Goal: Information Seeking & Learning: Learn about a topic

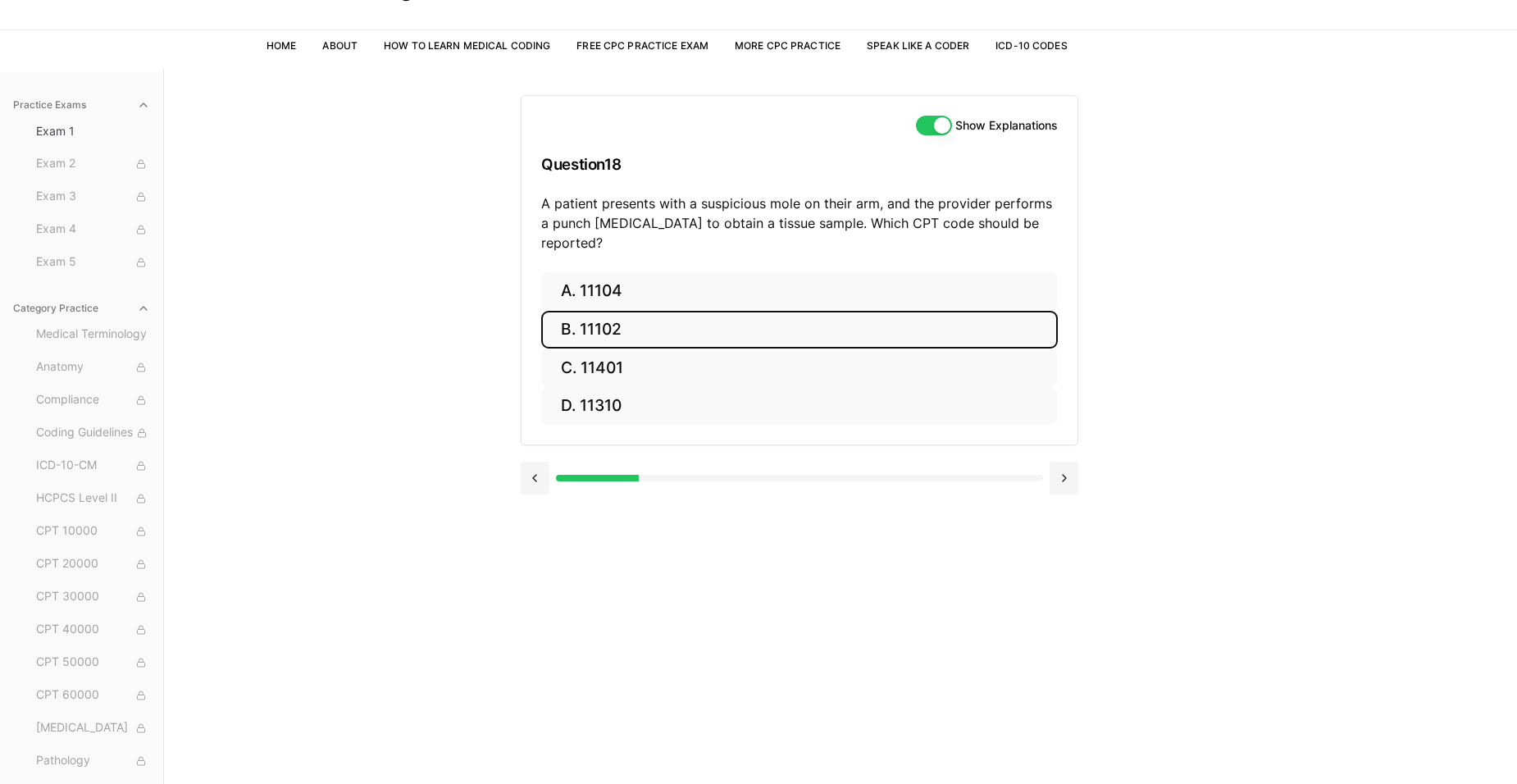
click at [638, 320] on button "B. 11102" at bounding box center [799, 330] width 516 height 39
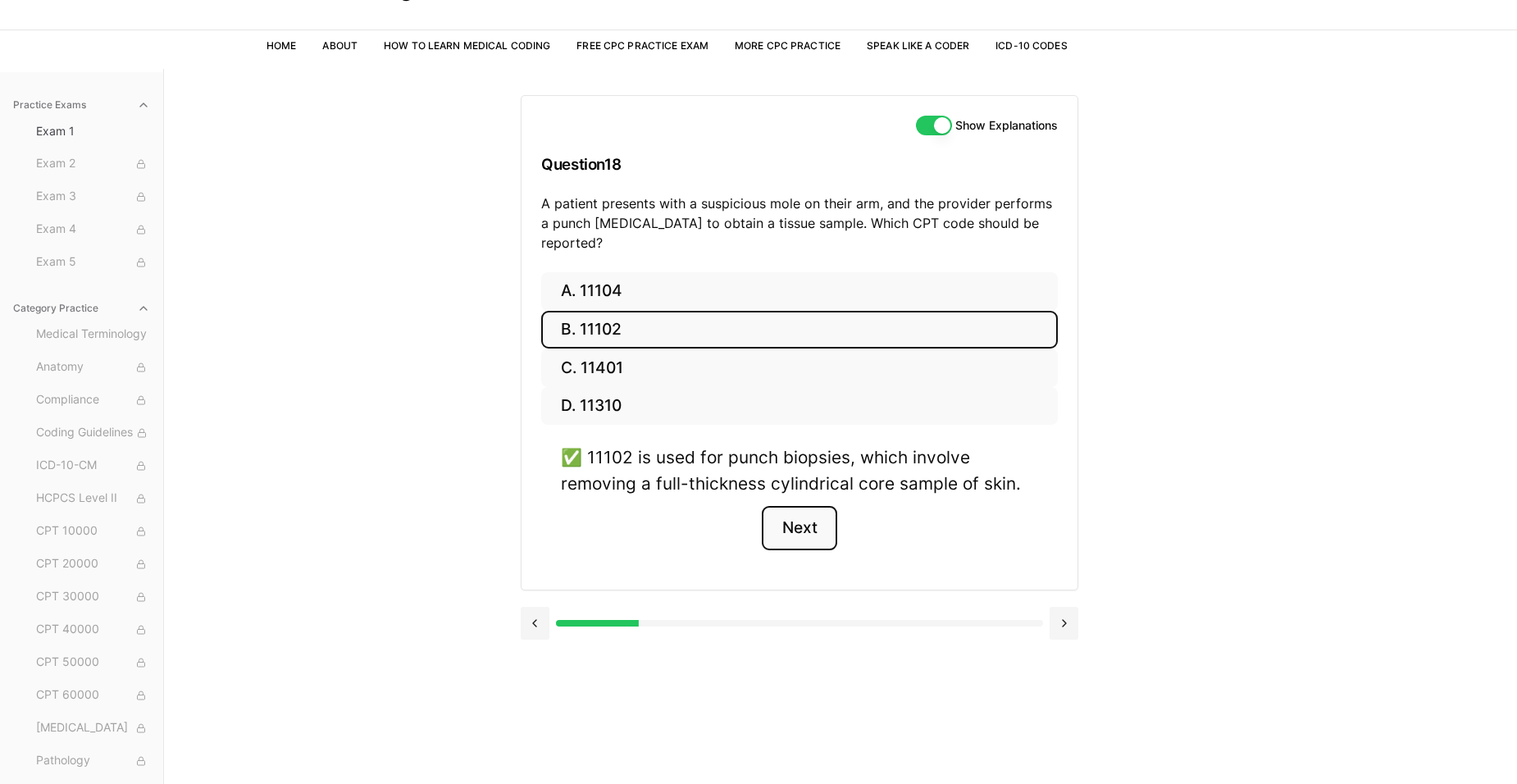
click at [819, 513] on button "Next" at bounding box center [799, 528] width 75 height 44
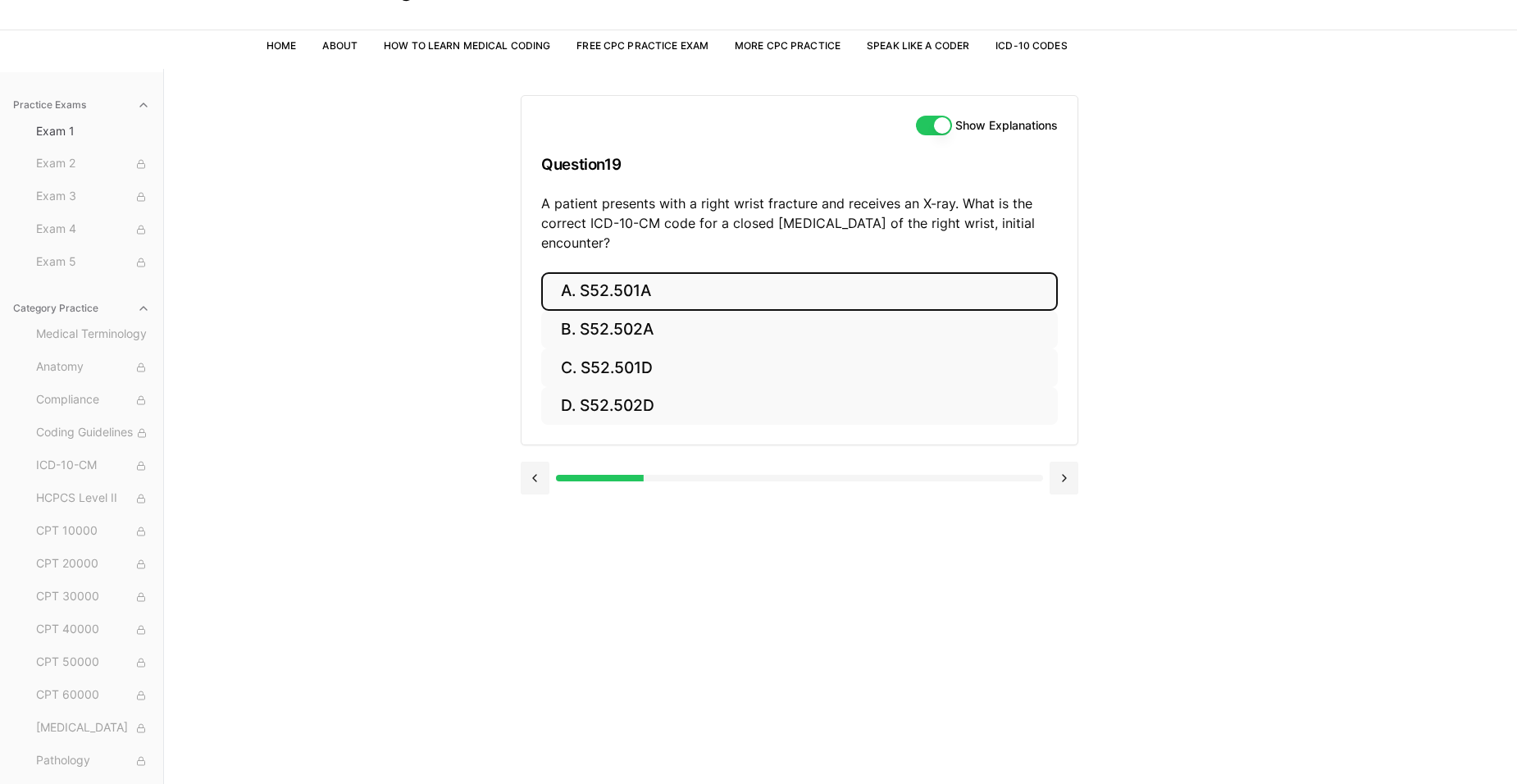
click at [630, 287] on button "A. S52.501A" at bounding box center [799, 292] width 516 height 39
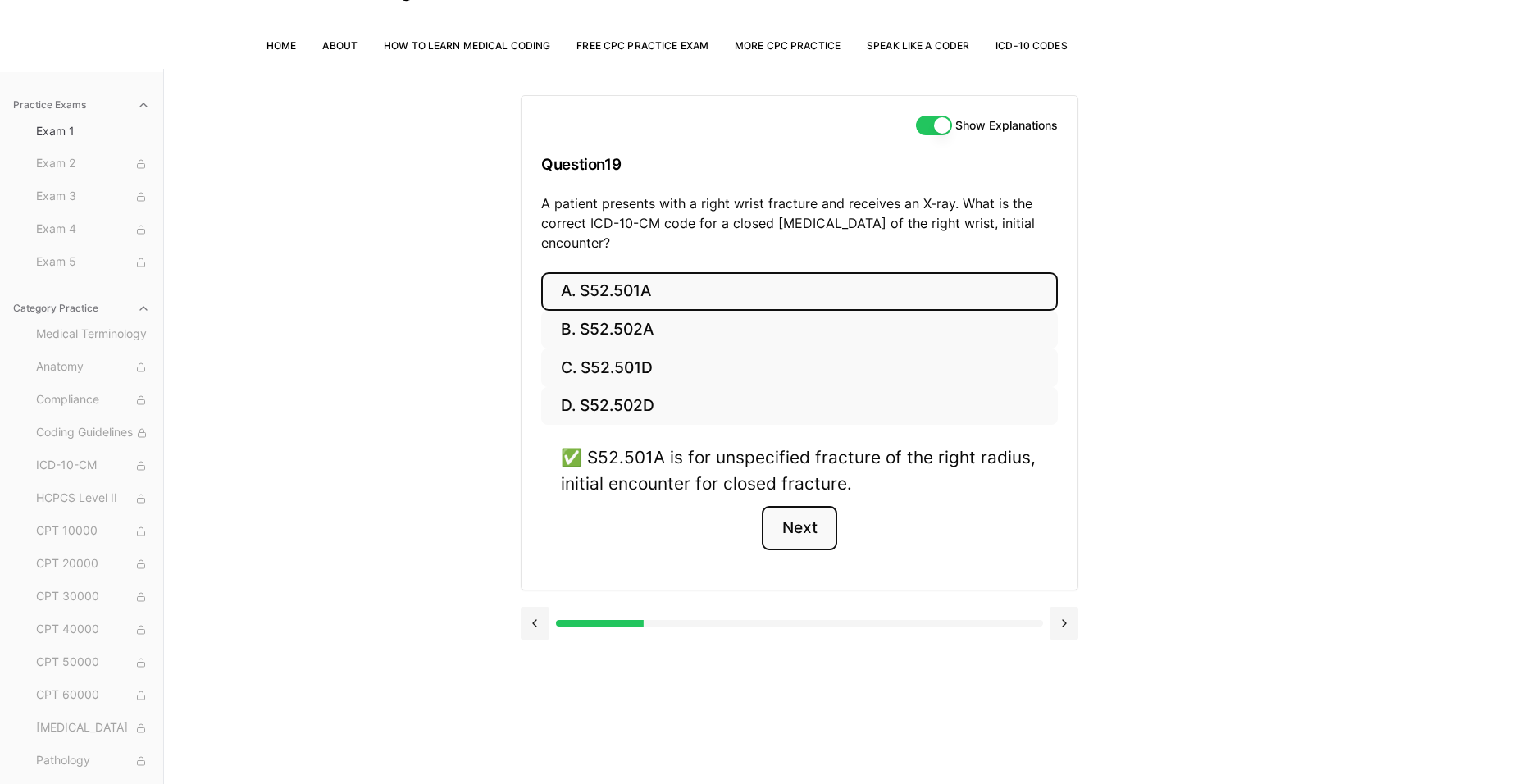
click at [804, 529] on button "Next" at bounding box center [799, 528] width 75 height 44
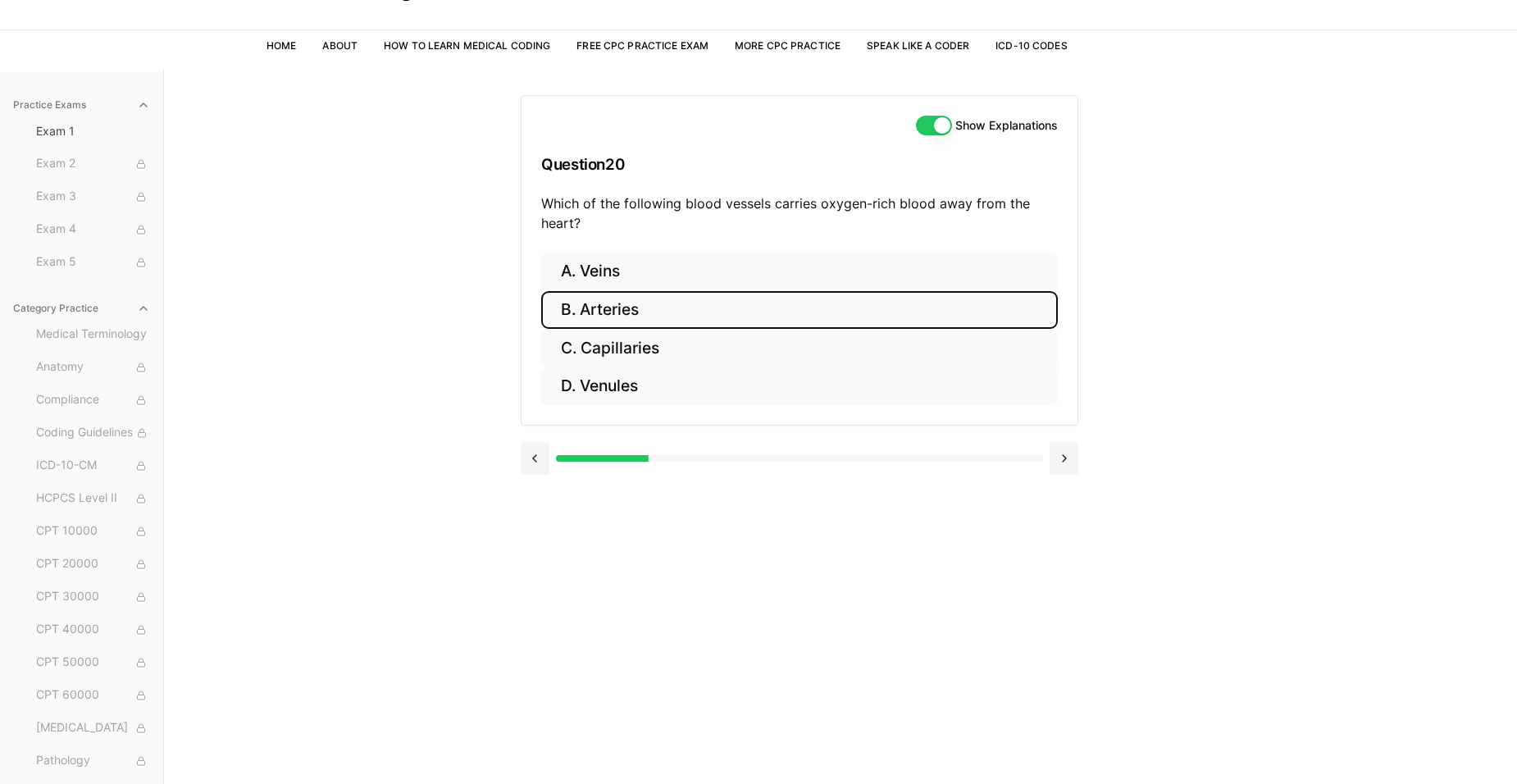
click at [677, 315] on button "B. Arteries" at bounding box center [799, 310] width 516 height 39
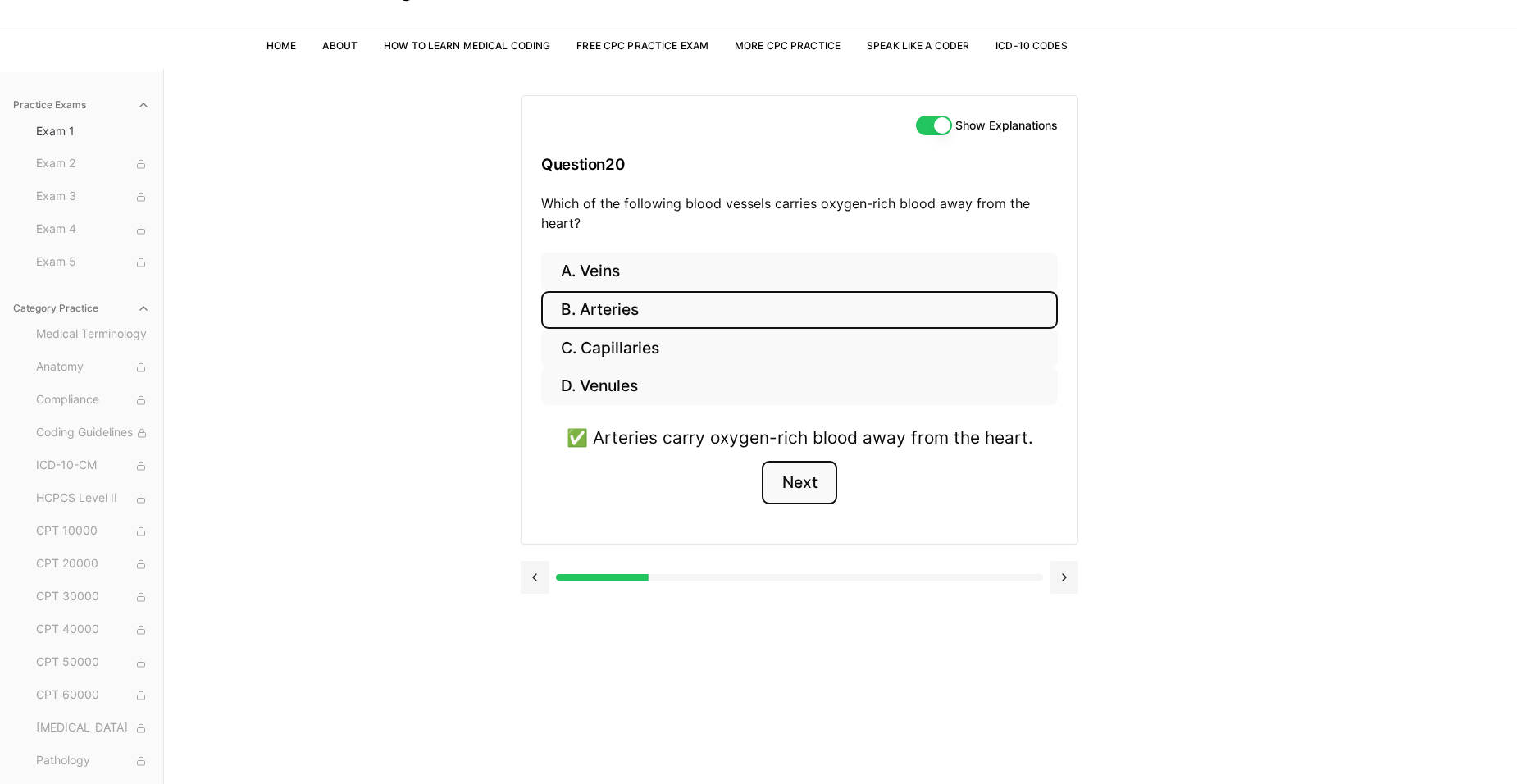
click at [794, 485] on button "Next" at bounding box center [799, 483] width 75 height 44
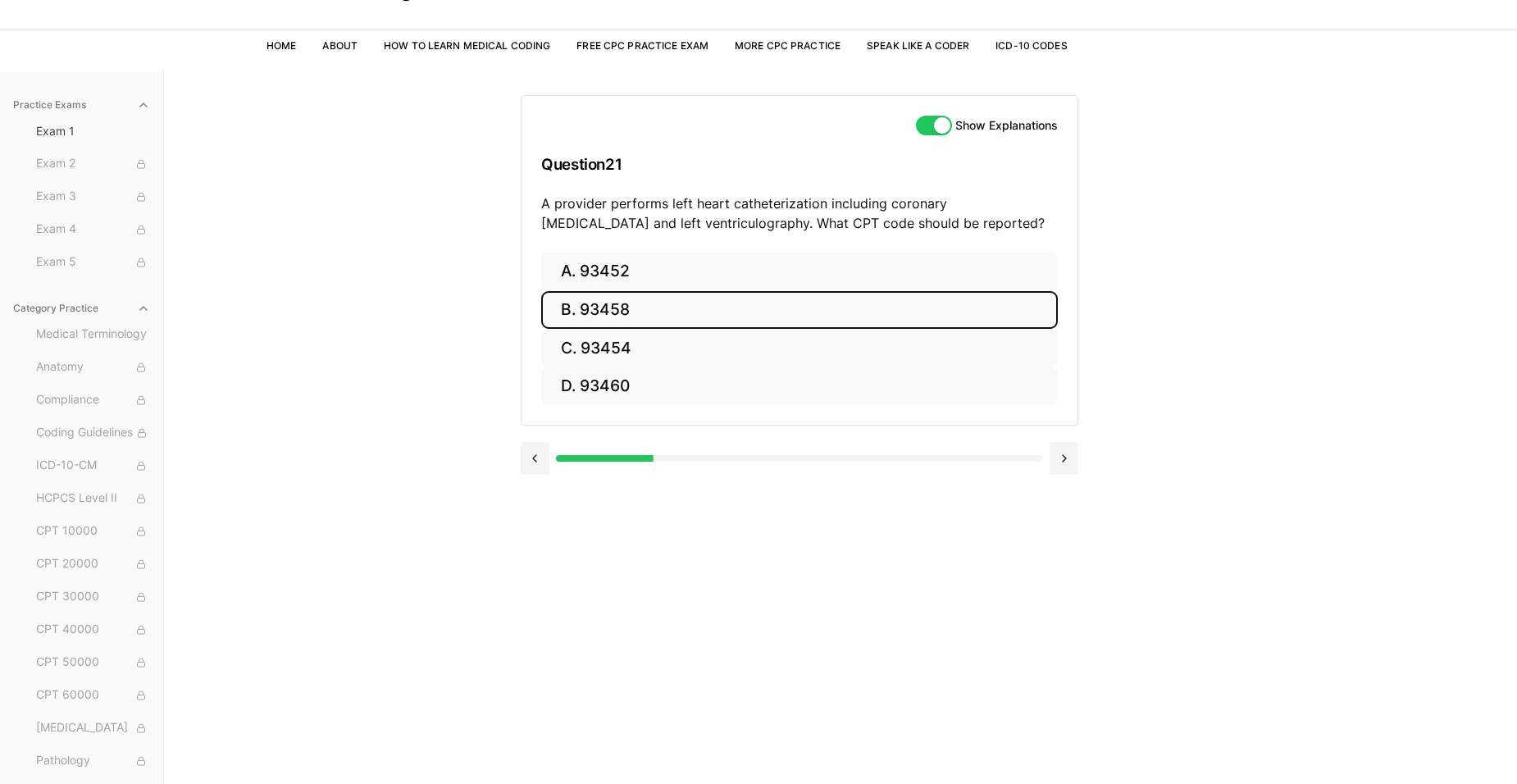
click at [562, 305] on button "B. 93458" at bounding box center [799, 310] width 516 height 39
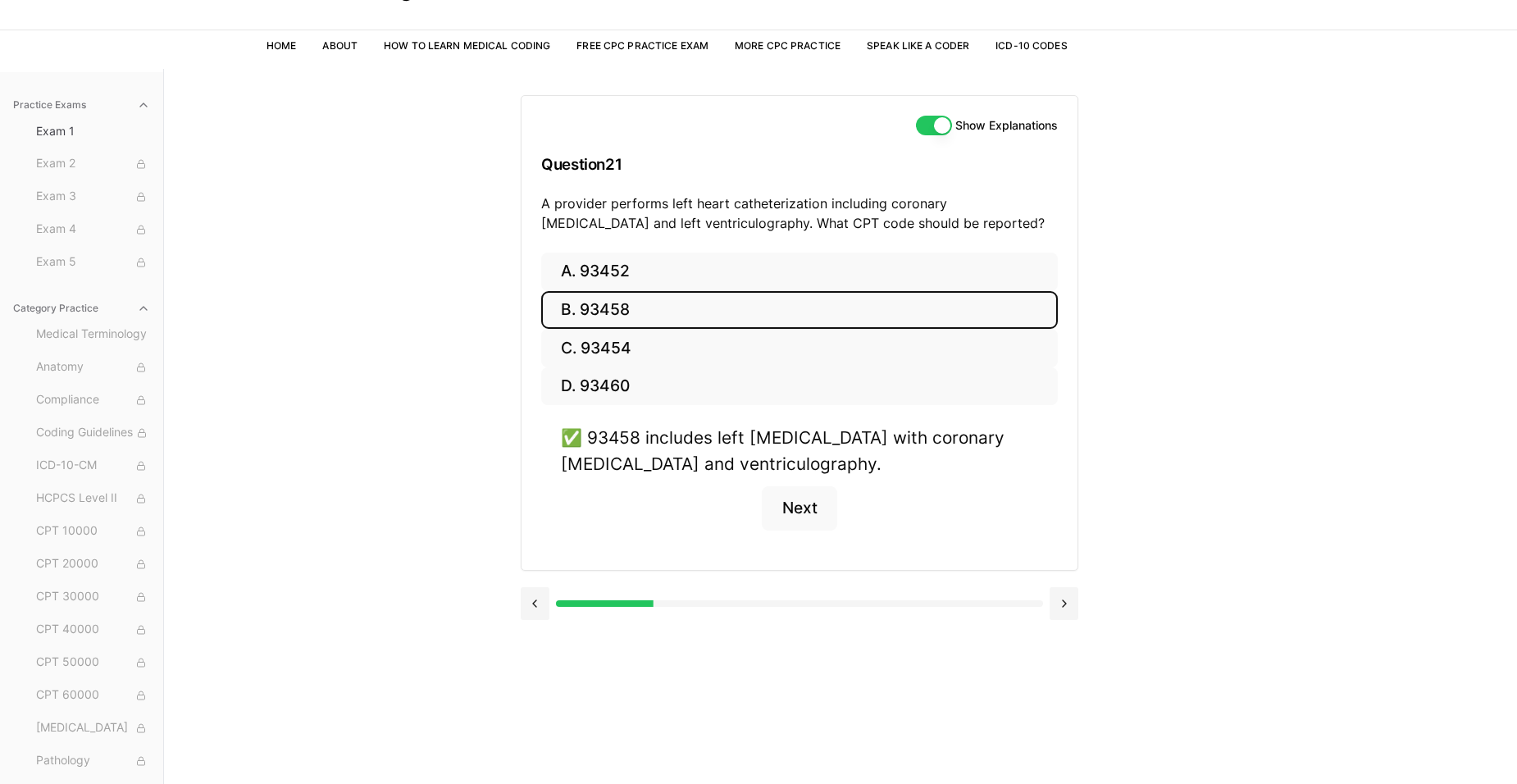
scroll to position [151, 0]
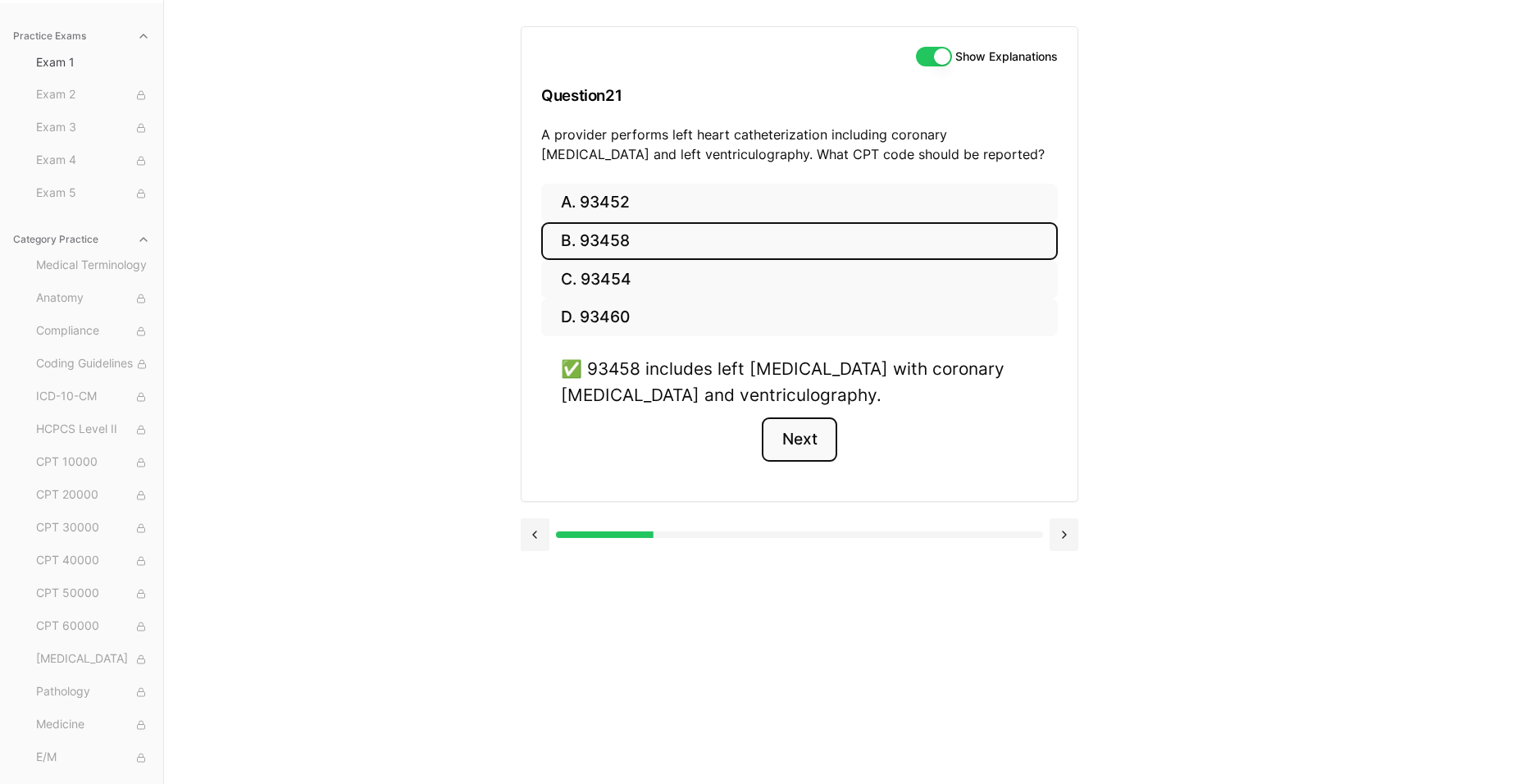
click at [824, 428] on button "Next" at bounding box center [799, 439] width 75 height 44
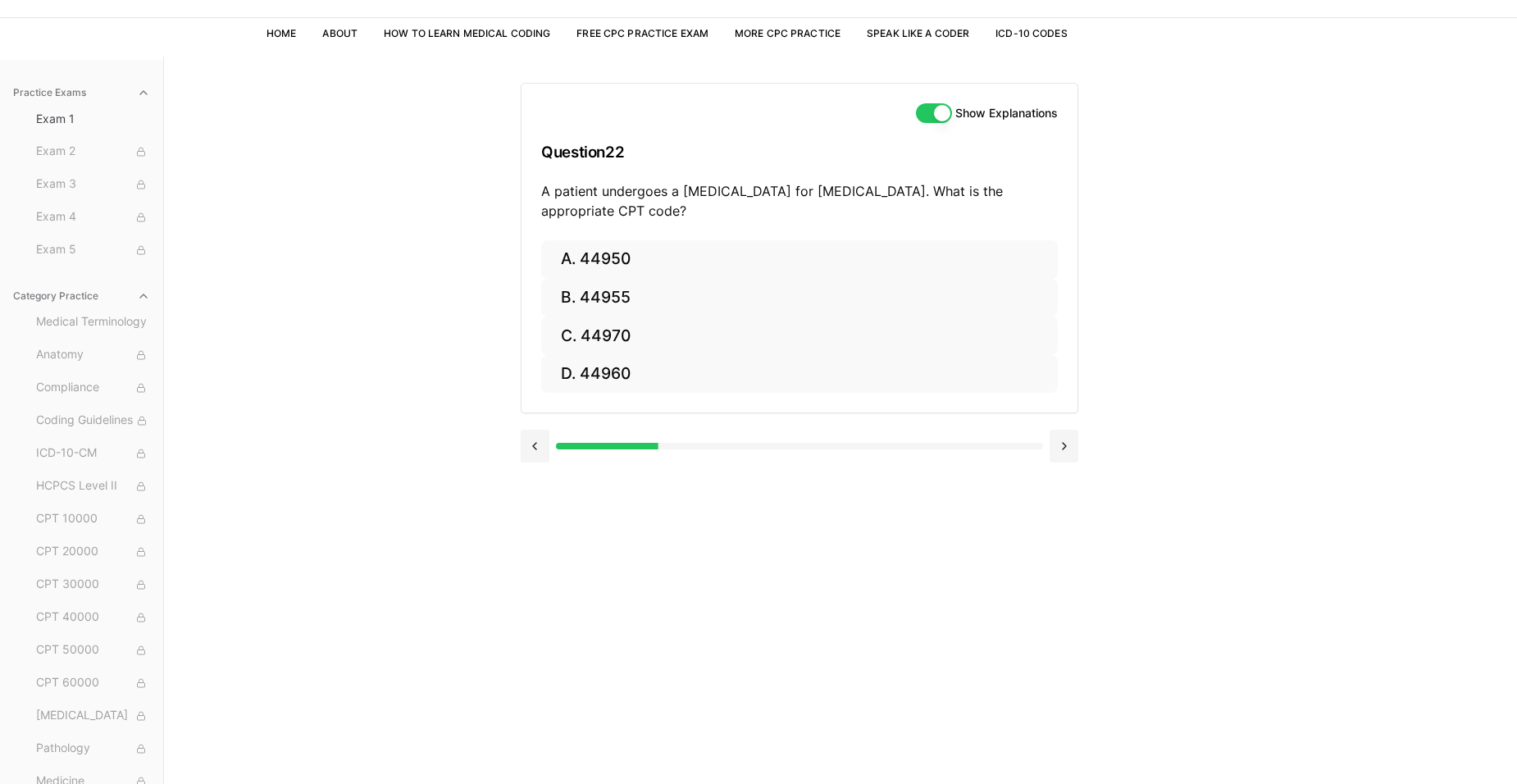
scroll to position [69, 0]
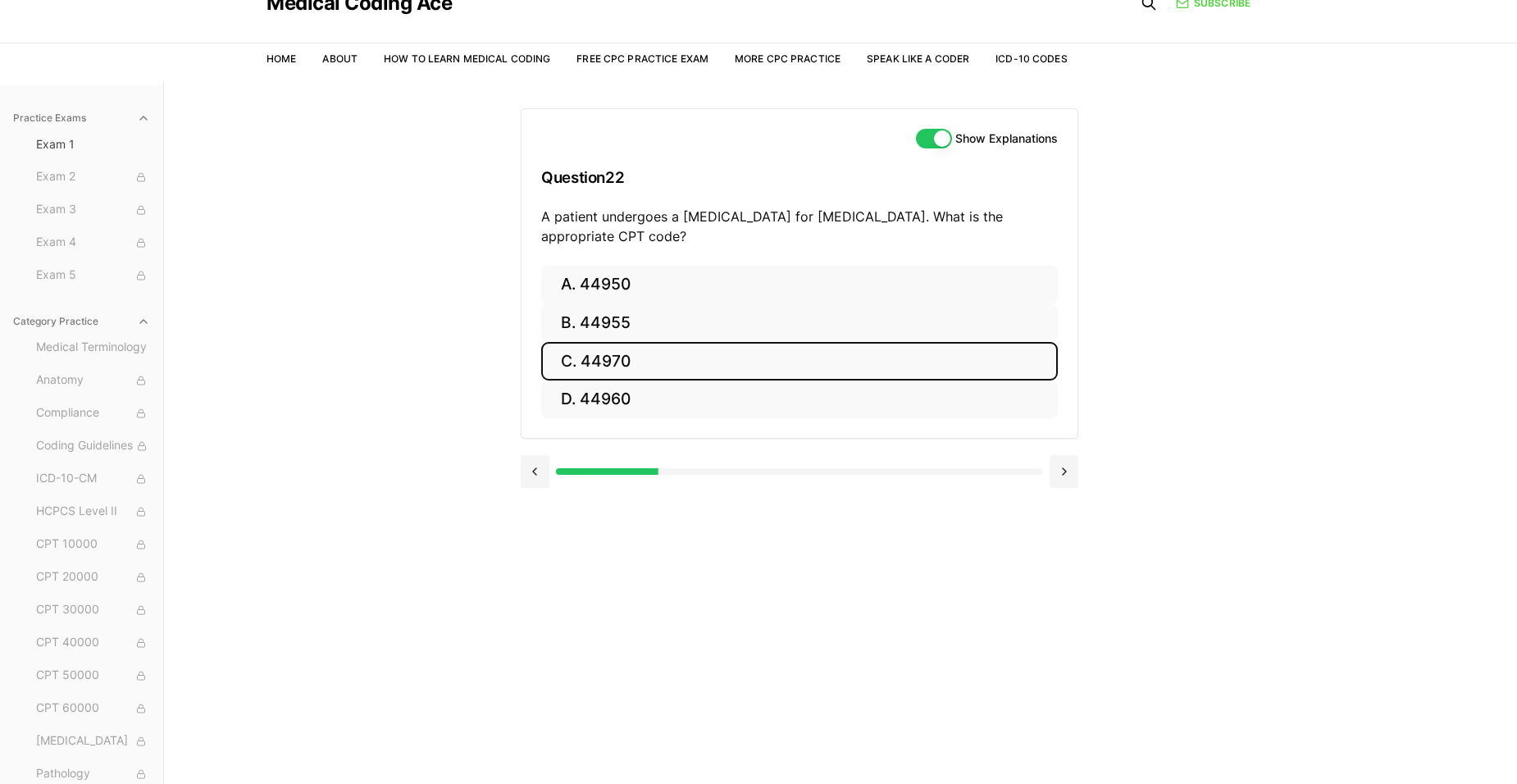
click at [616, 347] on button "C. 44970" at bounding box center [799, 361] width 516 height 39
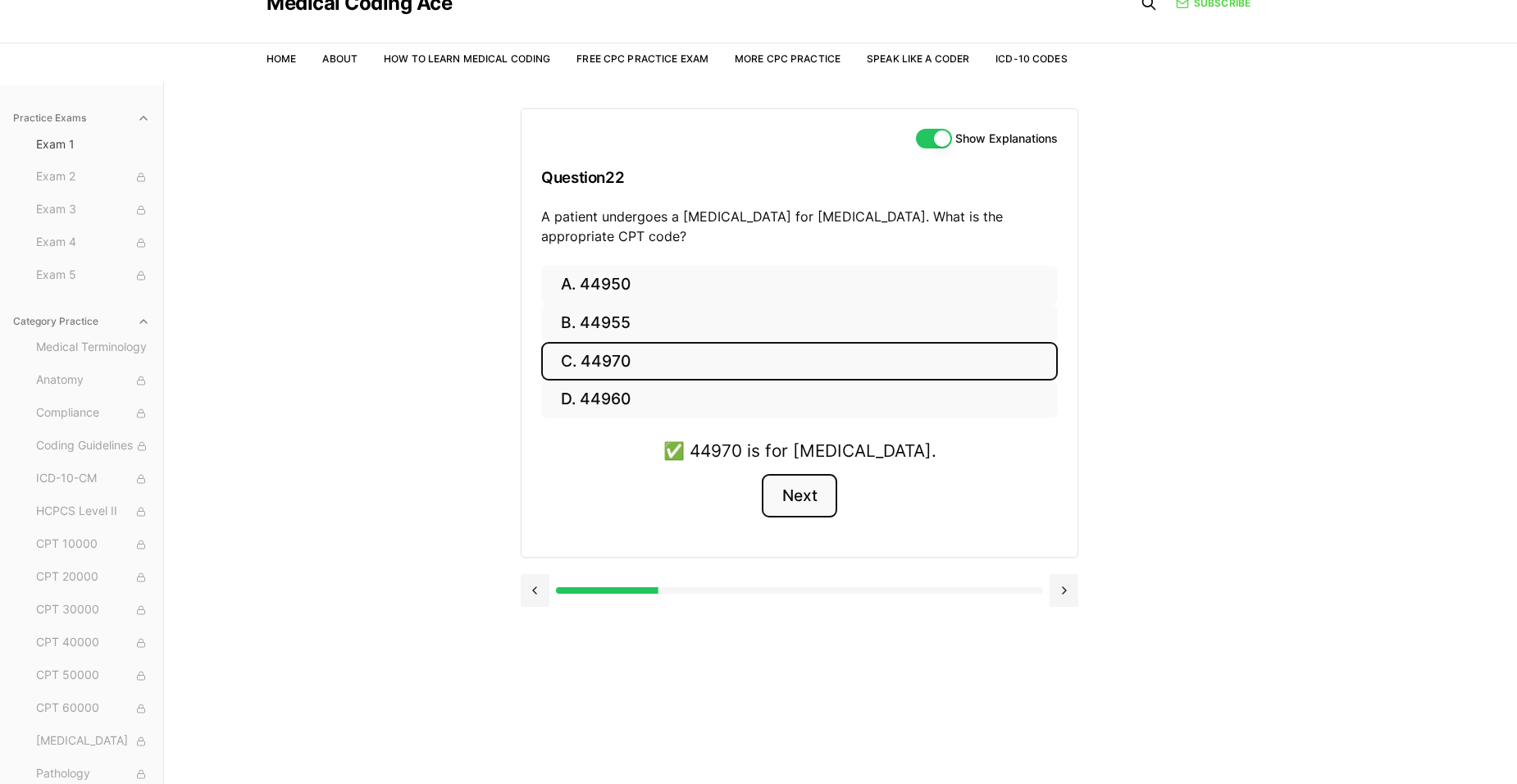
click at [816, 499] on button "Next" at bounding box center [799, 496] width 75 height 44
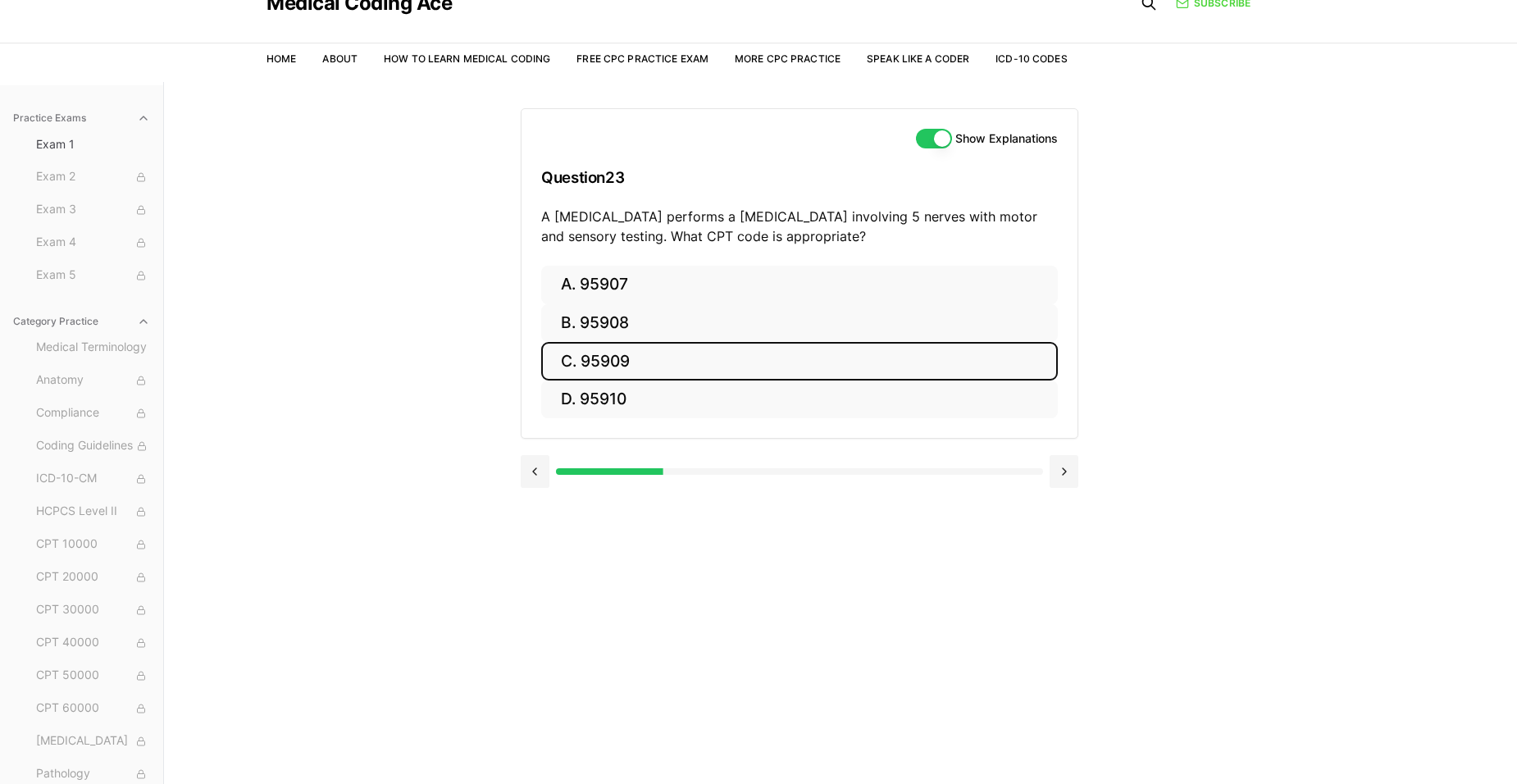
click at [688, 357] on button "C. 95909" at bounding box center [799, 361] width 516 height 39
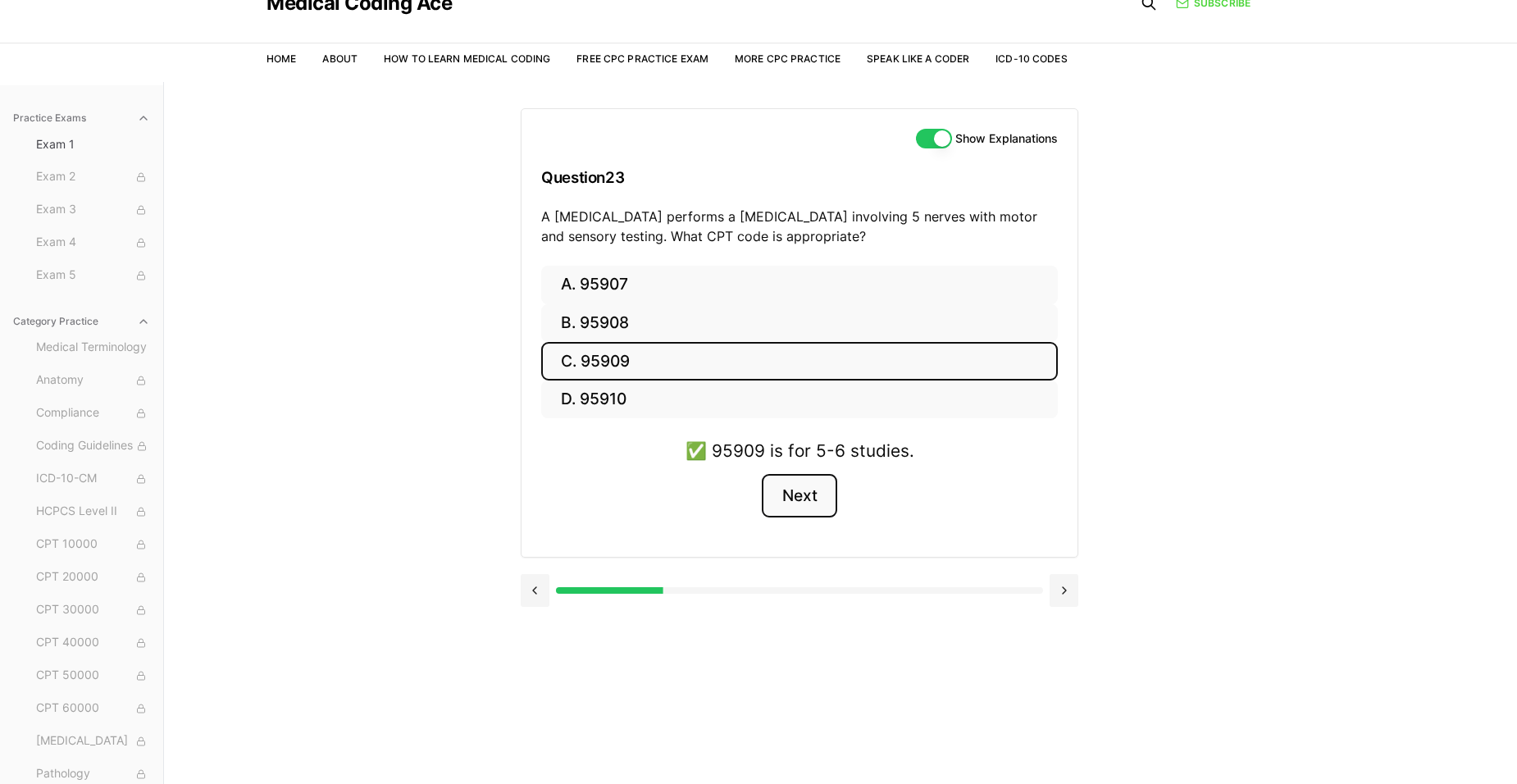
click at [796, 498] on button "Next" at bounding box center [799, 496] width 75 height 44
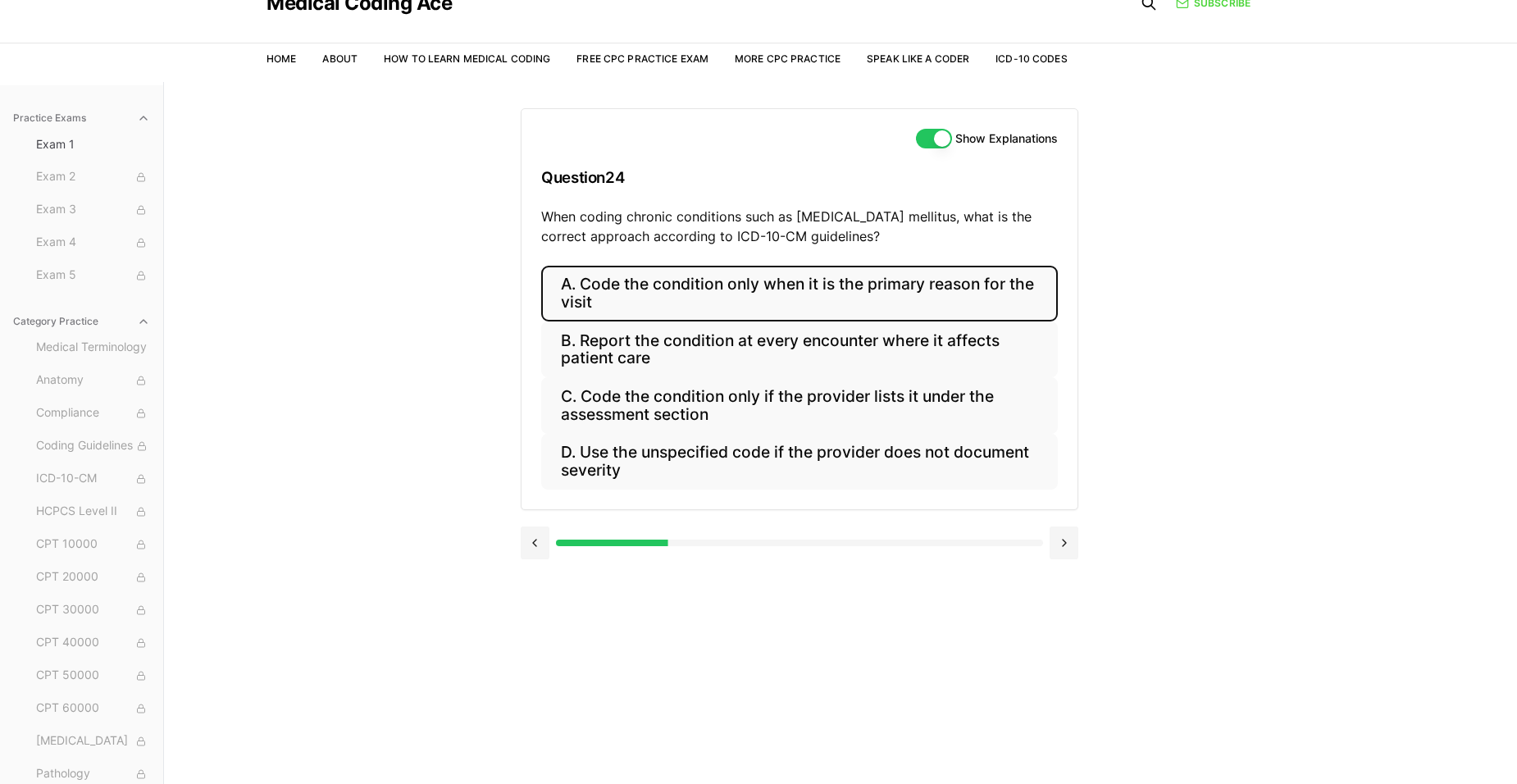
click at [810, 281] on button "A. Code the condition only when it is the primary reason for the visit" at bounding box center [799, 294] width 516 height 56
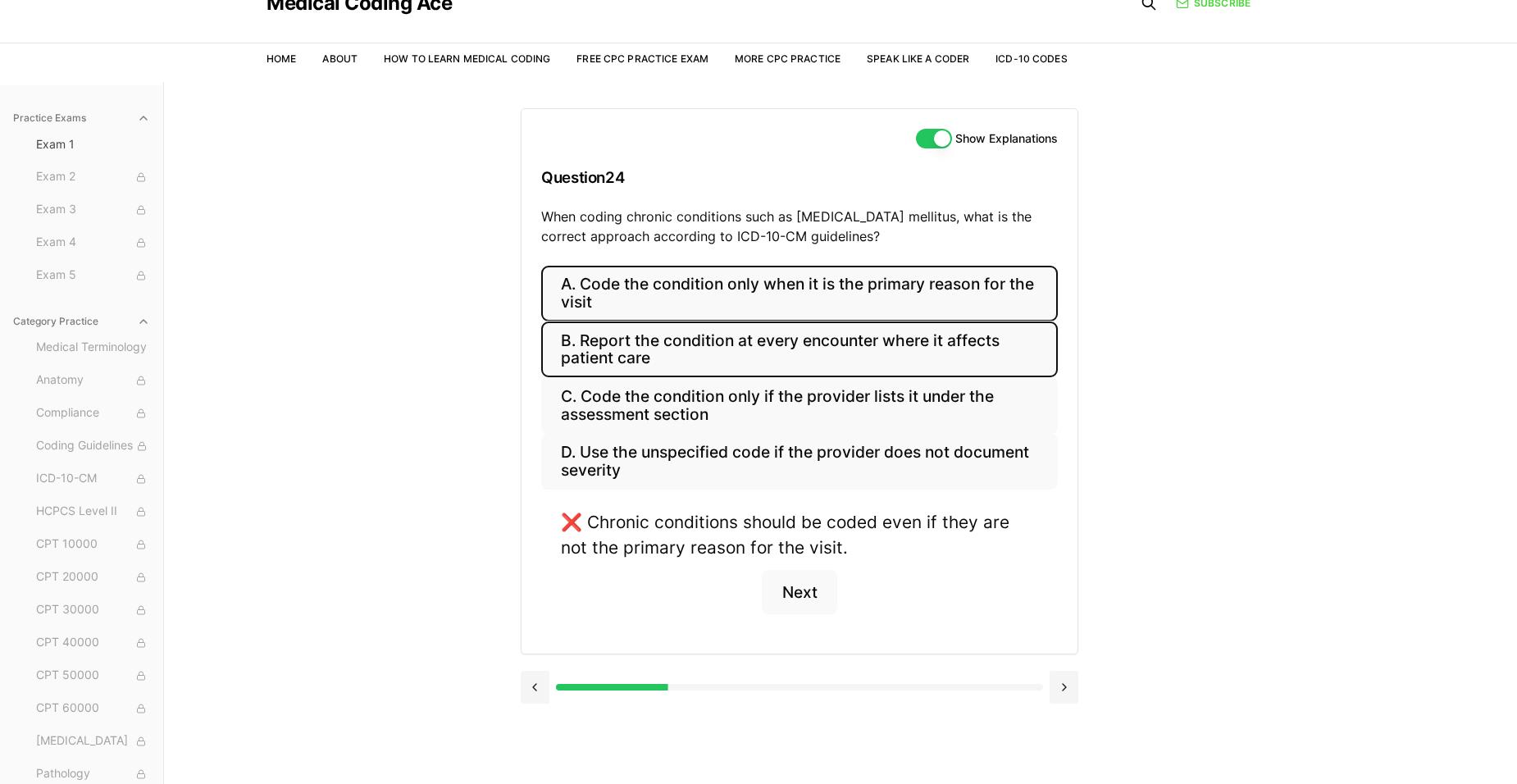
click at [810, 355] on button "B. Report the condition at every encounter where it affects patient care" at bounding box center [799, 349] width 516 height 56
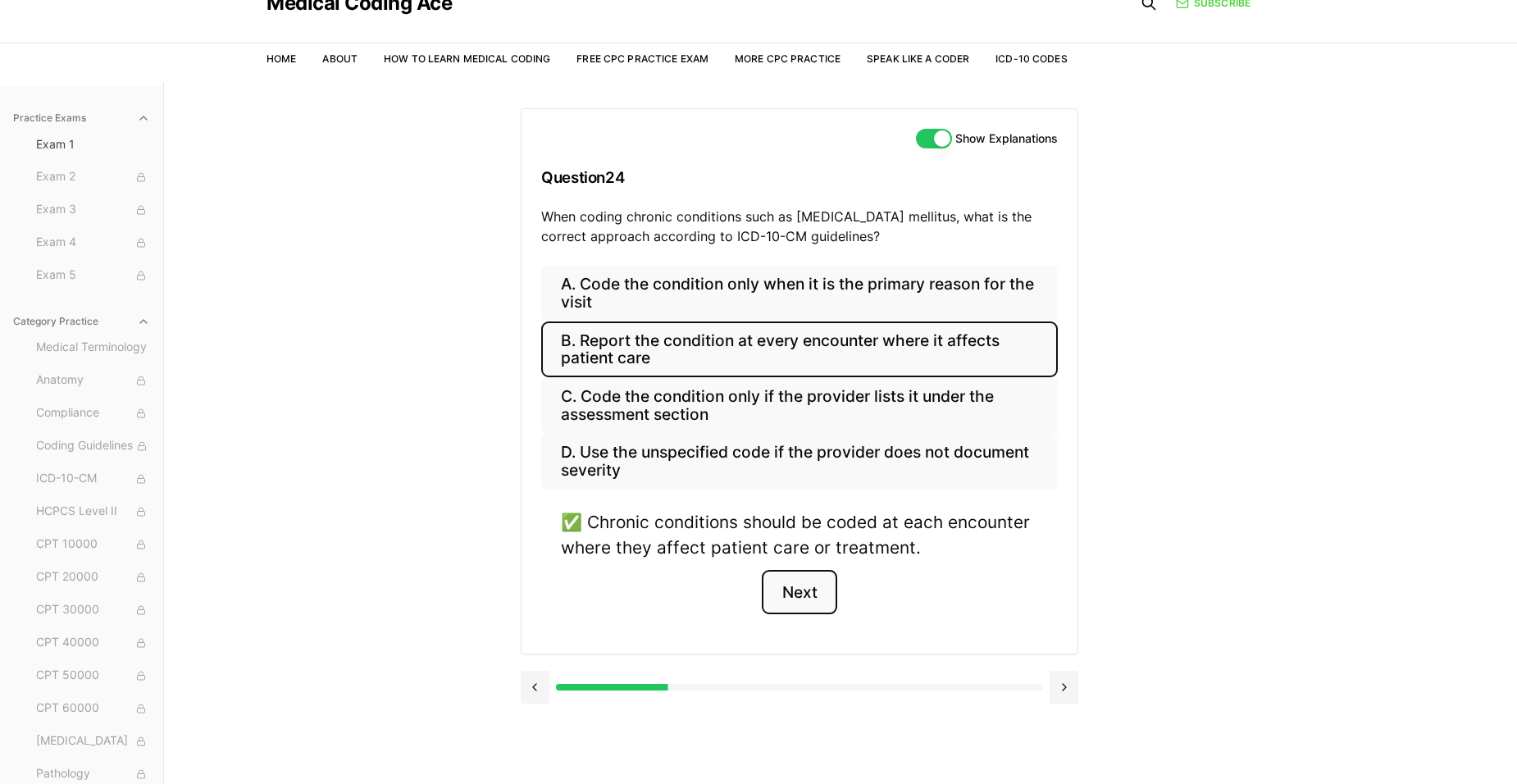
click at [815, 588] on button "Next" at bounding box center [799, 592] width 75 height 44
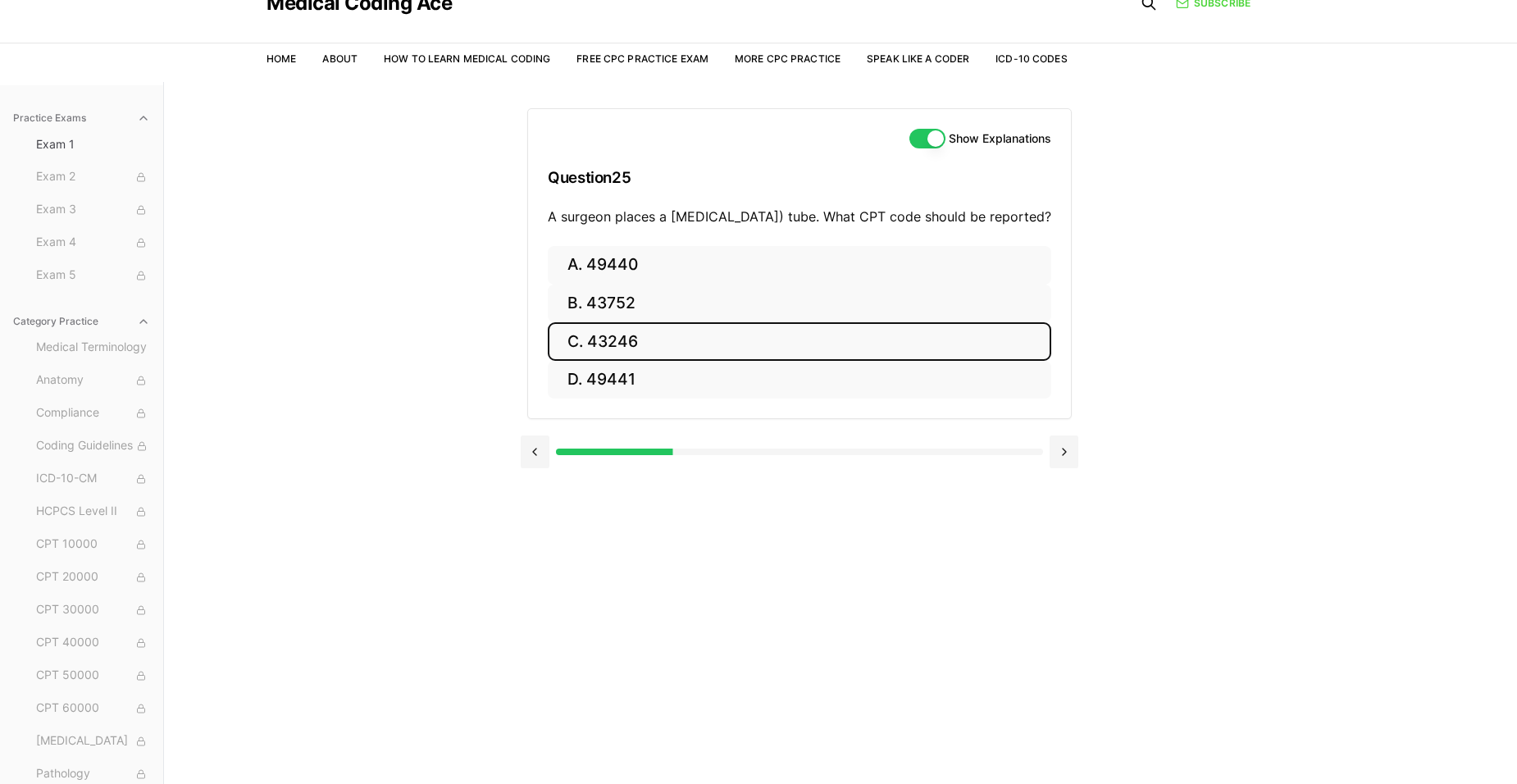
click at [728, 360] on button "C. 43246" at bounding box center [799, 342] width 503 height 39
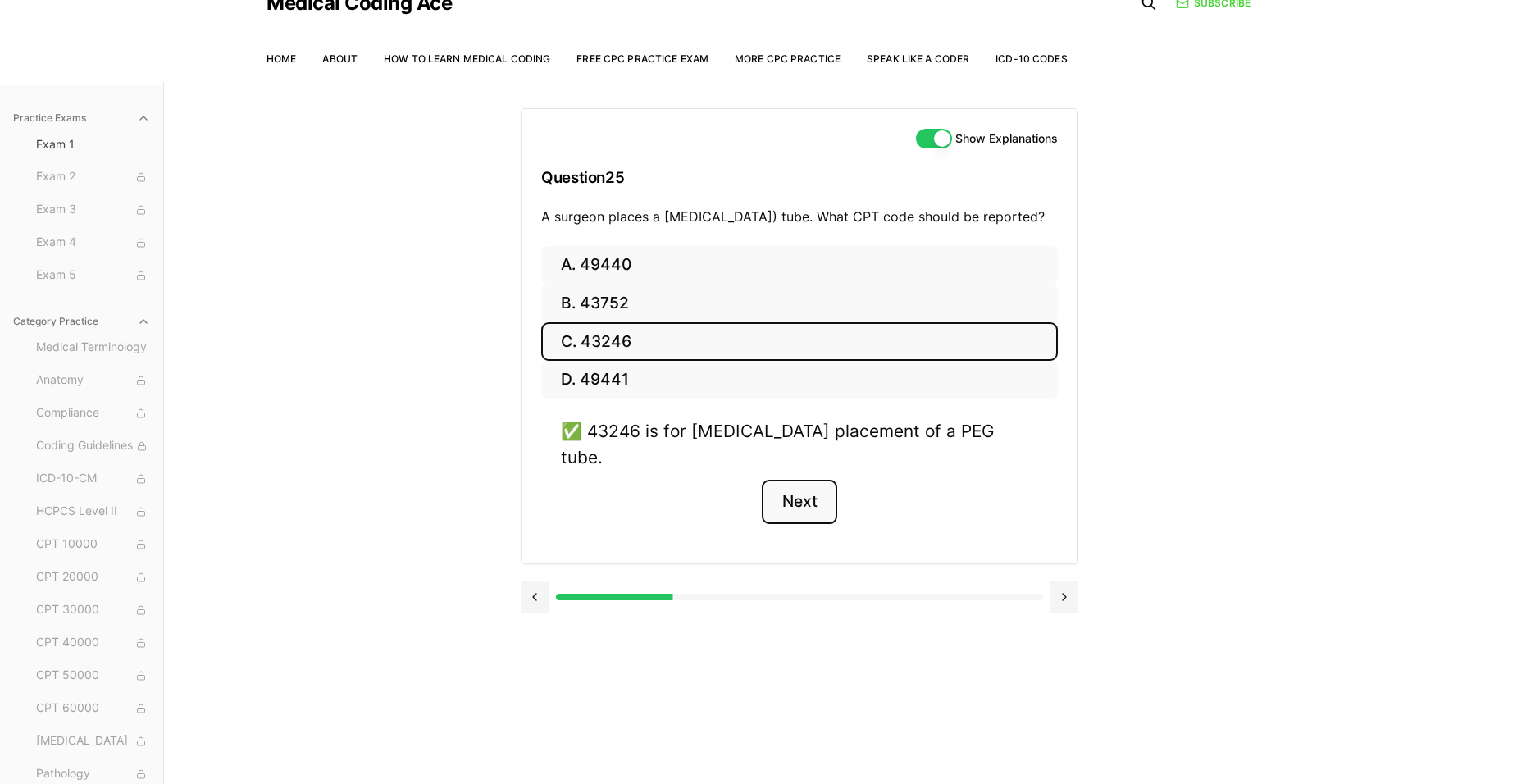
click at [813, 502] on button "Next" at bounding box center [799, 502] width 75 height 44
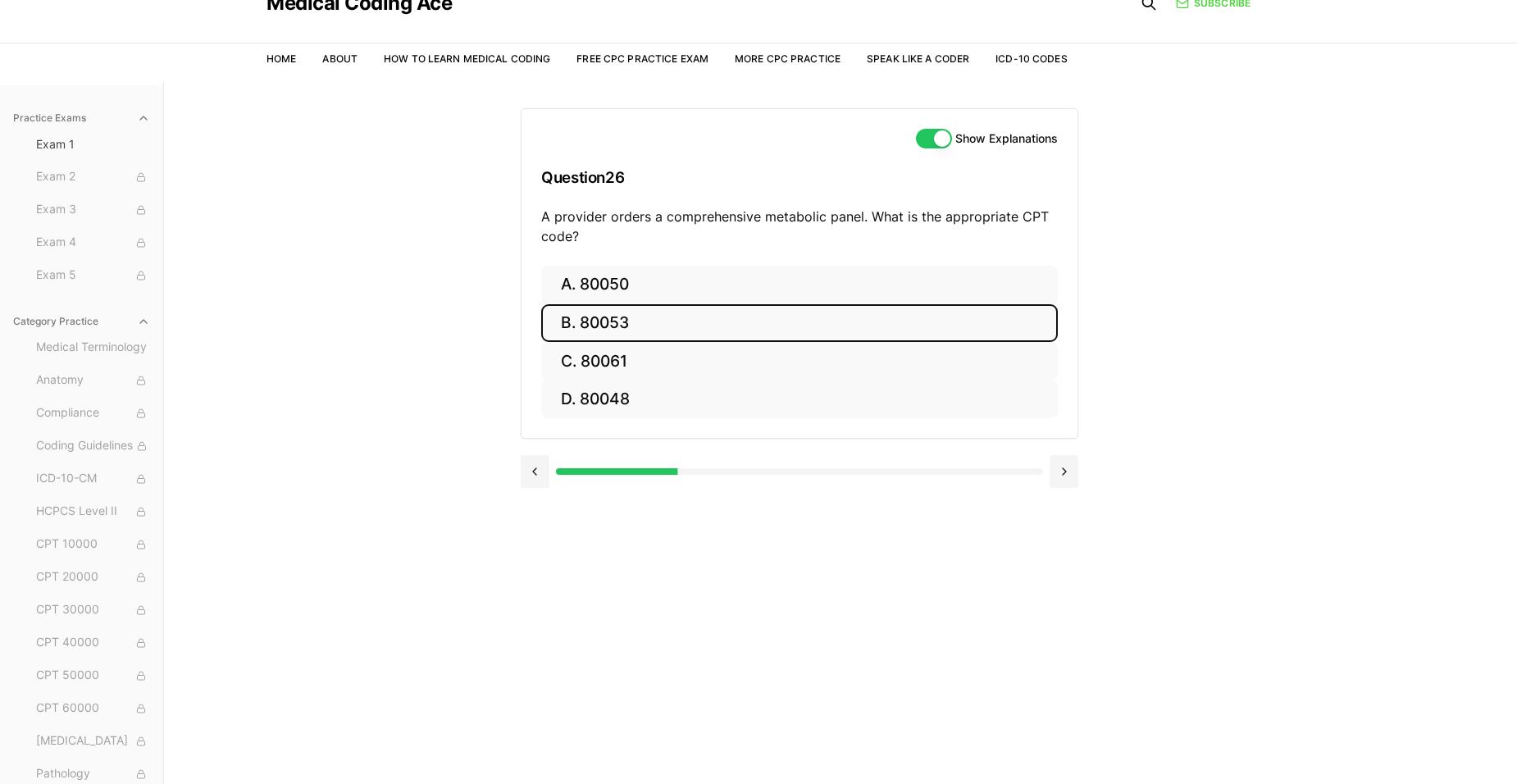
click at [590, 324] on button "B. 80053" at bounding box center [799, 323] width 516 height 39
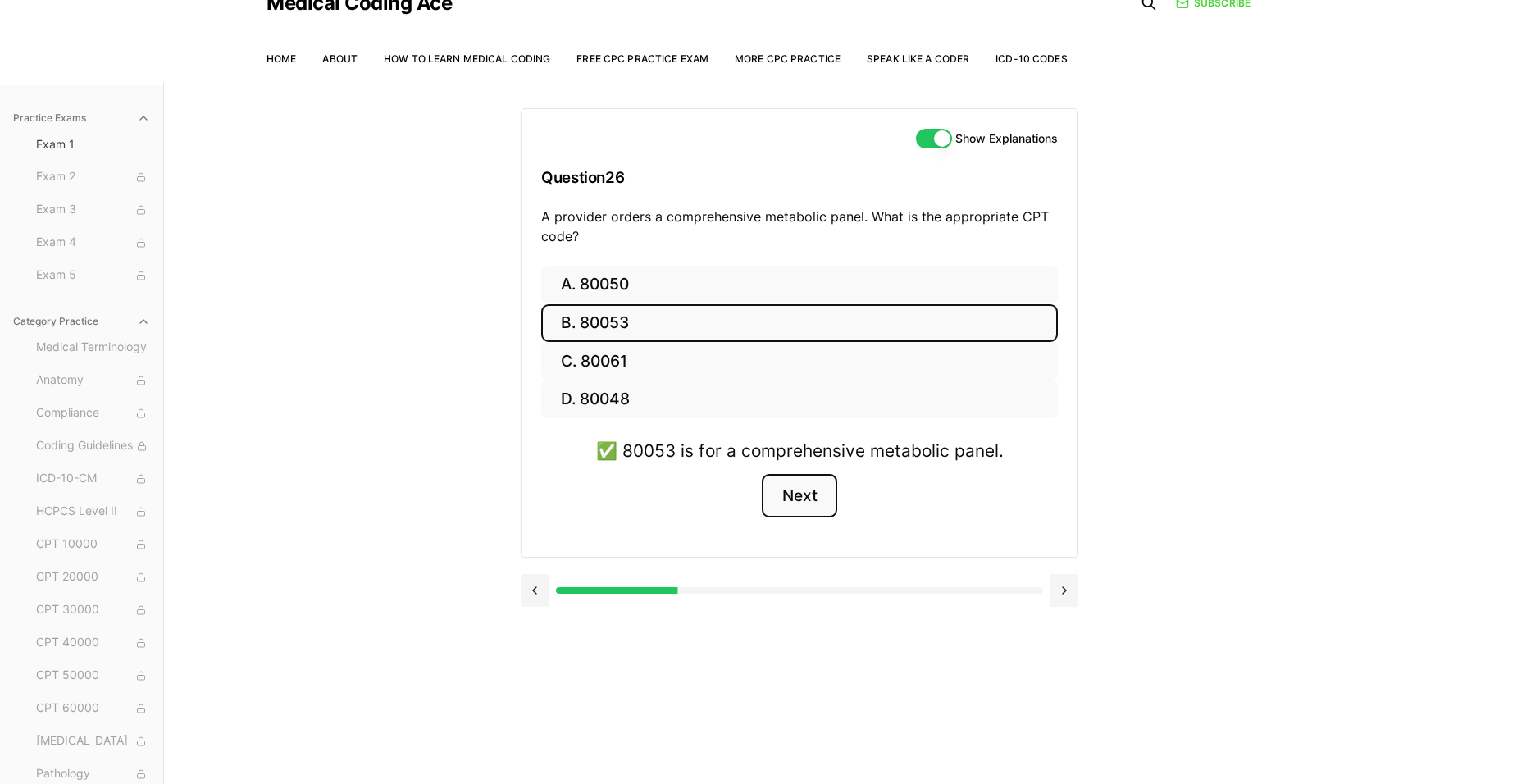
click at [795, 502] on button "Next" at bounding box center [799, 496] width 75 height 44
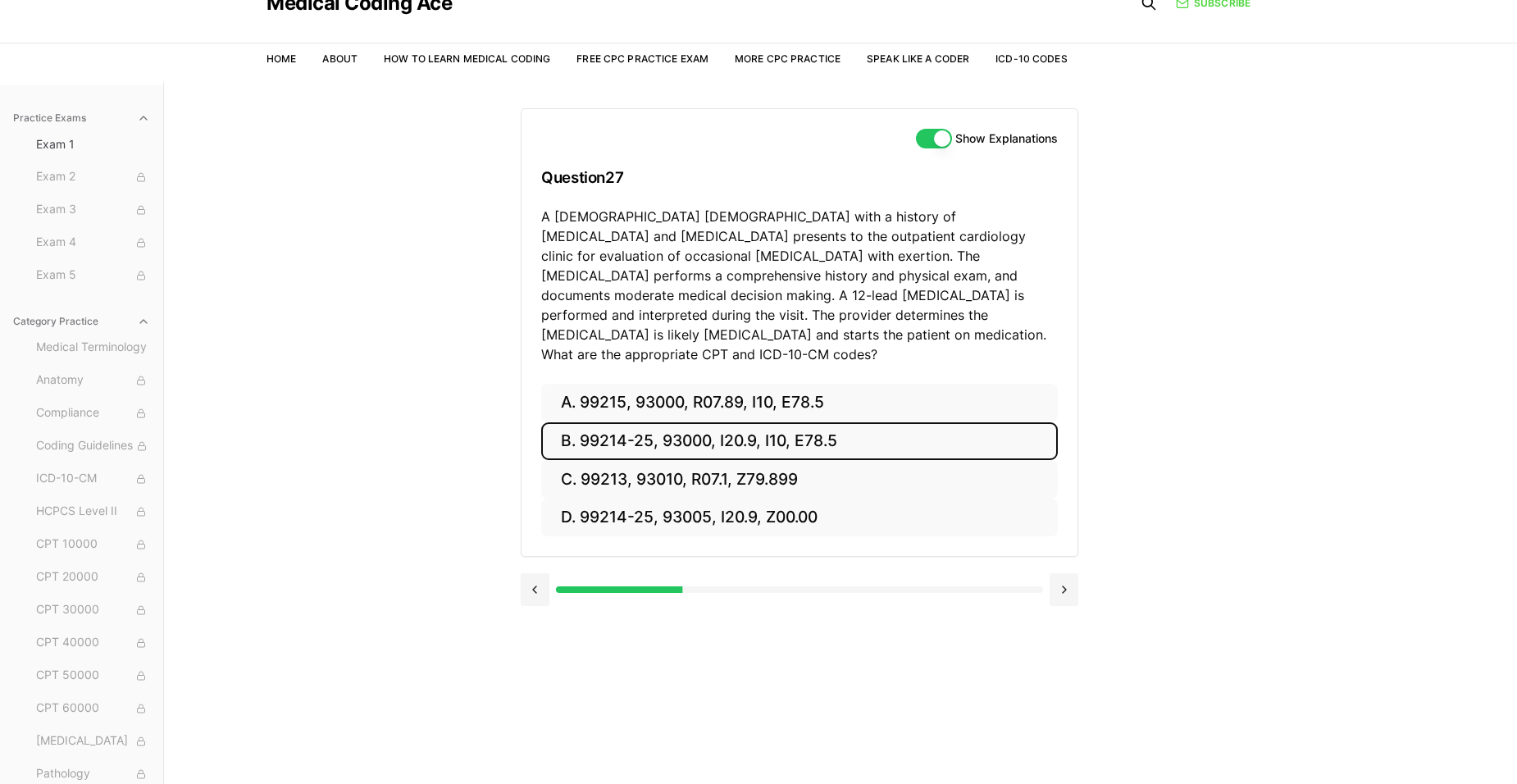
click at [737, 427] on button "B. 99214-25, 93000, I20.9, I10, E78.5" at bounding box center [799, 442] width 516 height 39
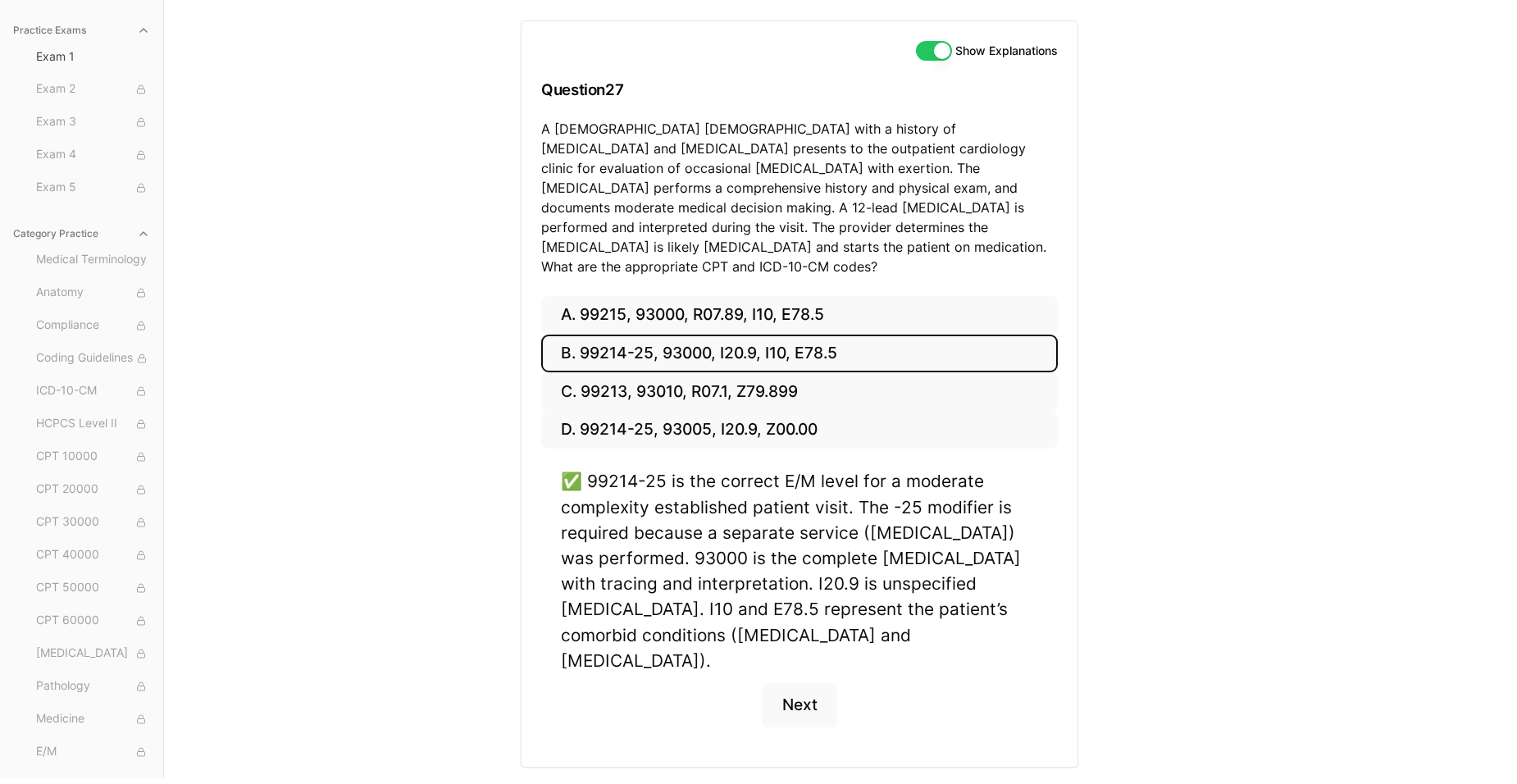
scroll to position [158, 0]
click at [822, 682] on button "Next" at bounding box center [799, 704] width 75 height 44
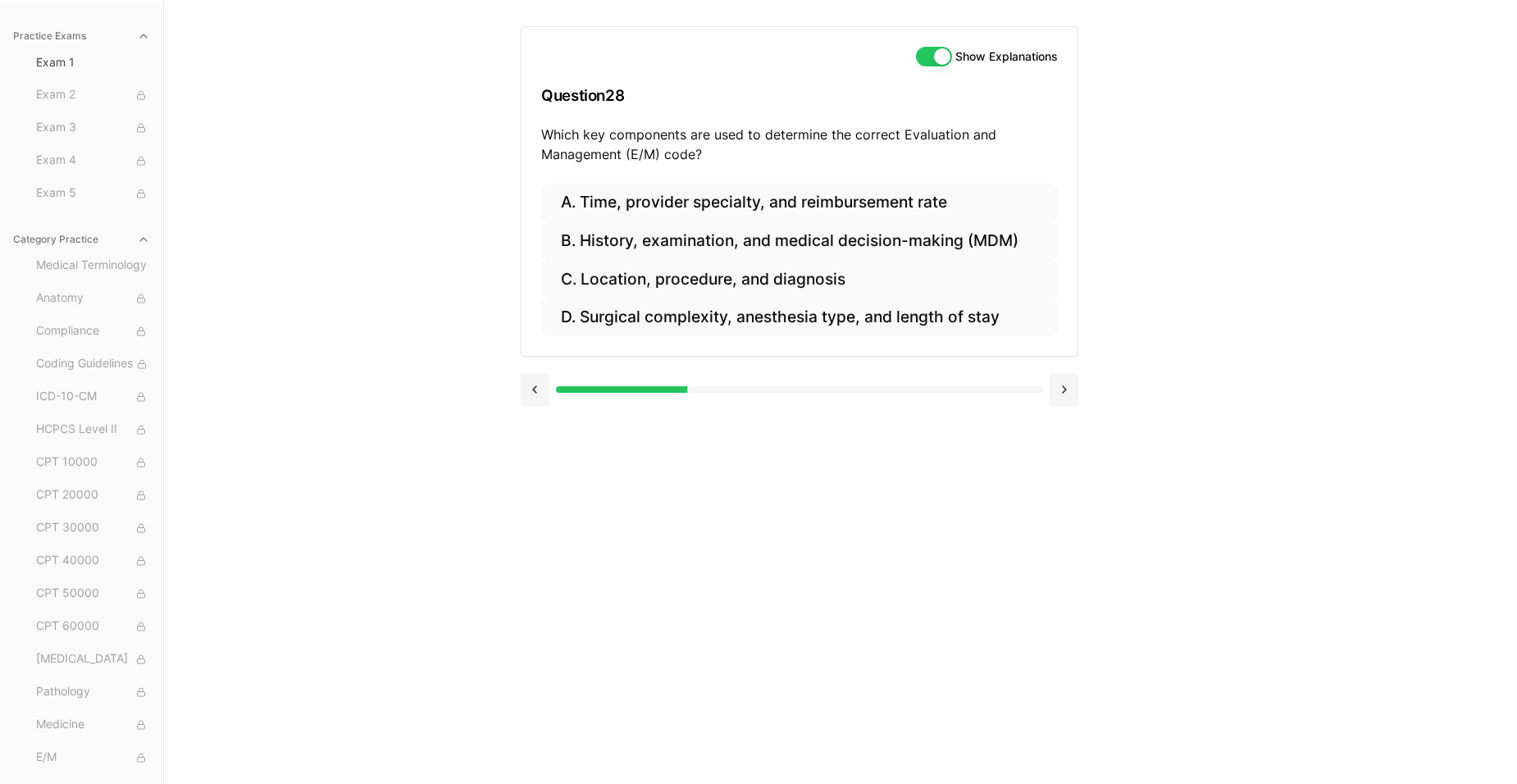
scroll to position [151, 0]
click at [623, 238] on button "B. History, examination, and medical decision-making (MDM)" at bounding box center [799, 242] width 516 height 39
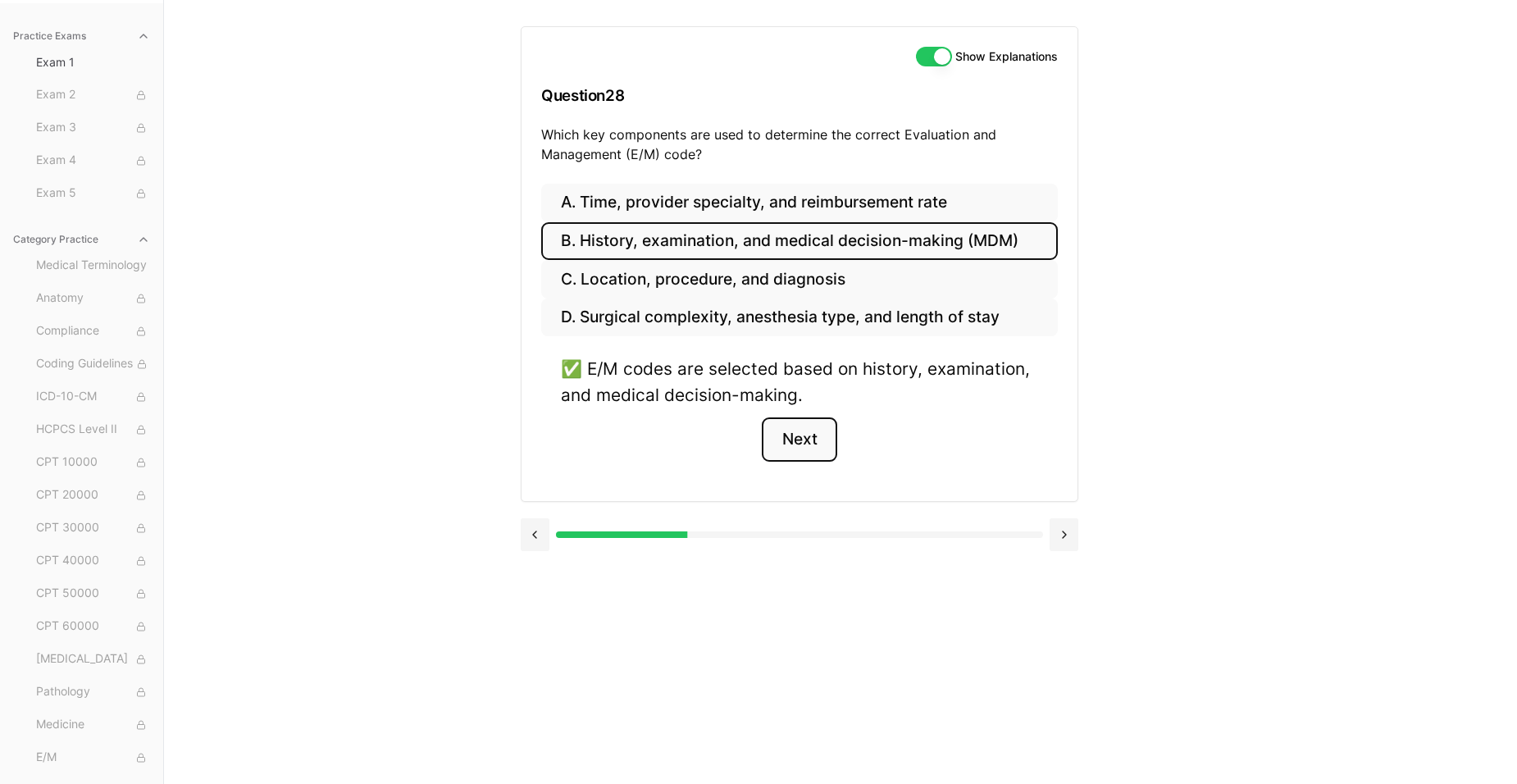
click at [820, 434] on button "Next" at bounding box center [799, 439] width 75 height 44
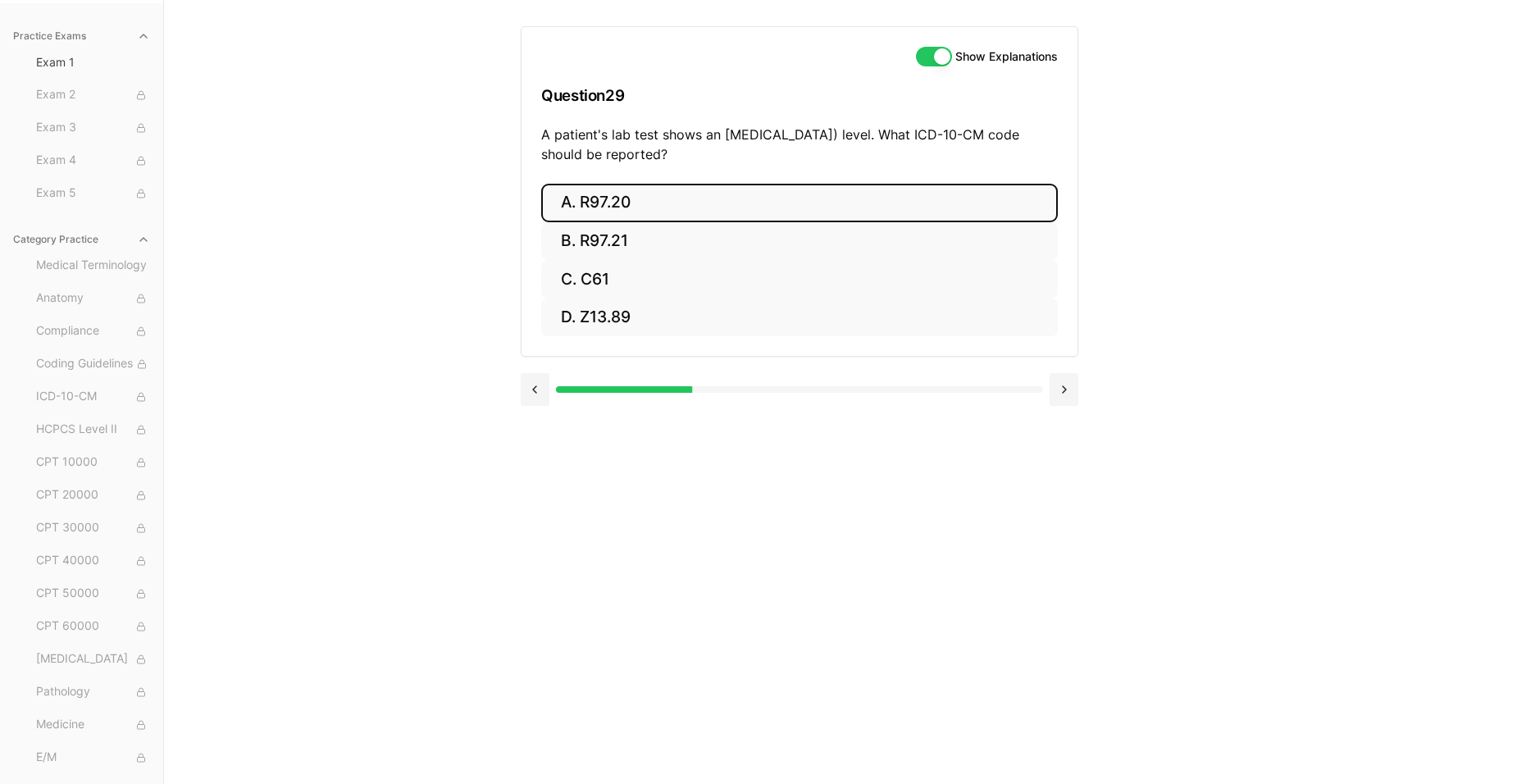
click at [702, 207] on button "A. R97.20" at bounding box center [799, 203] width 516 height 39
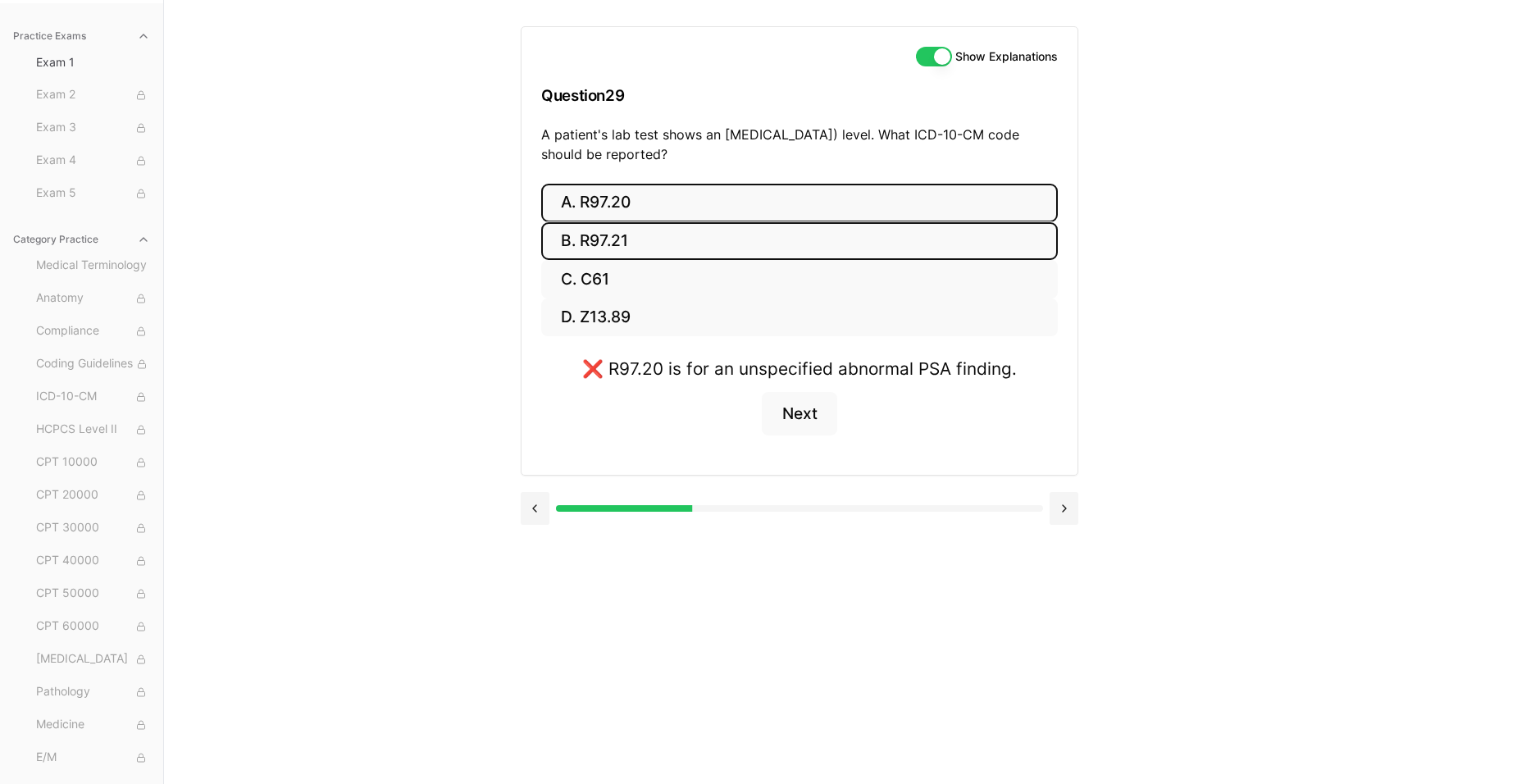
click at [665, 243] on button "B. R97.21" at bounding box center [799, 242] width 516 height 39
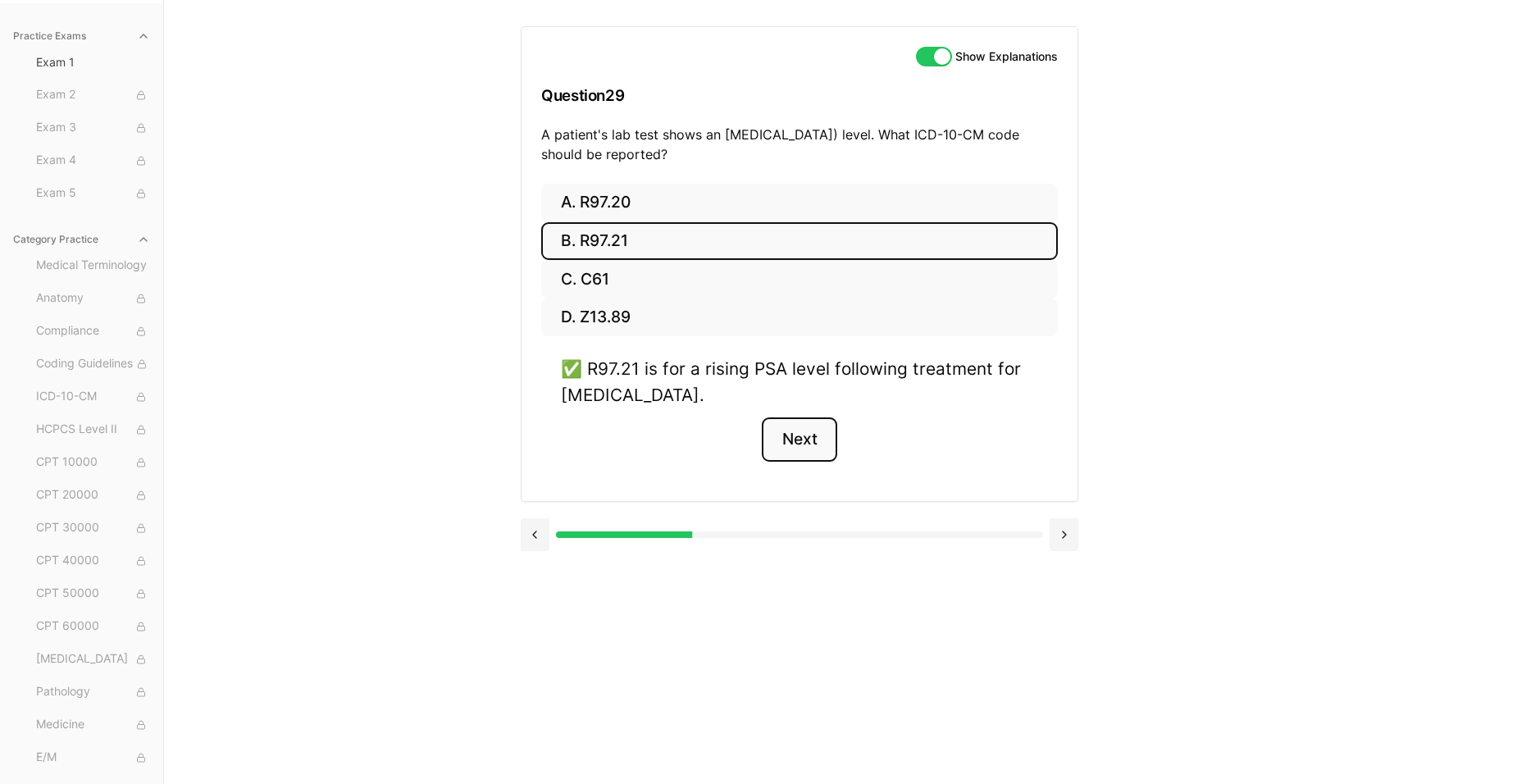
click at [794, 442] on button "Next" at bounding box center [799, 439] width 75 height 44
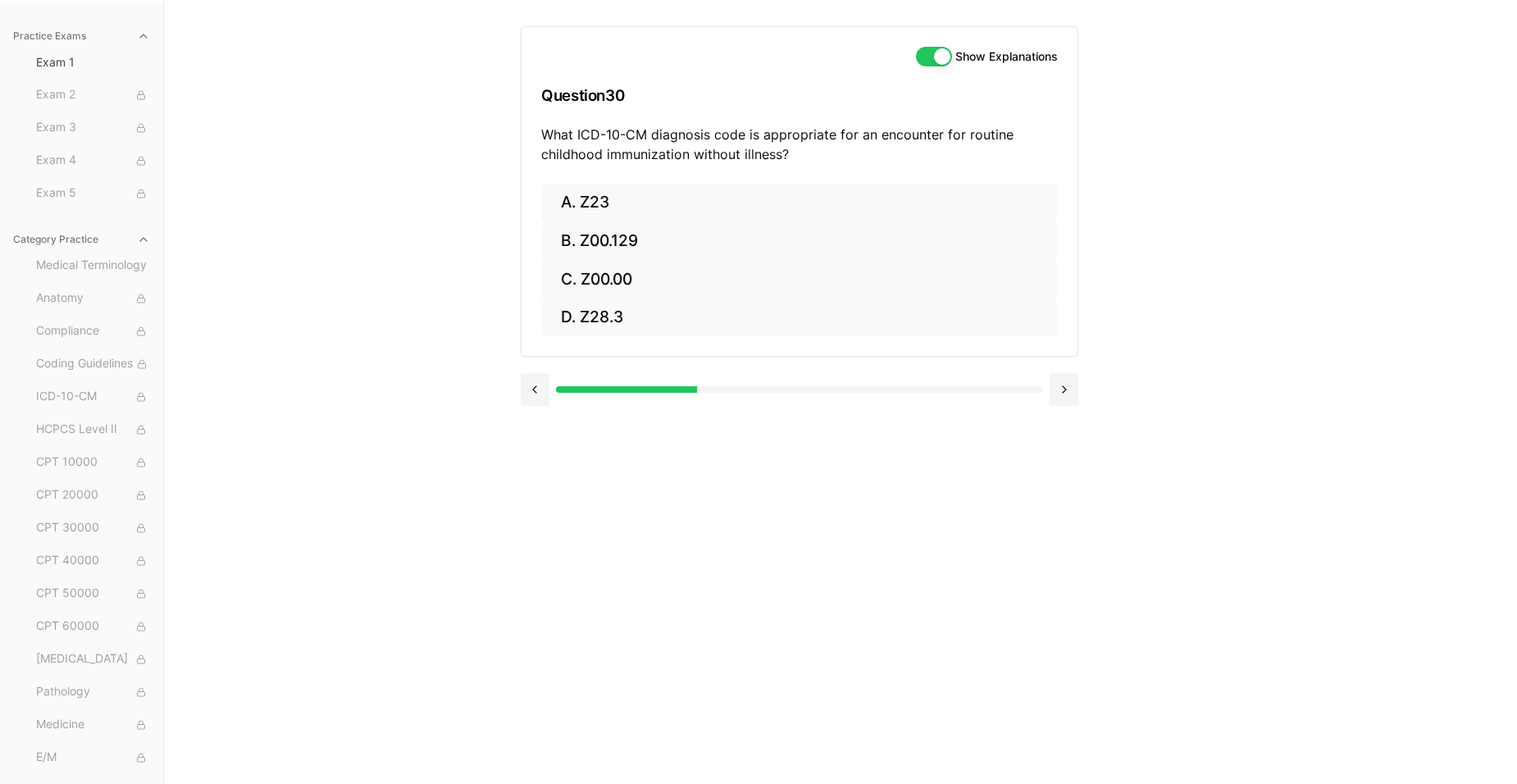
click at [1182, 389] on div "Practice Exams Exam 1 Exam 2 Exam 3 Exam 4 Exam 5 Category Practice Medical Ter…" at bounding box center [758, 392] width 1517 height 784
click at [657, 238] on button "B. Z00.129" at bounding box center [799, 242] width 516 height 39
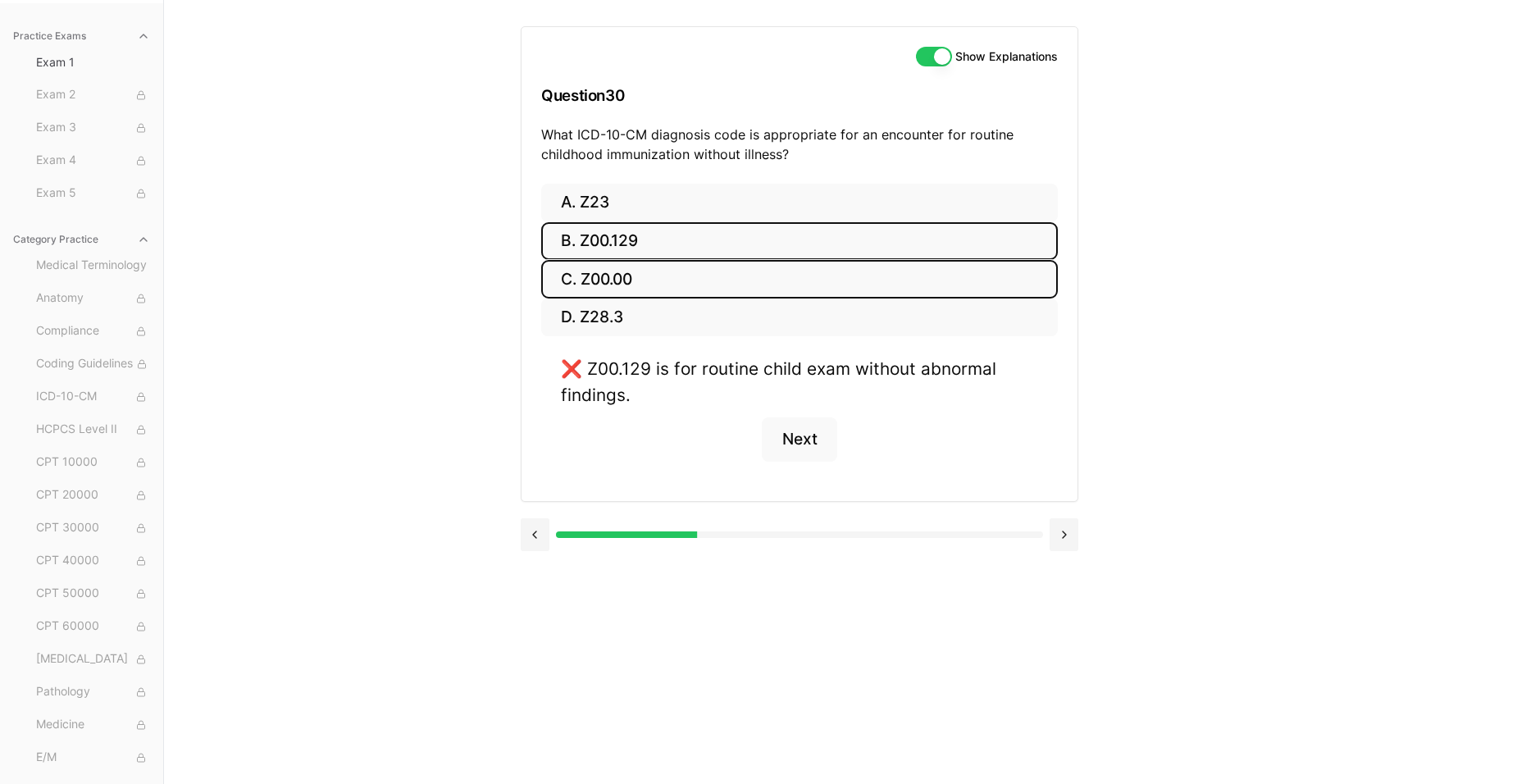
click at [637, 286] on button "C. Z00.00" at bounding box center [799, 279] width 516 height 39
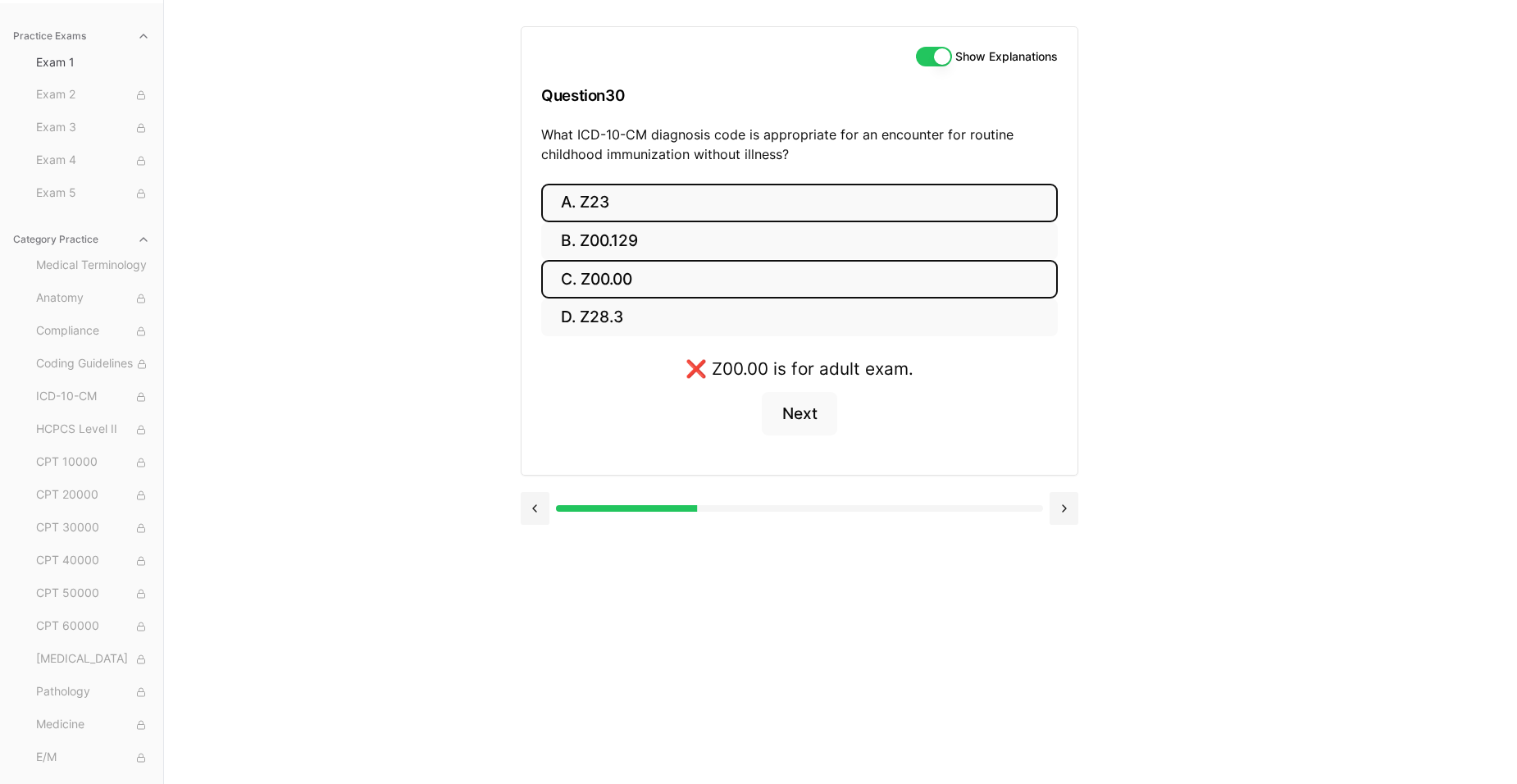
click at [638, 209] on button "A. Z23" at bounding box center [799, 203] width 516 height 39
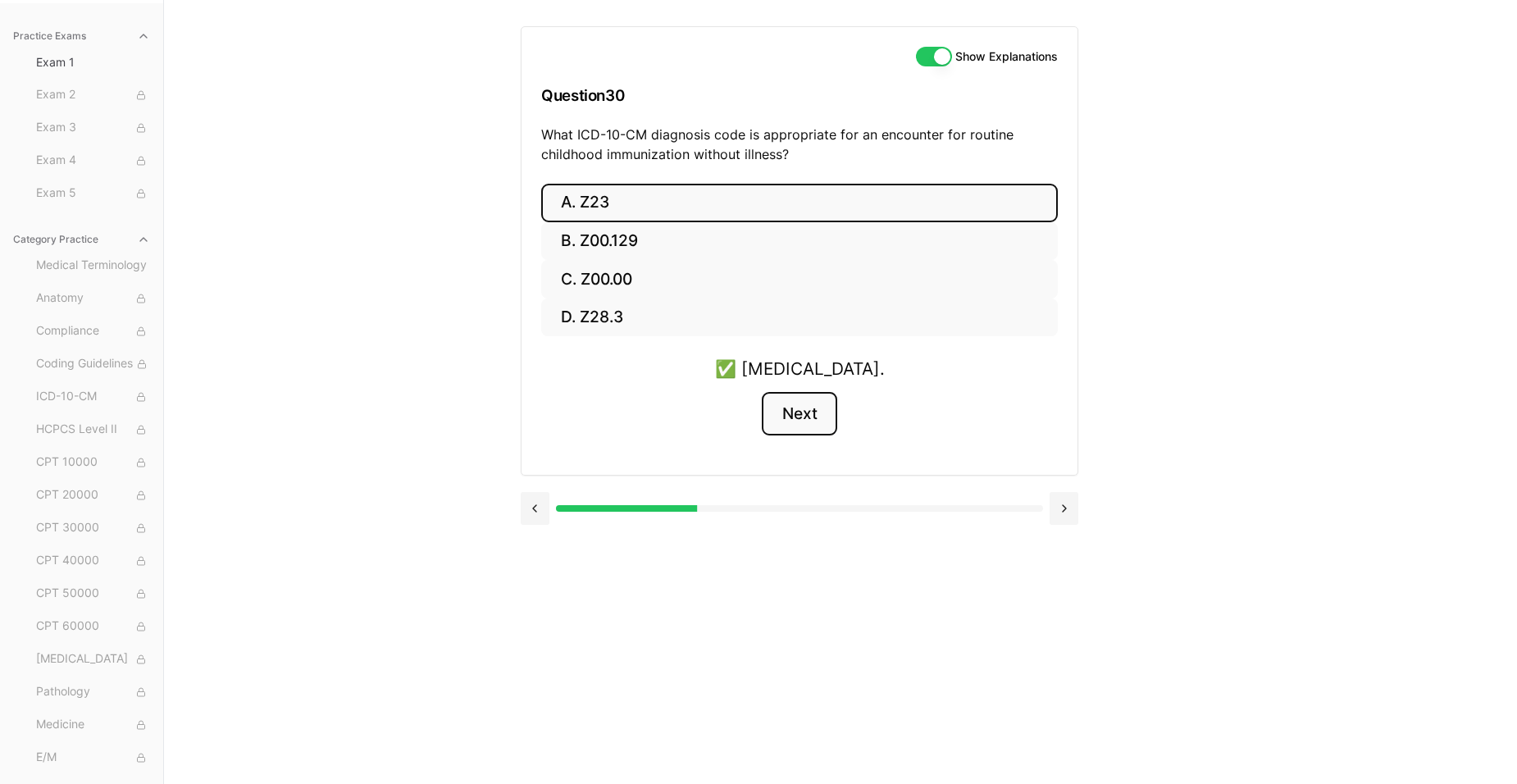
click at [816, 434] on button "Next" at bounding box center [799, 414] width 75 height 44
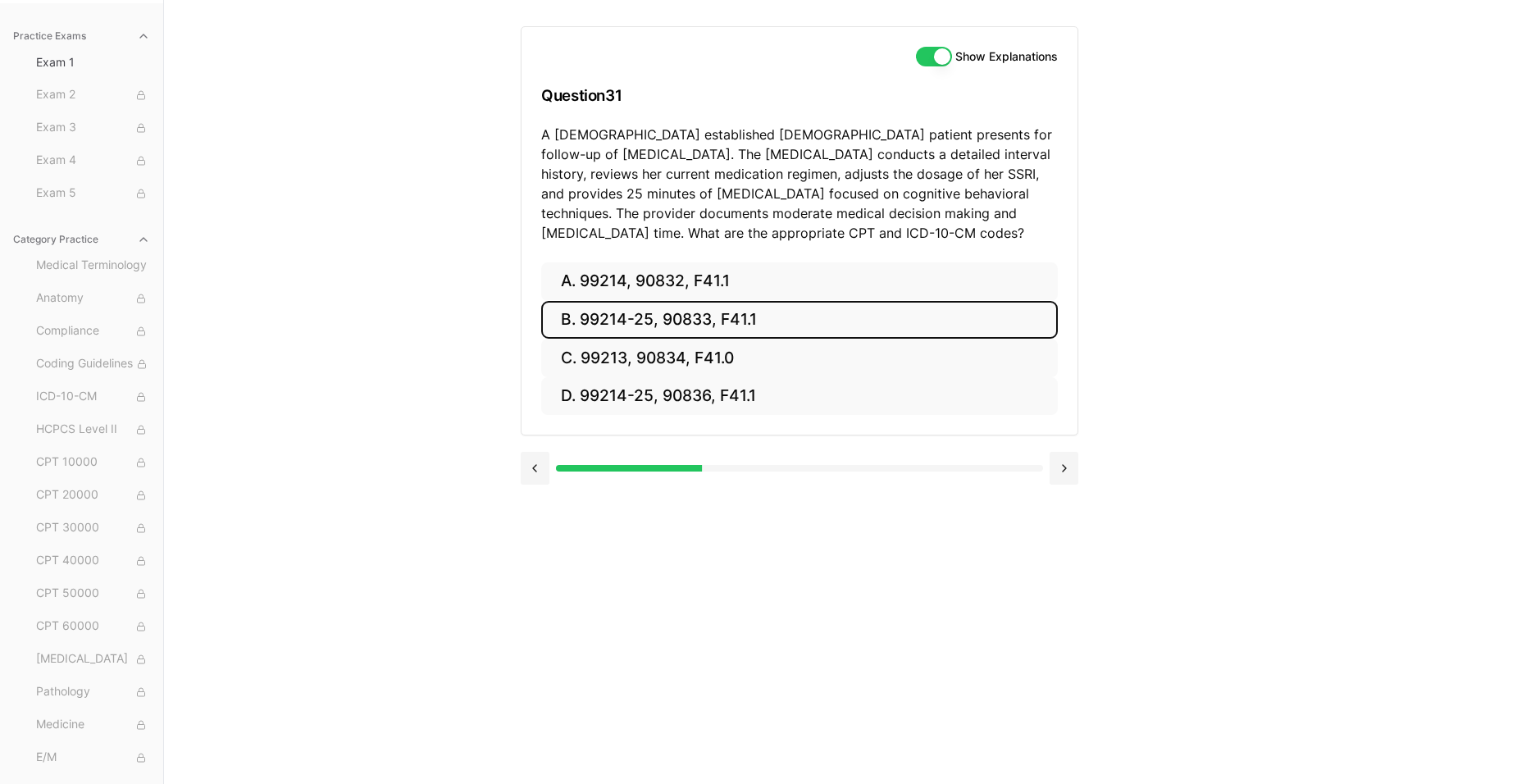
click at [723, 326] on button "B. 99214-25, 90833, F41.1" at bounding box center [799, 321] width 516 height 39
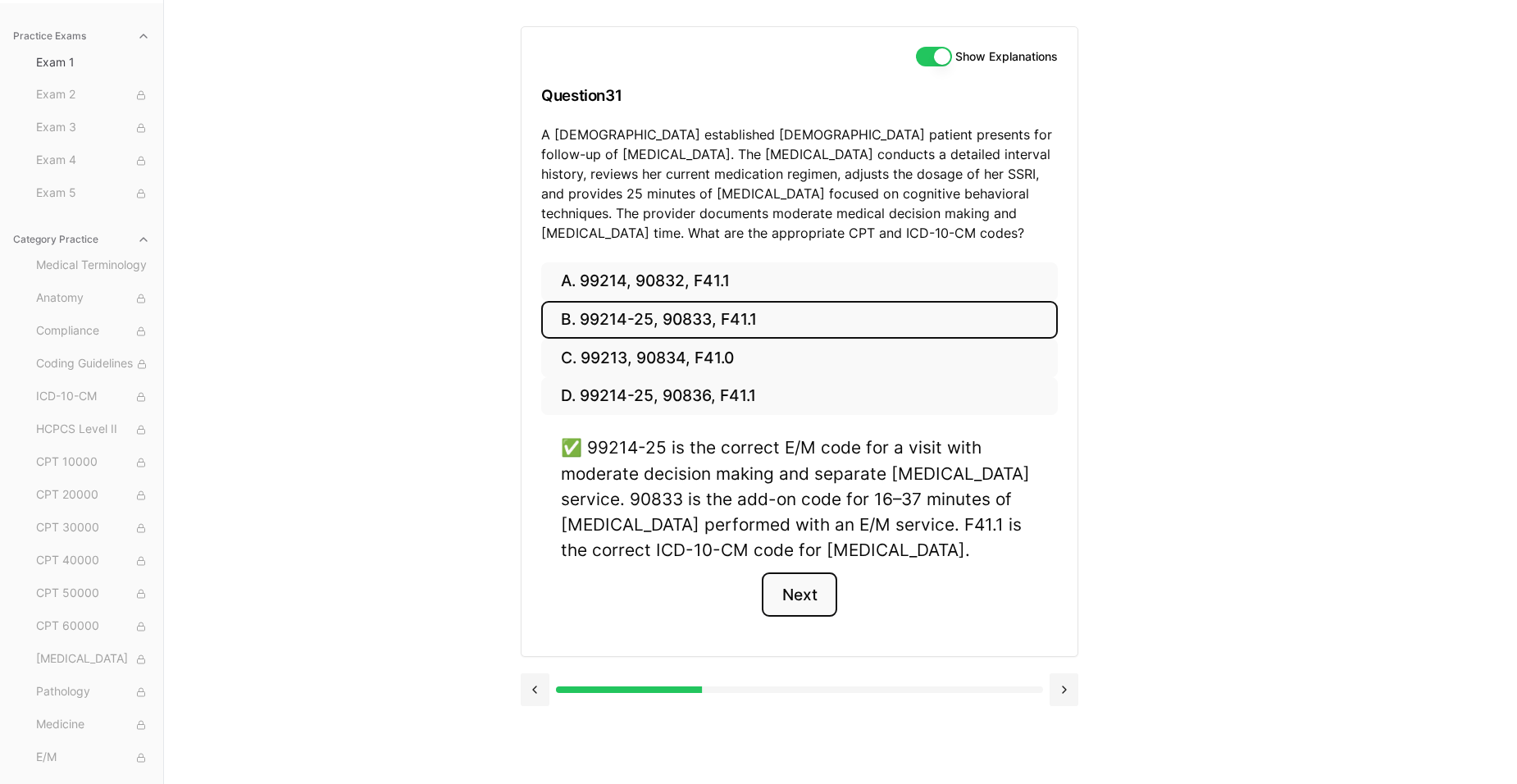
click at [799, 597] on button "Next" at bounding box center [799, 595] width 75 height 44
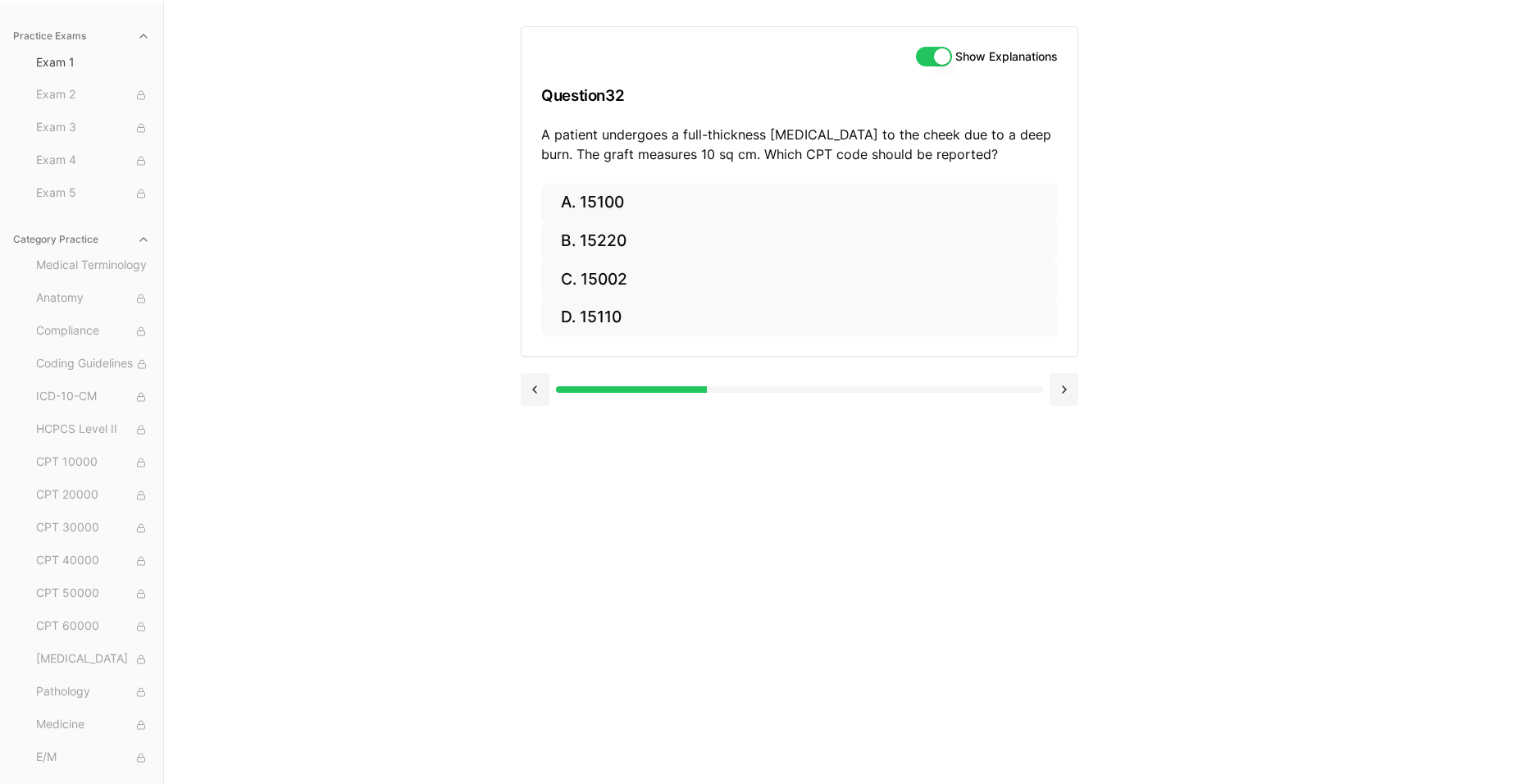
drag, startPoint x: 1272, startPoint y: 409, endPoint x: 1528, endPoint y: 768, distance: 440.9
click at [1367, 411] on div "Practice Exams Exam 1 Exam 2 Exam 3 Exam 4 Exam 5 Category Practice Medical Ter…" at bounding box center [758, 392] width 1517 height 784
click at [639, 245] on button "B. 15220" at bounding box center [799, 242] width 516 height 39
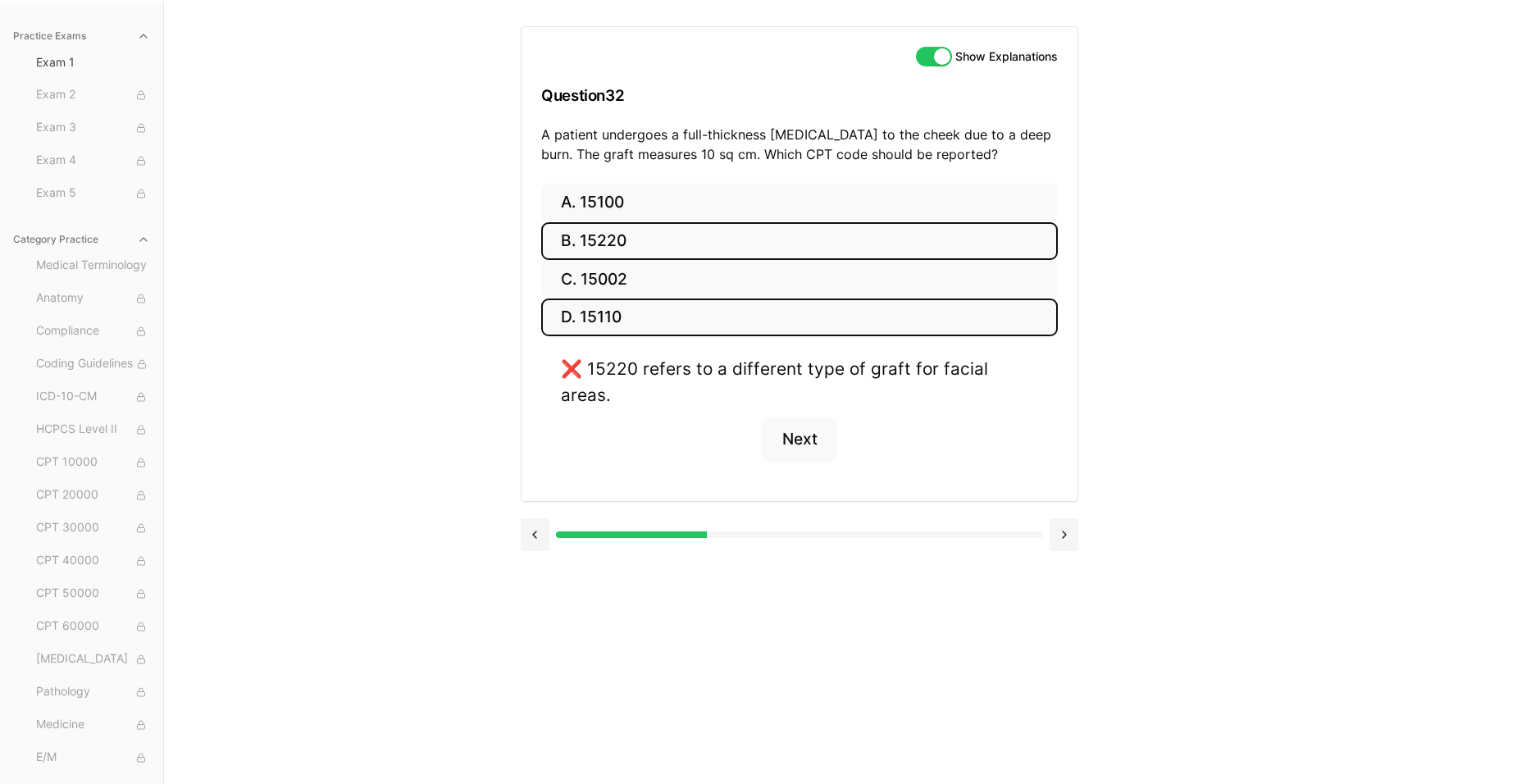
click at [645, 300] on button "D. 15110" at bounding box center [799, 318] width 516 height 39
click at [645, 286] on button "C. 15002" at bounding box center [799, 279] width 516 height 39
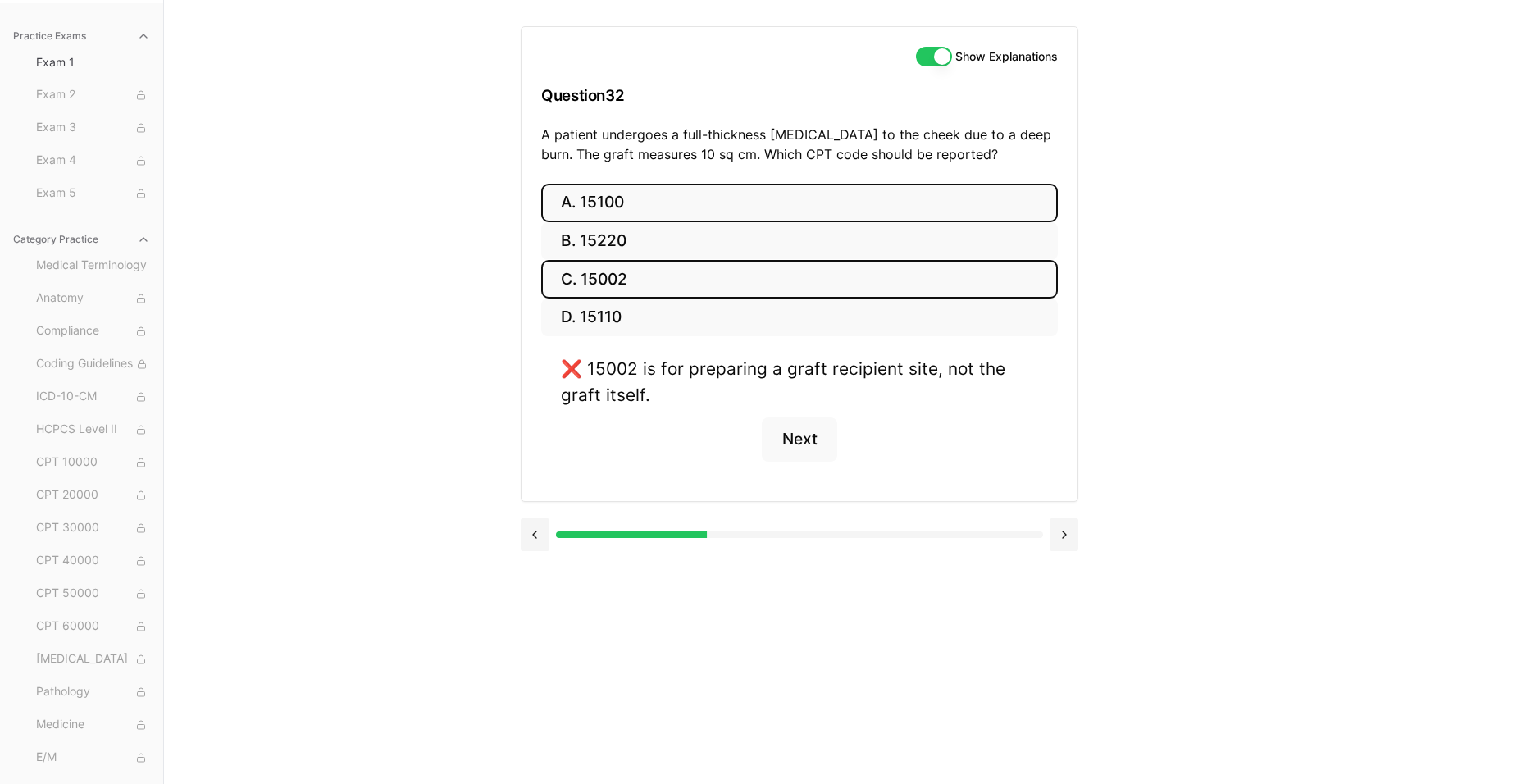
click at [646, 192] on button "A. 15100" at bounding box center [799, 203] width 516 height 39
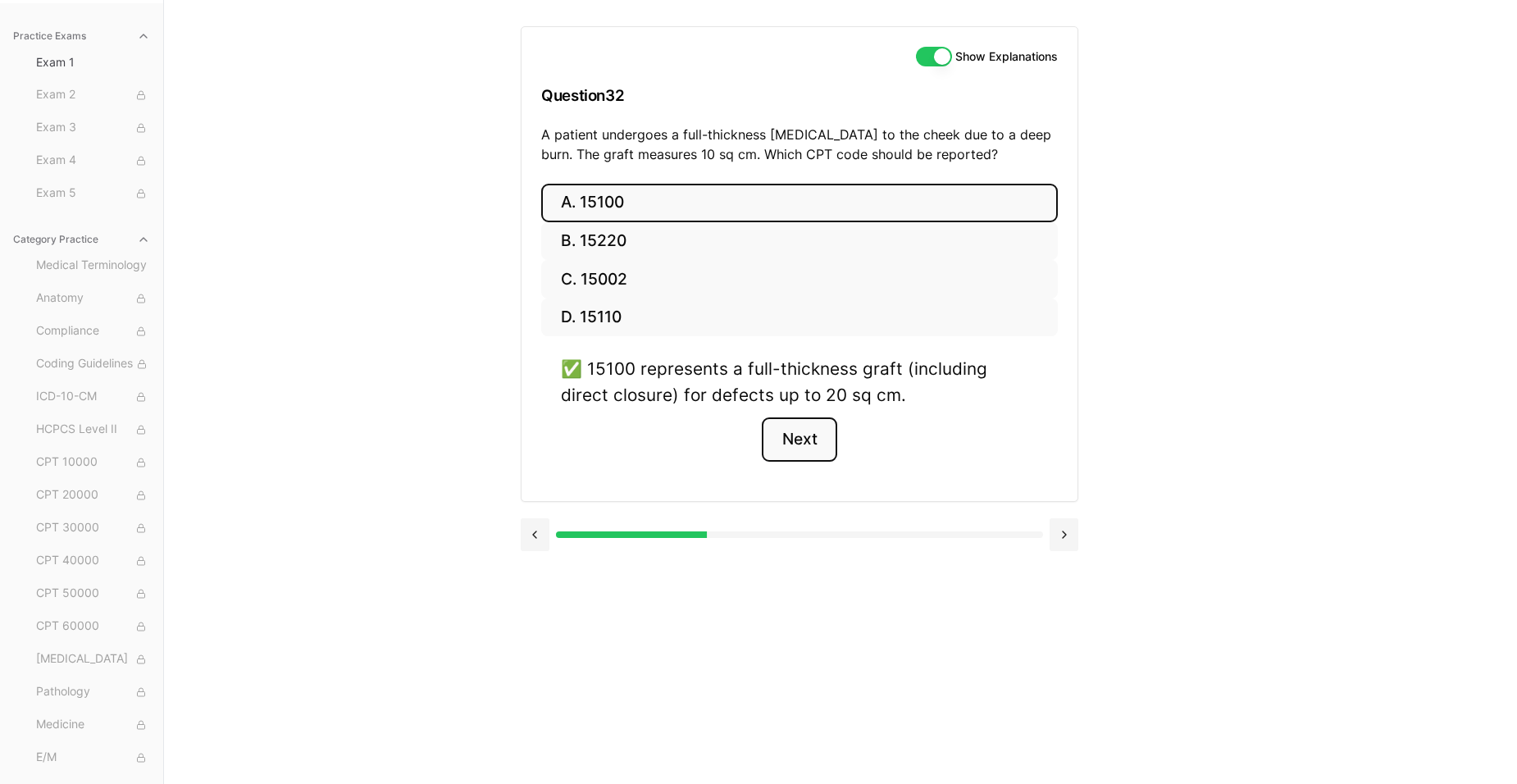
click at [817, 443] on button "Next" at bounding box center [799, 439] width 75 height 44
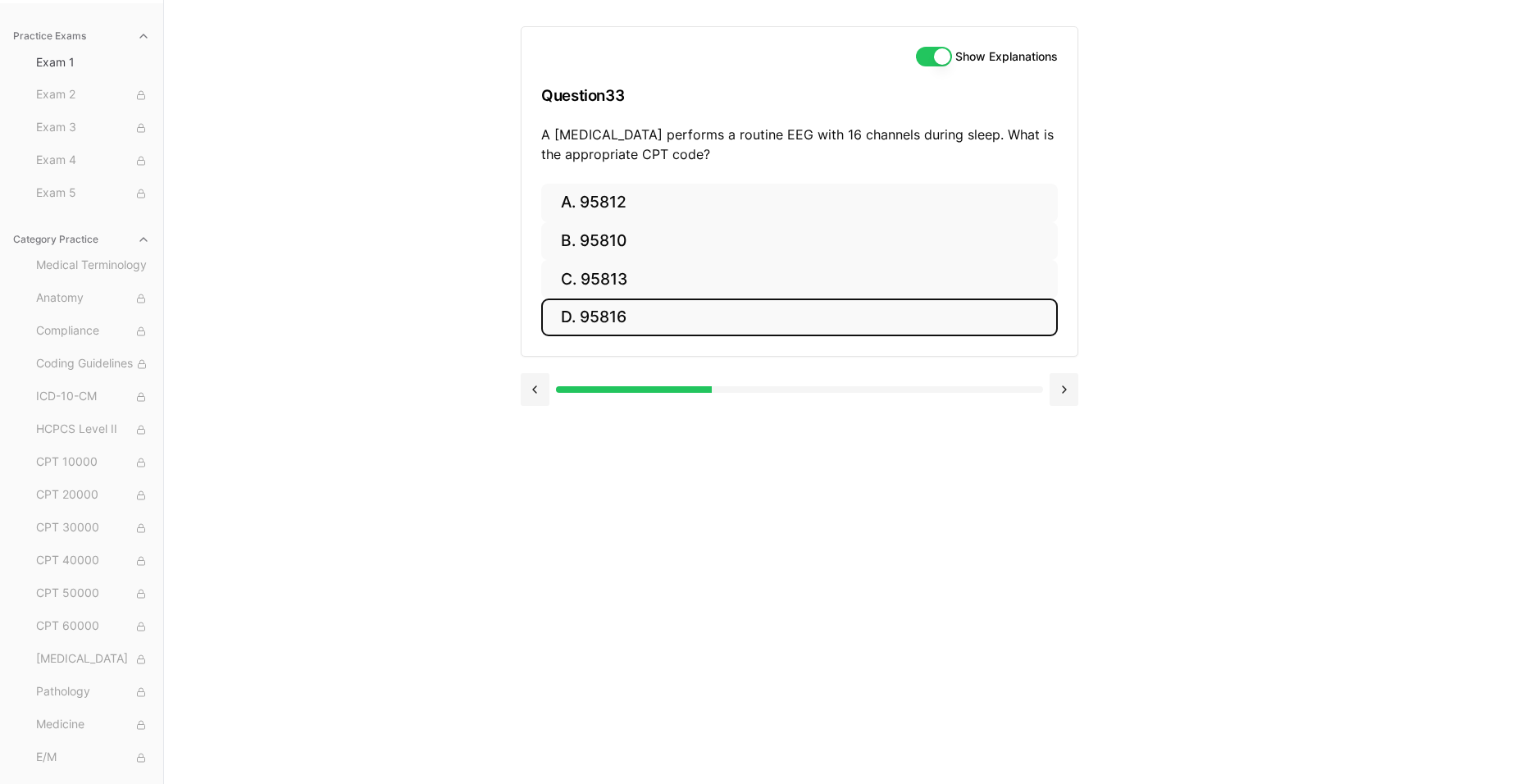
click at [644, 298] on button "D. 95816" at bounding box center [799, 318] width 516 height 39
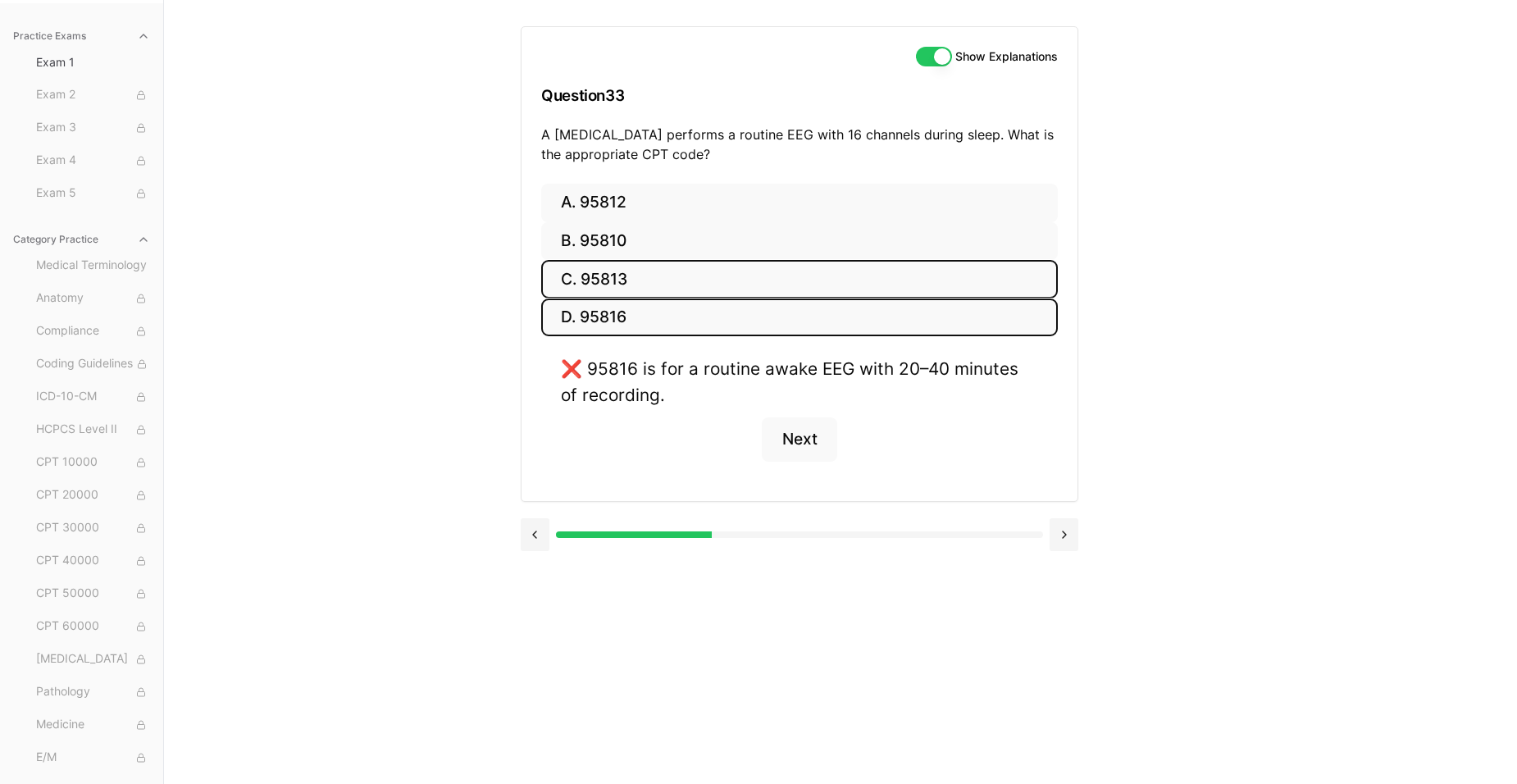
click at [636, 270] on button "C. 95813" at bounding box center [799, 279] width 516 height 39
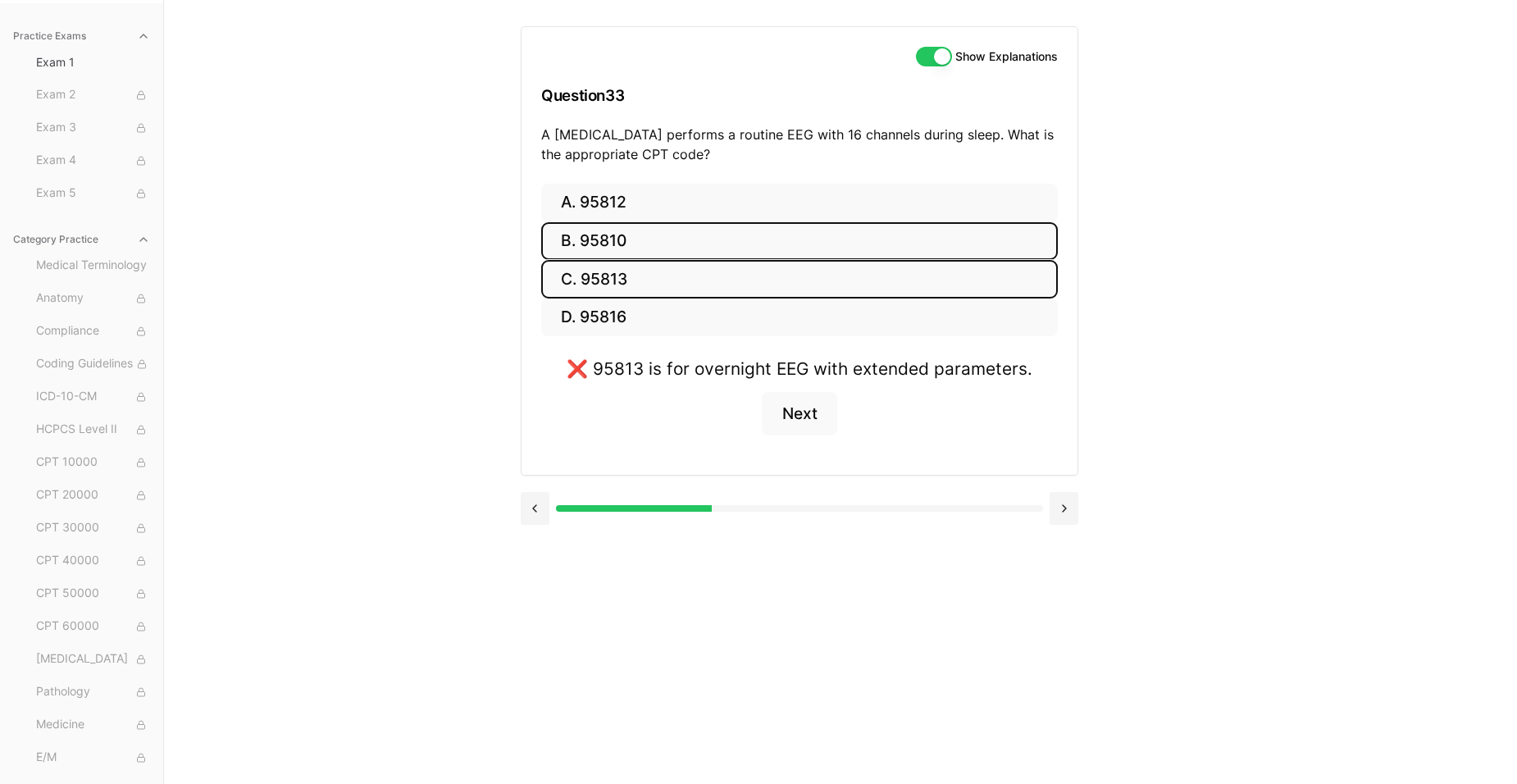
click at [642, 229] on button "B. 95810" at bounding box center [799, 242] width 516 height 39
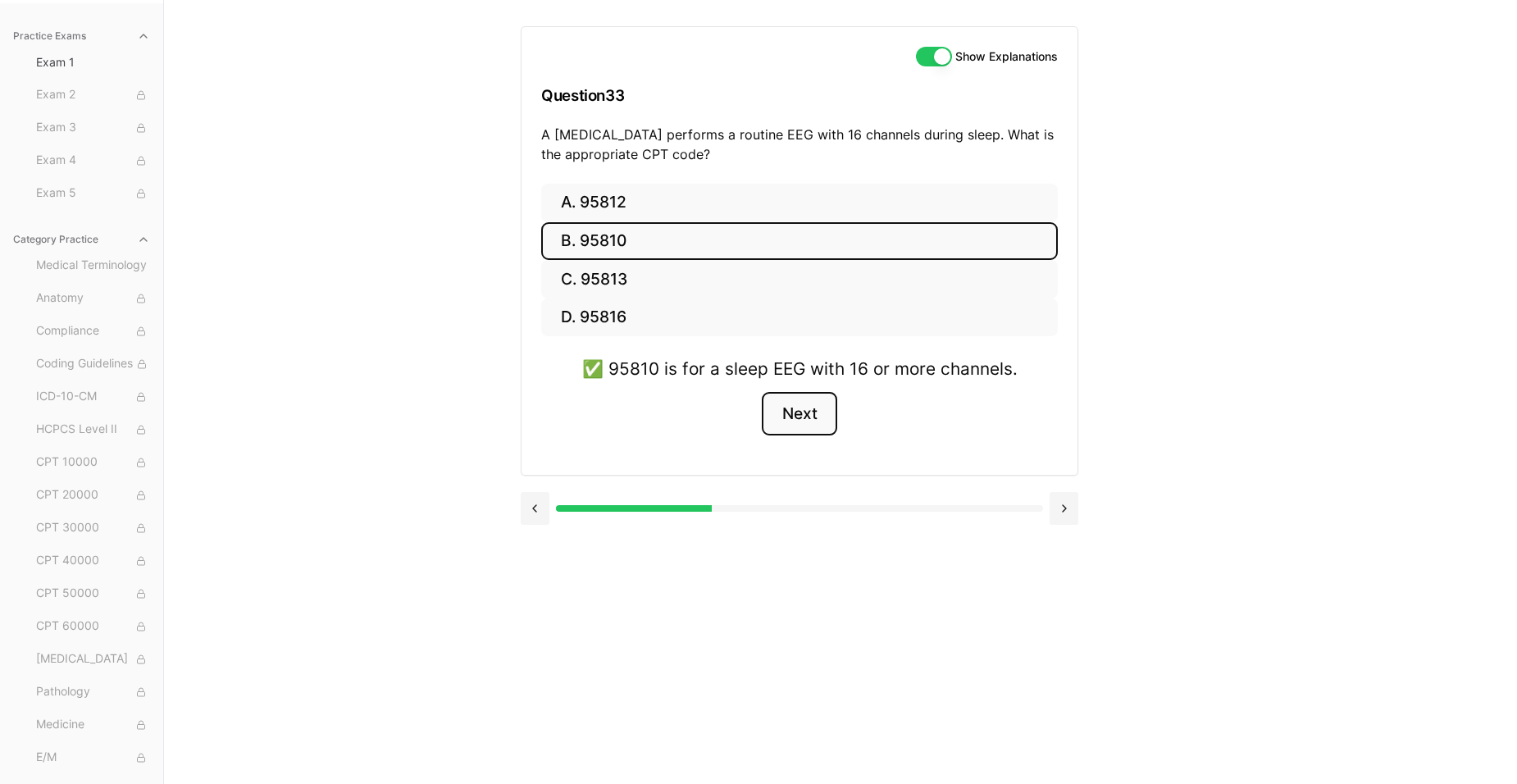
click at [788, 407] on button "Next" at bounding box center [799, 414] width 75 height 44
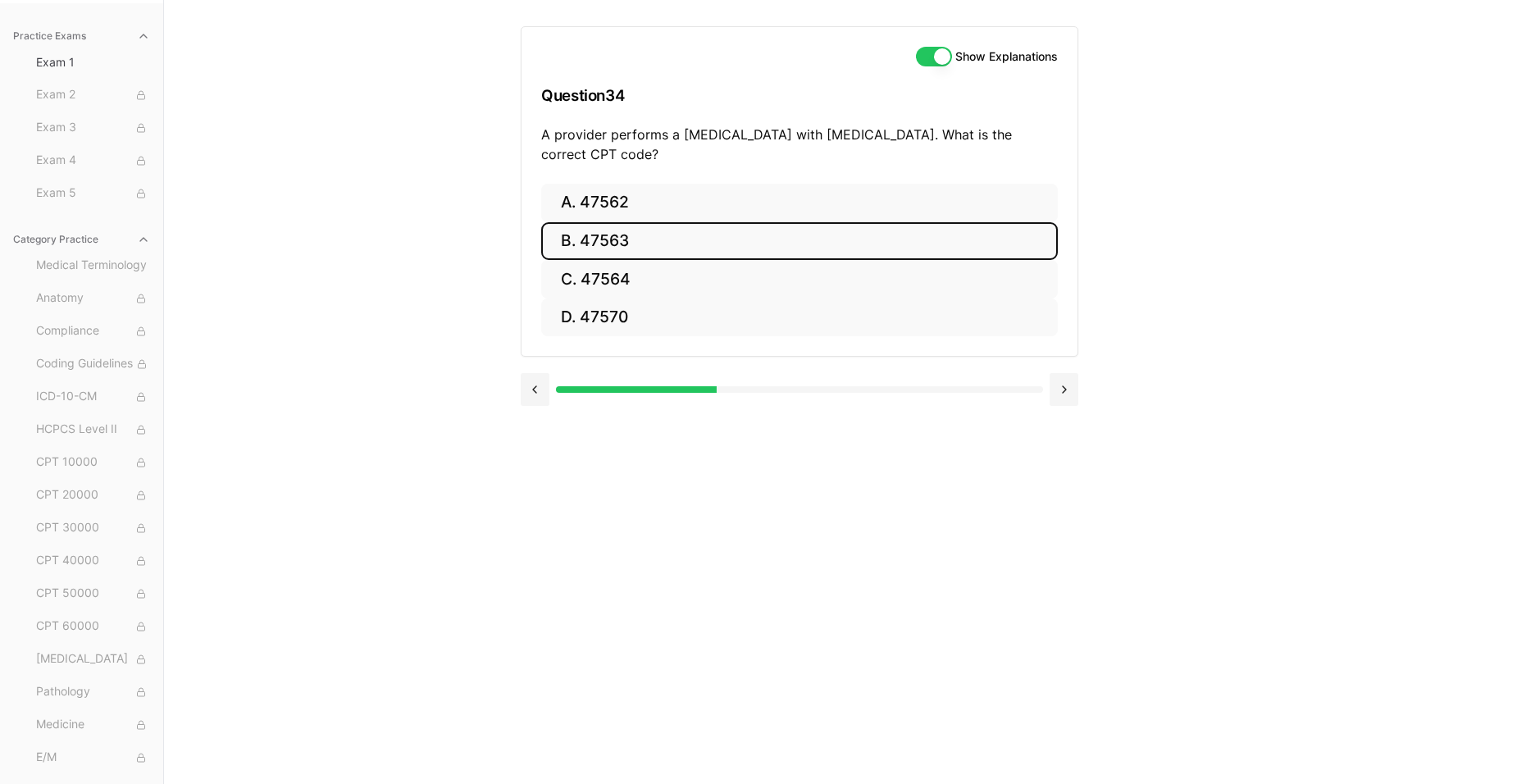
click at [644, 243] on button "B. 47563" at bounding box center [799, 242] width 516 height 39
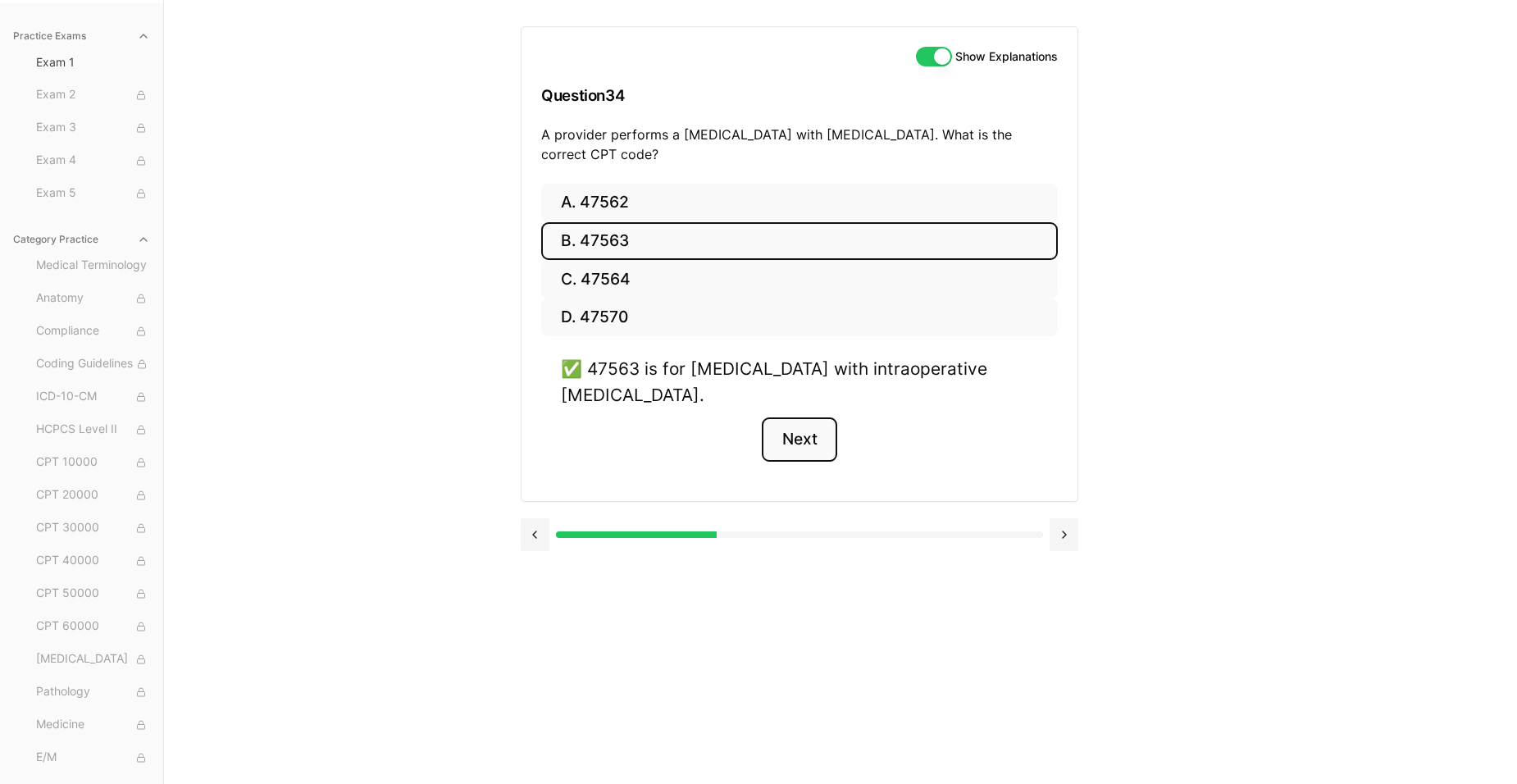
click at [796, 438] on button "Next" at bounding box center [799, 439] width 75 height 44
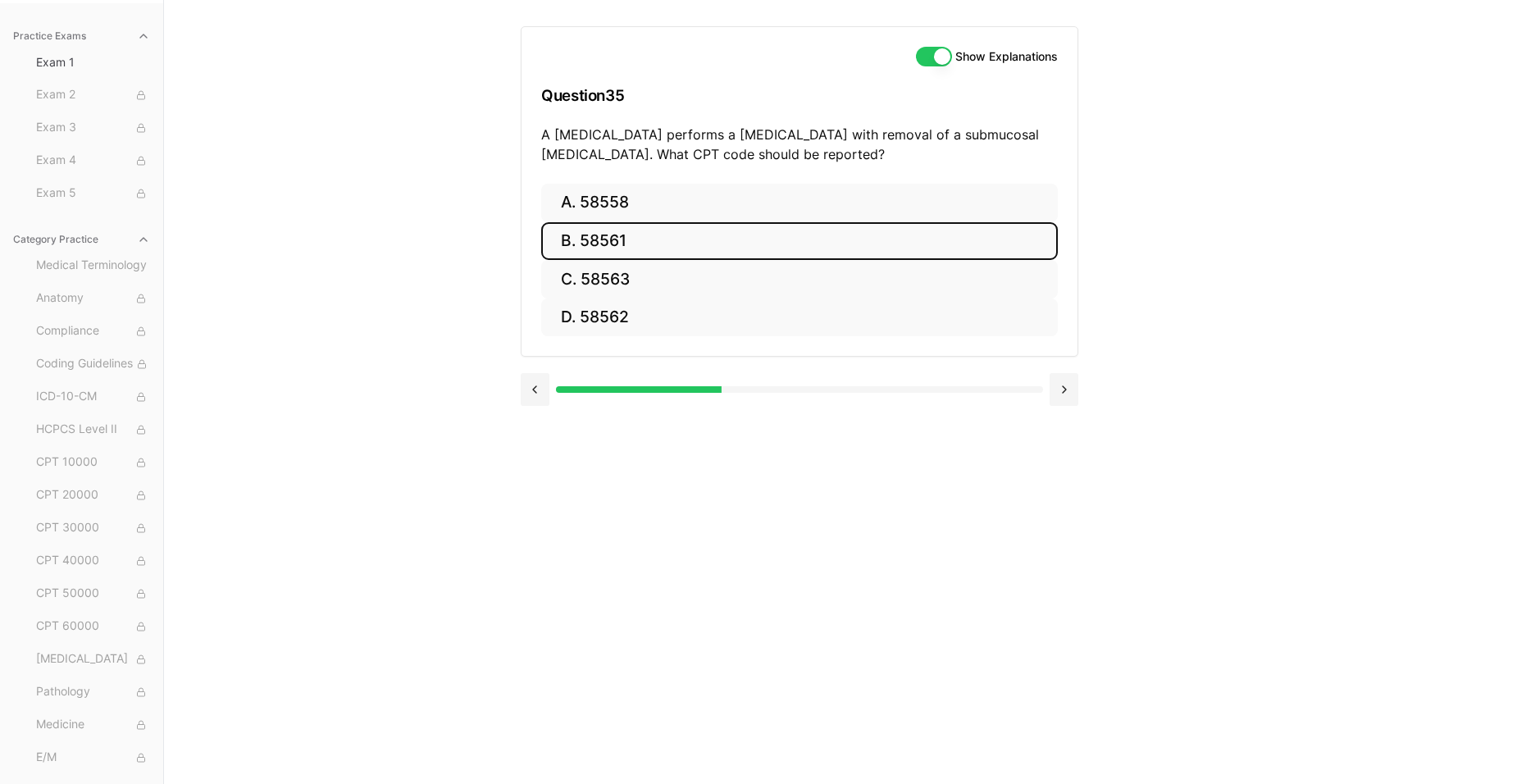
click at [648, 248] on button "B. 58561" at bounding box center [799, 242] width 516 height 39
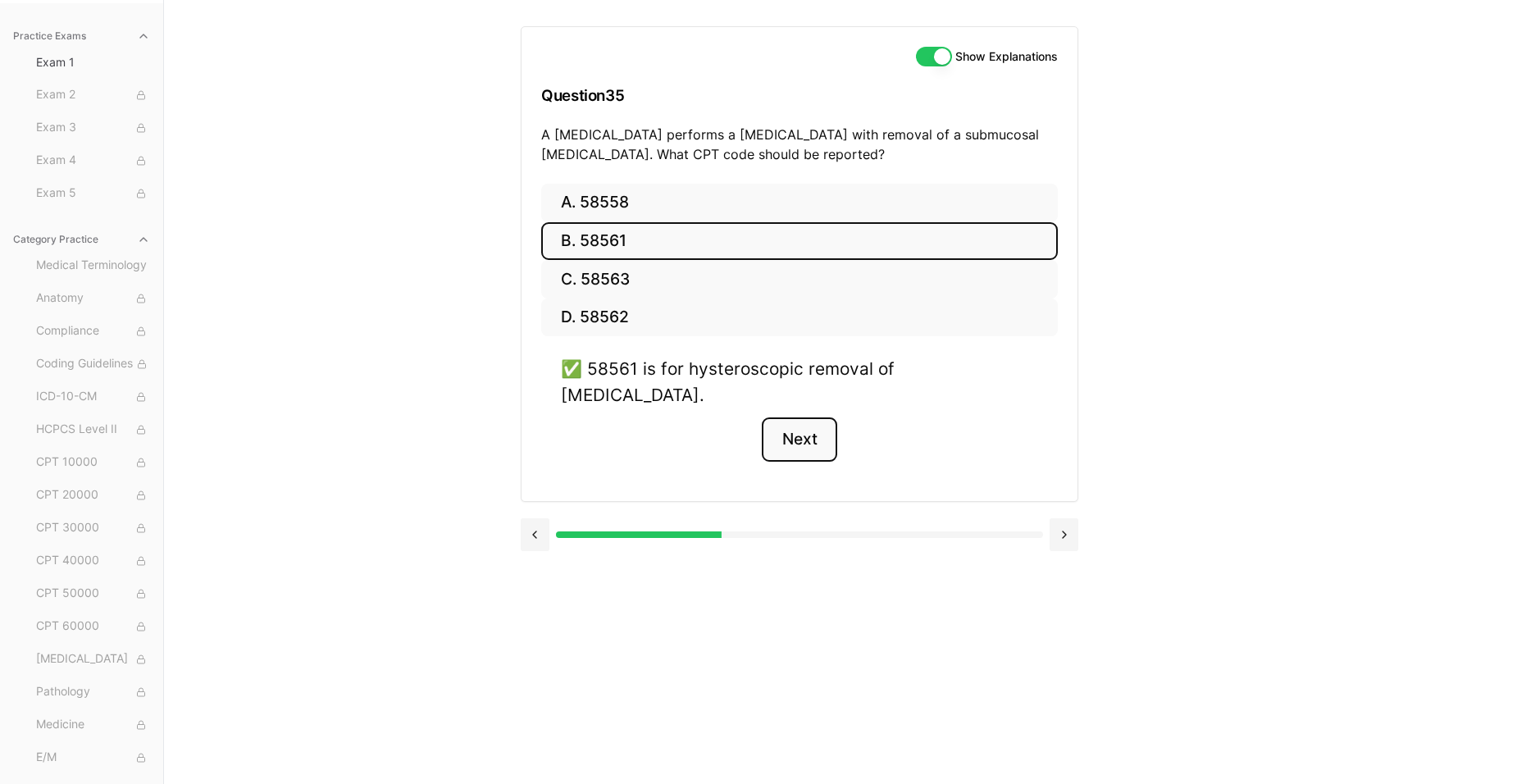
click at [832, 417] on button "Next" at bounding box center [799, 439] width 75 height 44
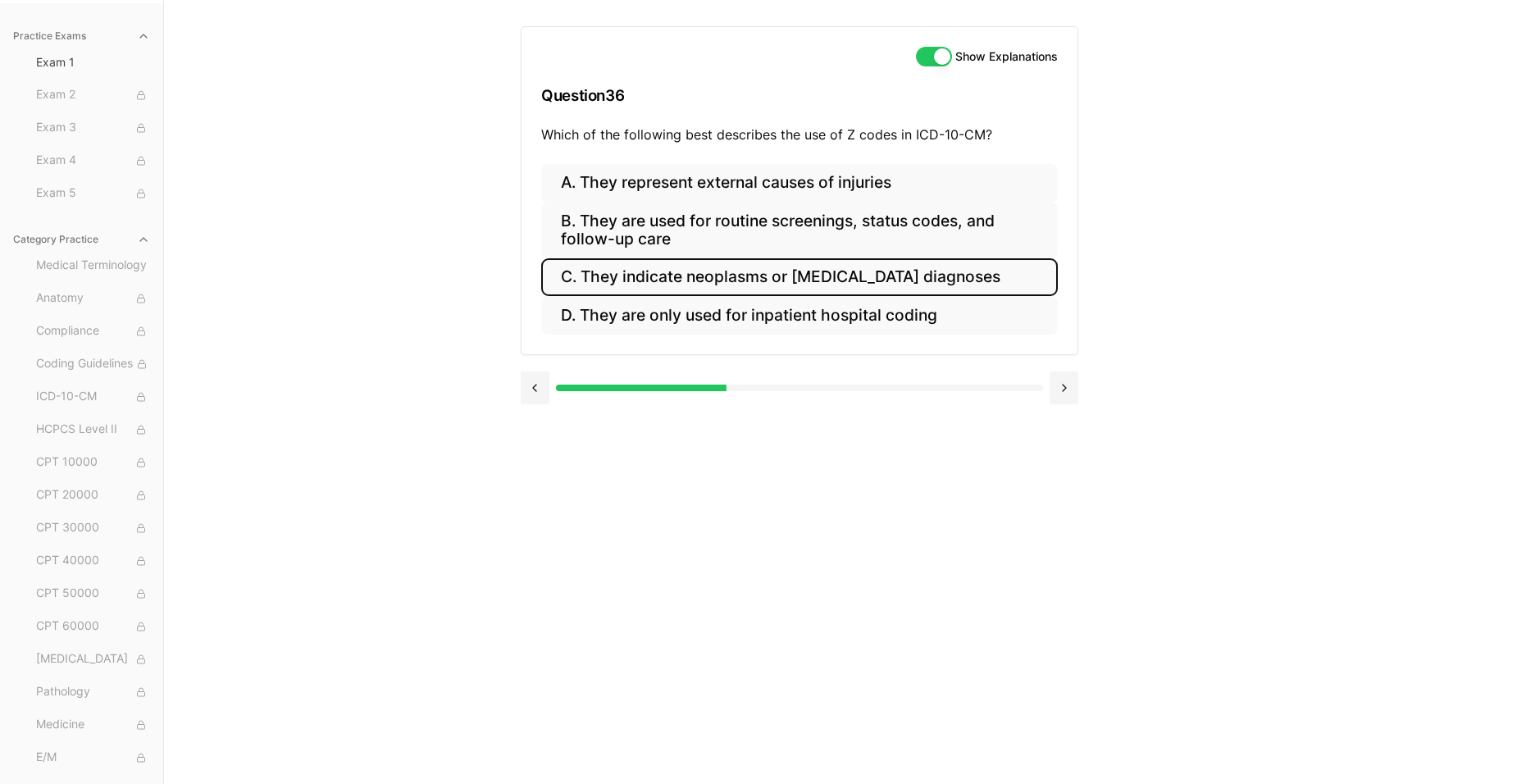
click at [752, 287] on button "C. They indicate neoplasms or [MEDICAL_DATA] diagnoses" at bounding box center [799, 278] width 516 height 39
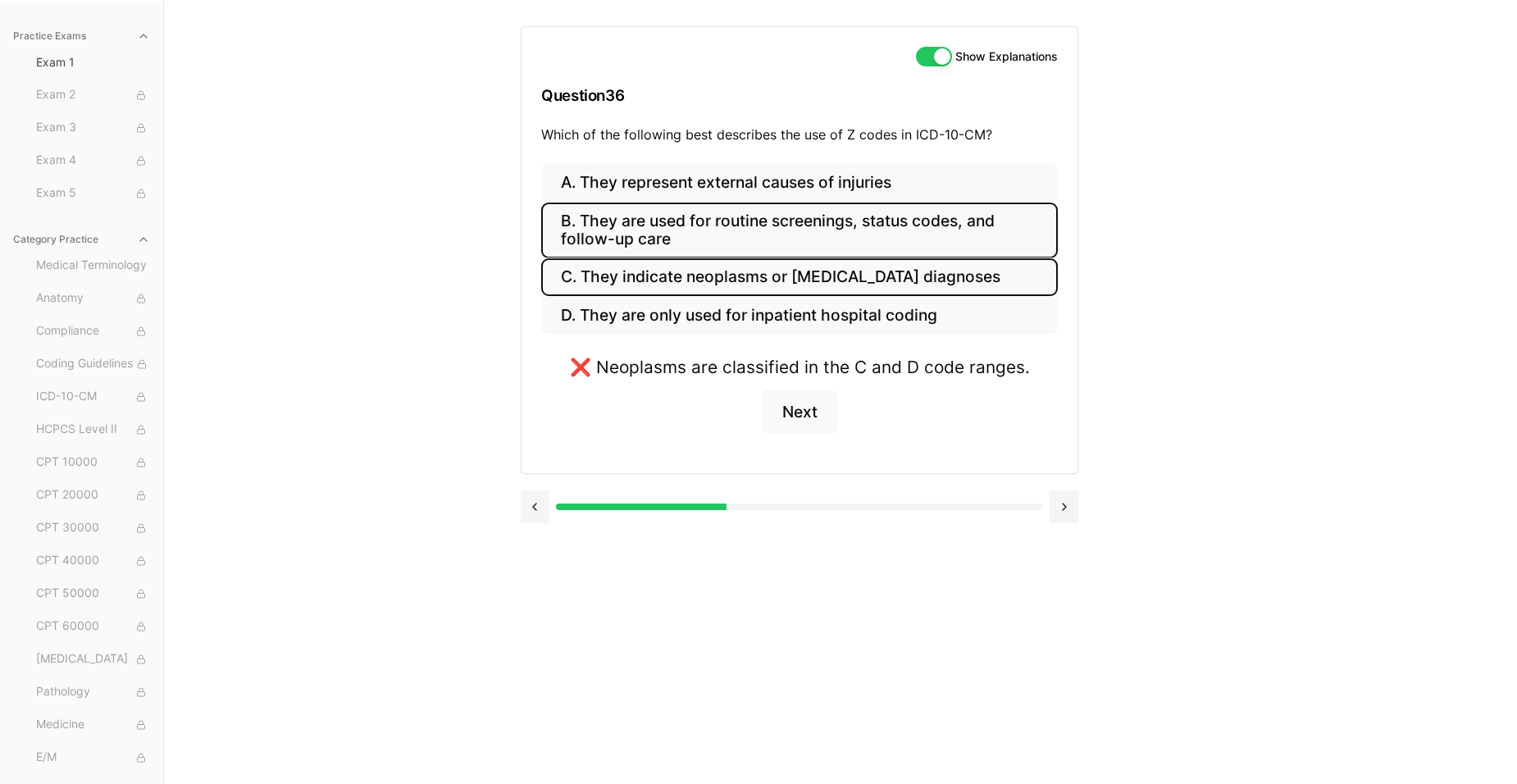
click at [727, 217] on button "B. They are used for routine screenings, status codes, and follow-up care" at bounding box center [799, 231] width 516 height 56
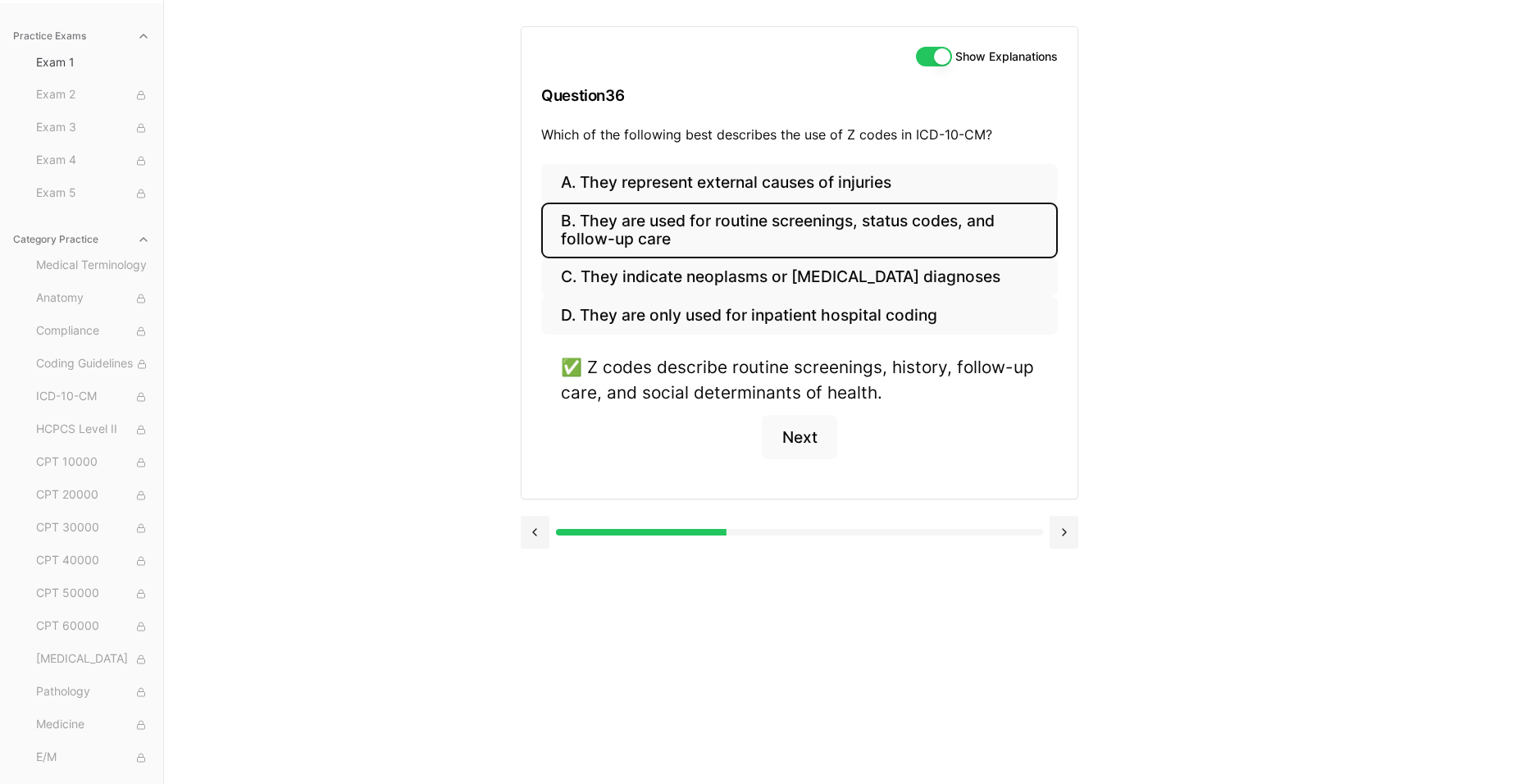
click at [1112, 391] on div "Show Explanations Question 36 Which of the following best describes the use of …" at bounding box center [841, 392] width 639 height 784
click at [807, 437] on button "Next" at bounding box center [799, 437] width 75 height 44
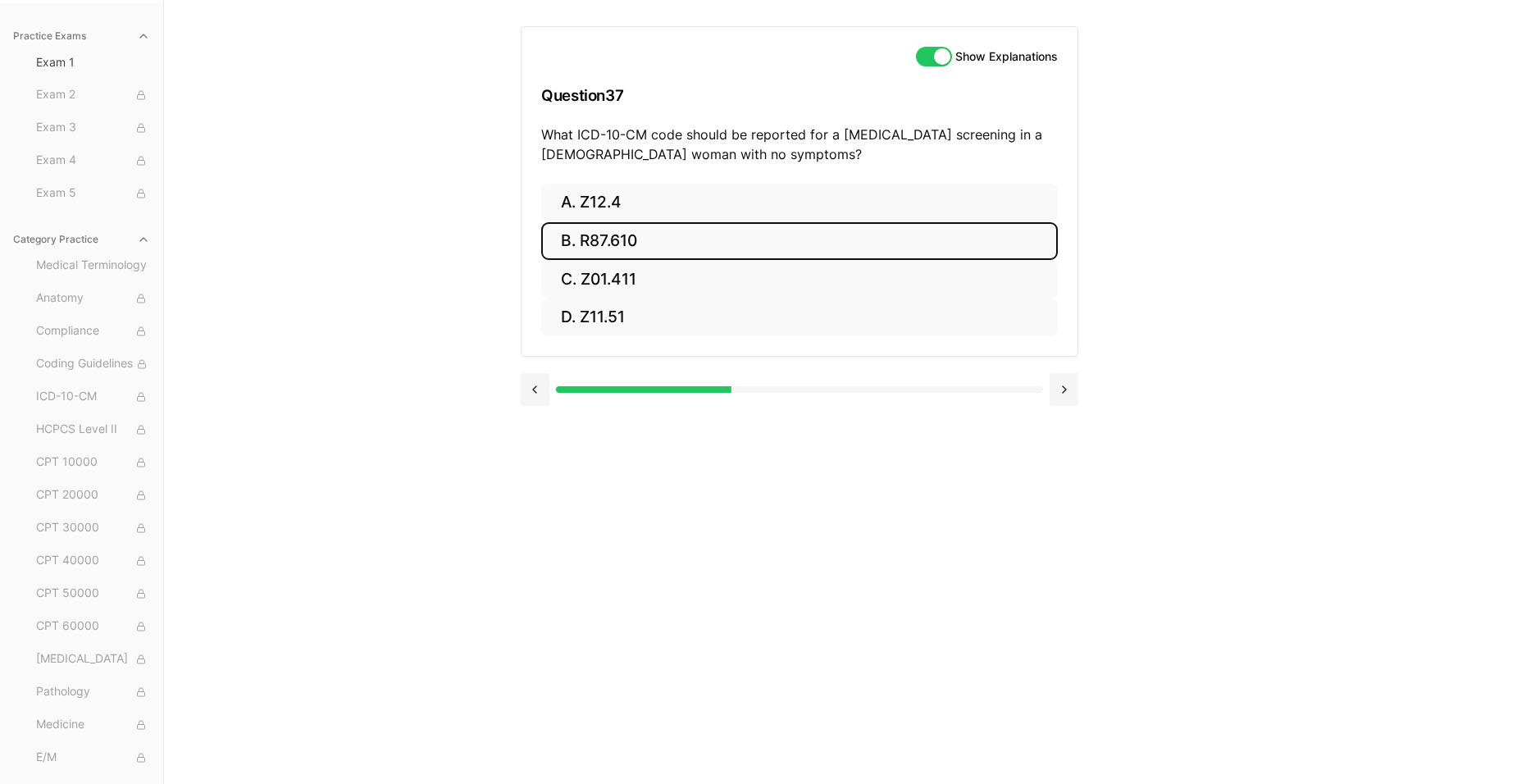
click at [691, 236] on button "B. R87.610" at bounding box center [799, 242] width 516 height 39
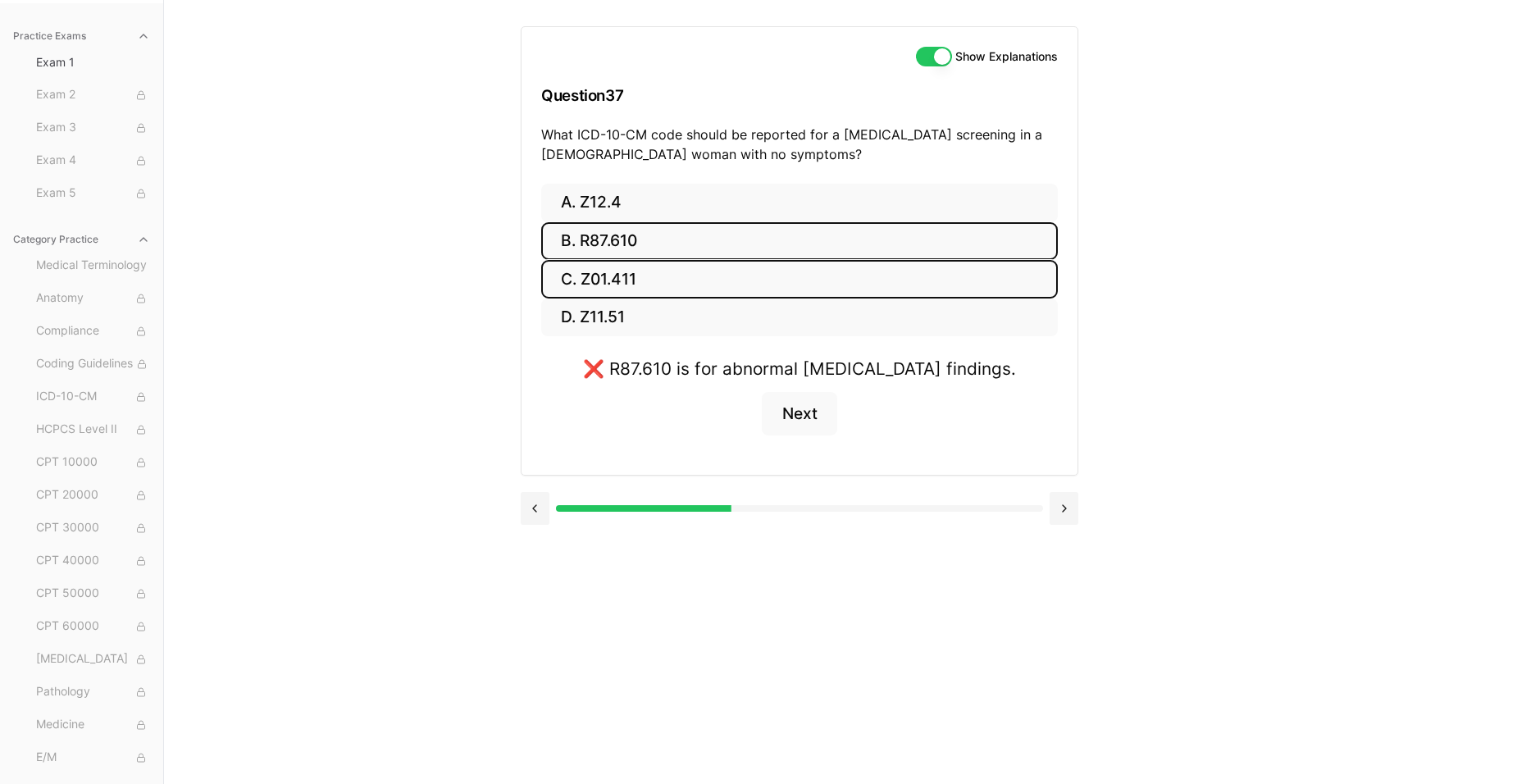
click at [658, 281] on button "C. Z01.411" at bounding box center [799, 279] width 516 height 39
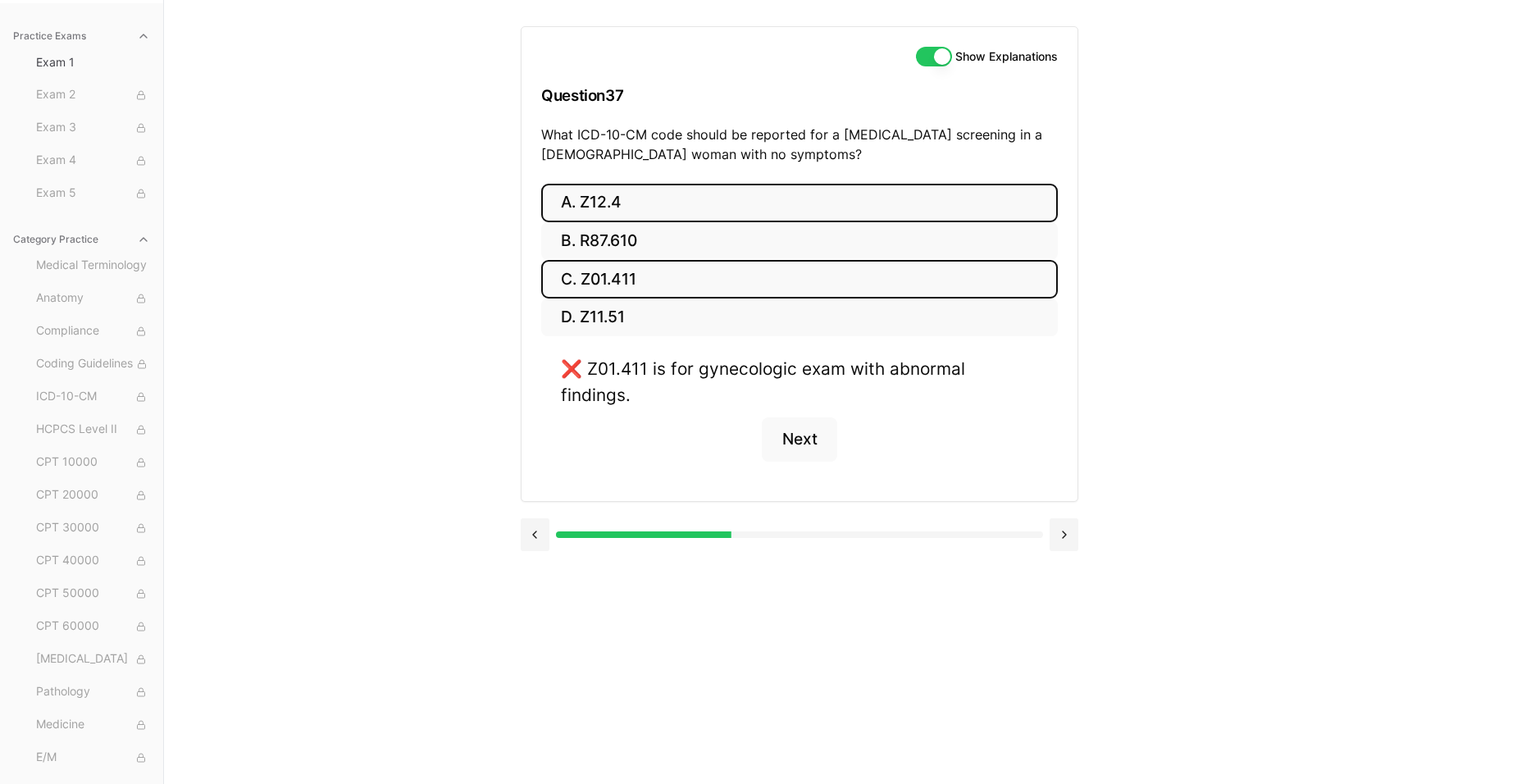
click at [656, 191] on button "A. Z12.4" at bounding box center [799, 203] width 516 height 39
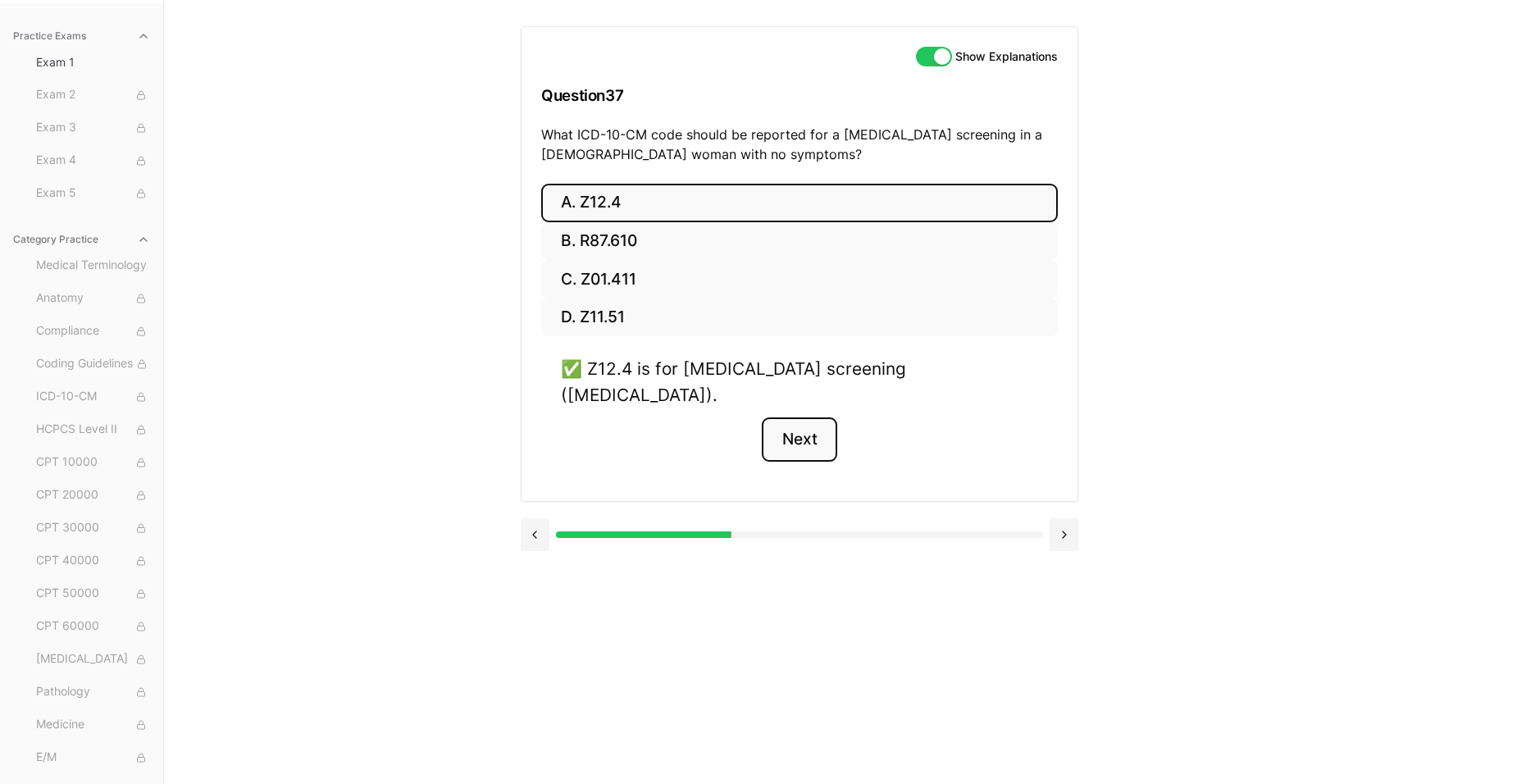
click at [820, 417] on button "Next" at bounding box center [799, 439] width 75 height 44
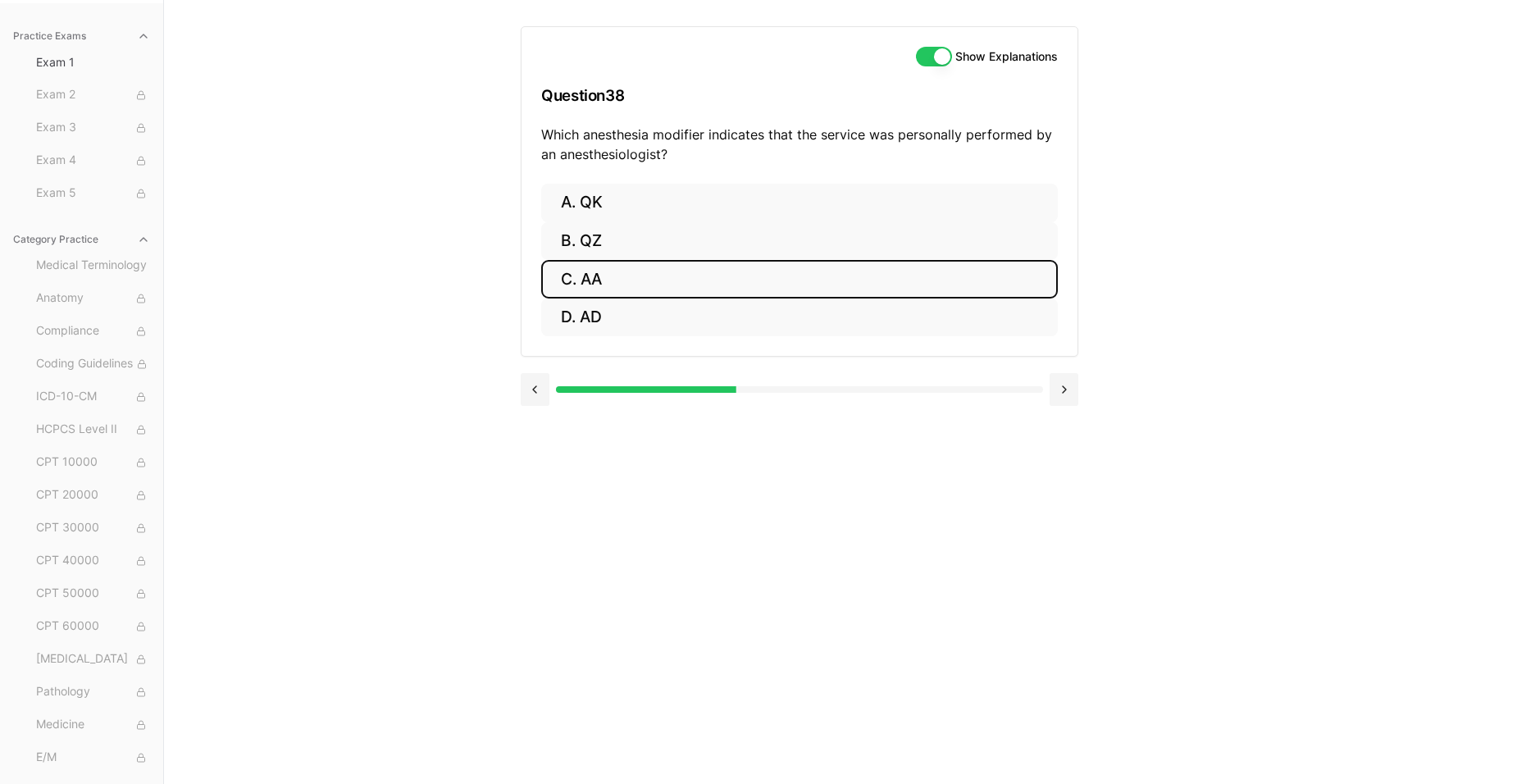
click at [635, 267] on button "C. AA" at bounding box center [799, 279] width 516 height 39
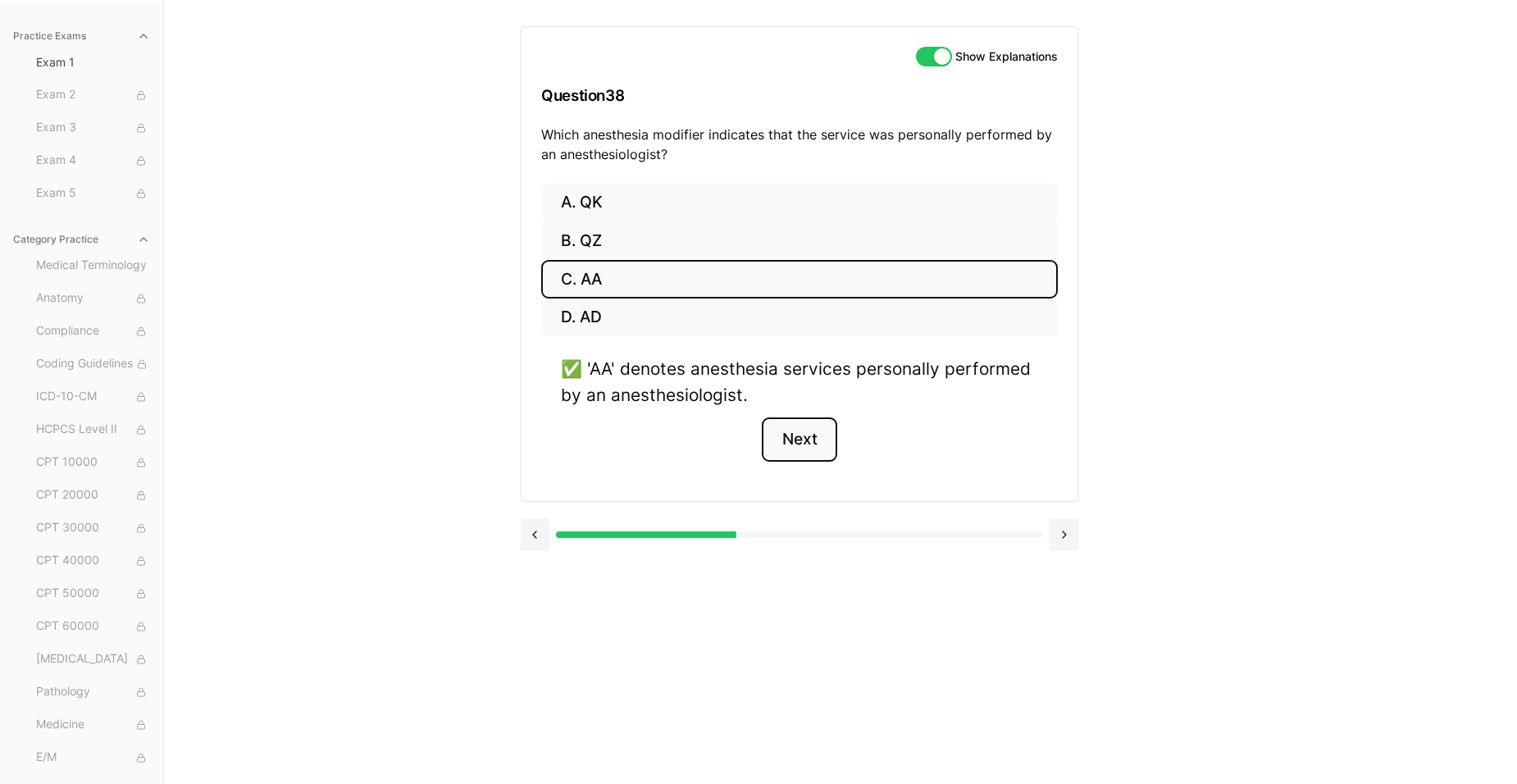
click at [821, 437] on button "Next" at bounding box center [799, 439] width 75 height 44
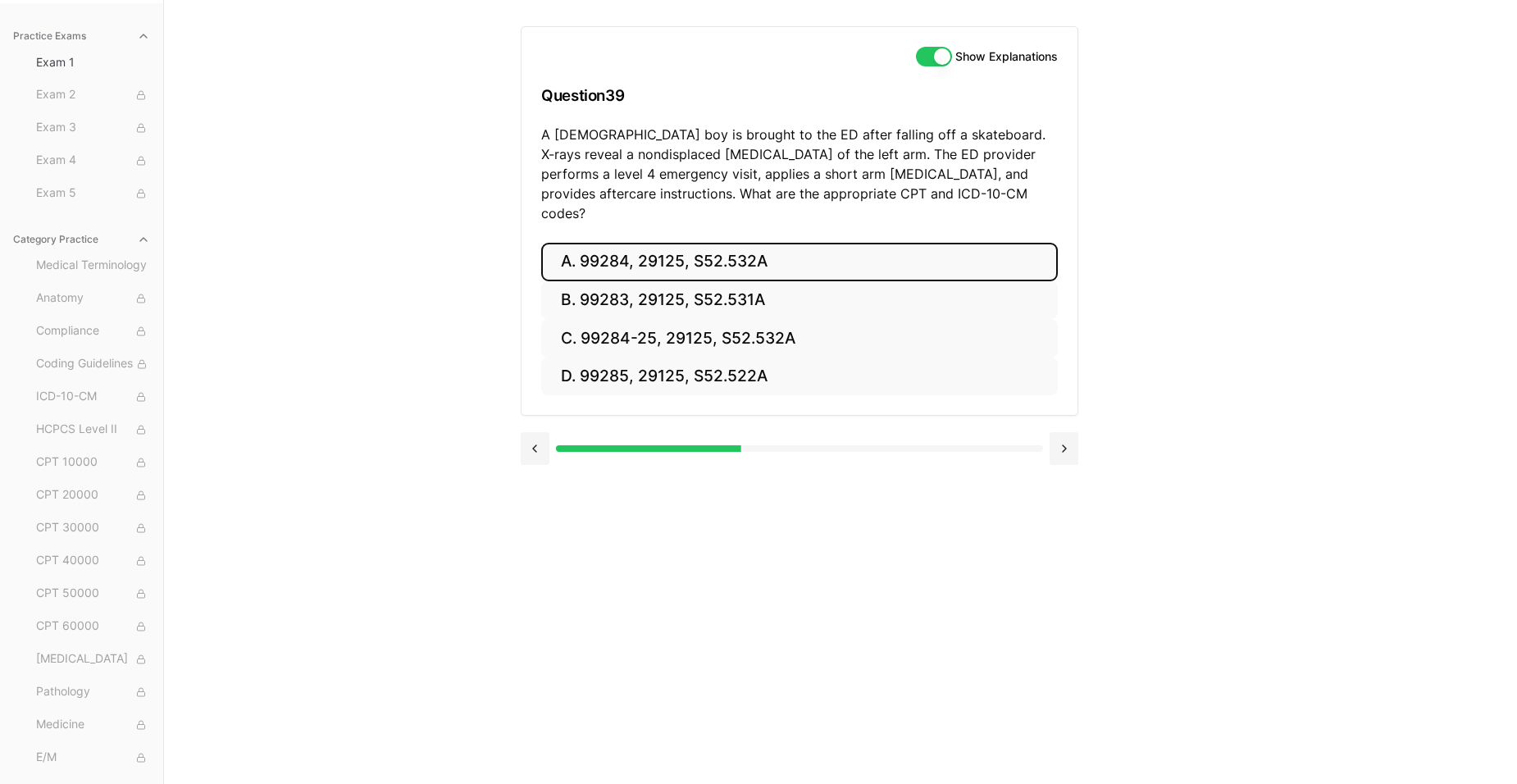
click at [650, 243] on button "A. 99284, 29125, S52.532A" at bounding box center [799, 262] width 516 height 39
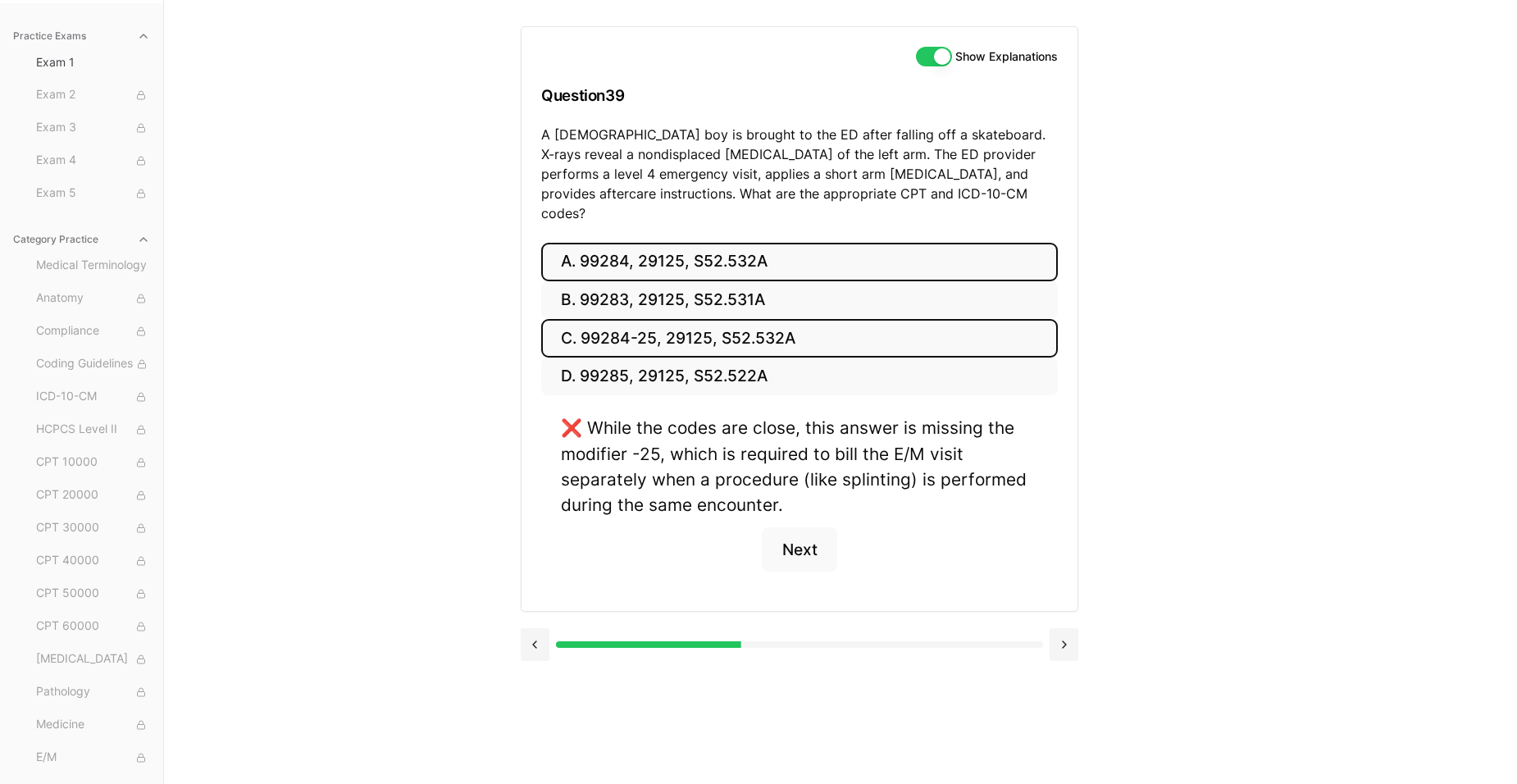
click at [659, 319] on button "C. 99284-25, 29125, S52.532A" at bounding box center [799, 338] width 516 height 39
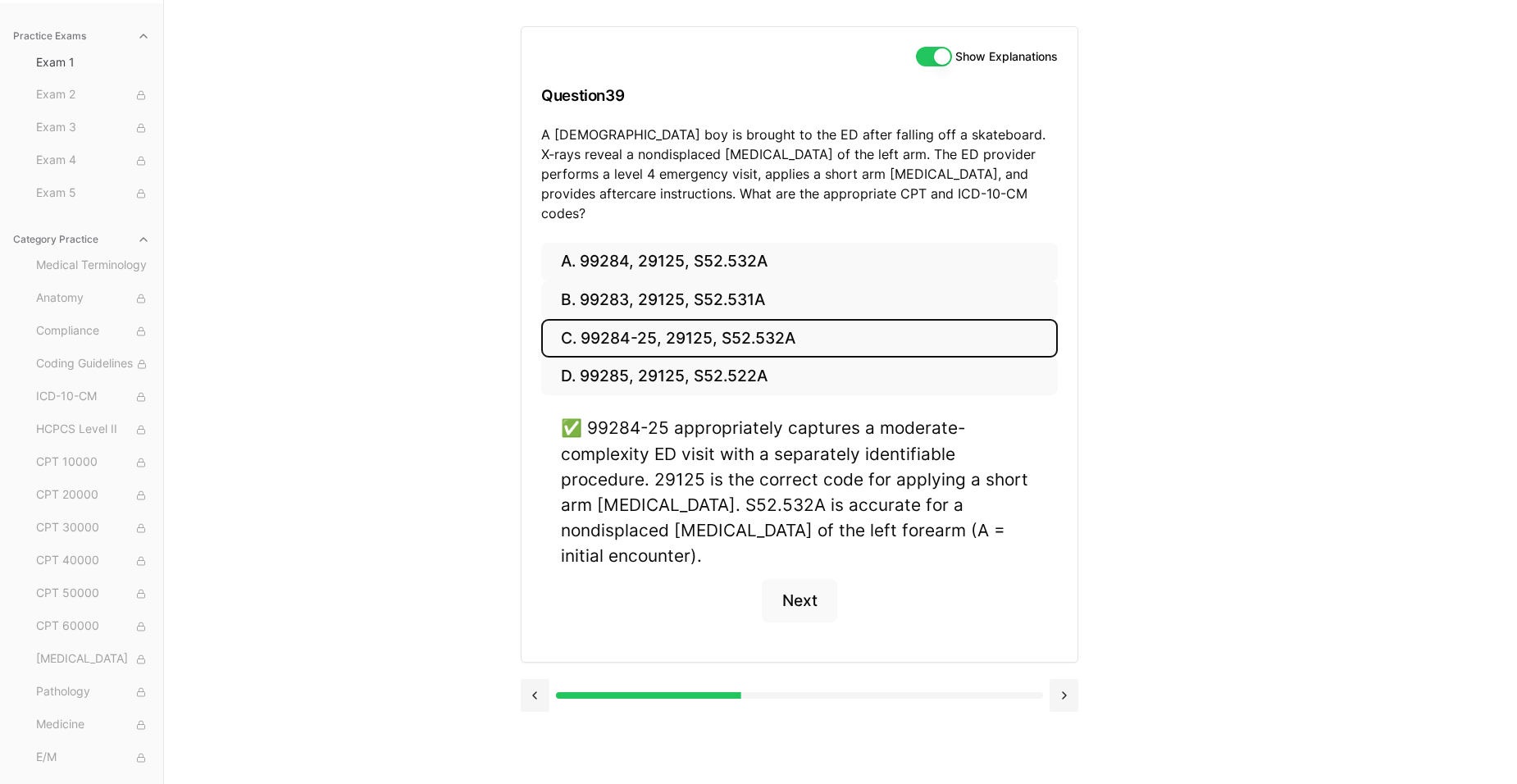
click at [1279, 441] on div "Practice Exams Exam 1 Exam 2 Exam 3 Exam 4 Exam 5 Category Practice Medical Ter…" at bounding box center [758, 392] width 1517 height 784
click at [801, 579] on button "Next" at bounding box center [799, 601] width 75 height 44
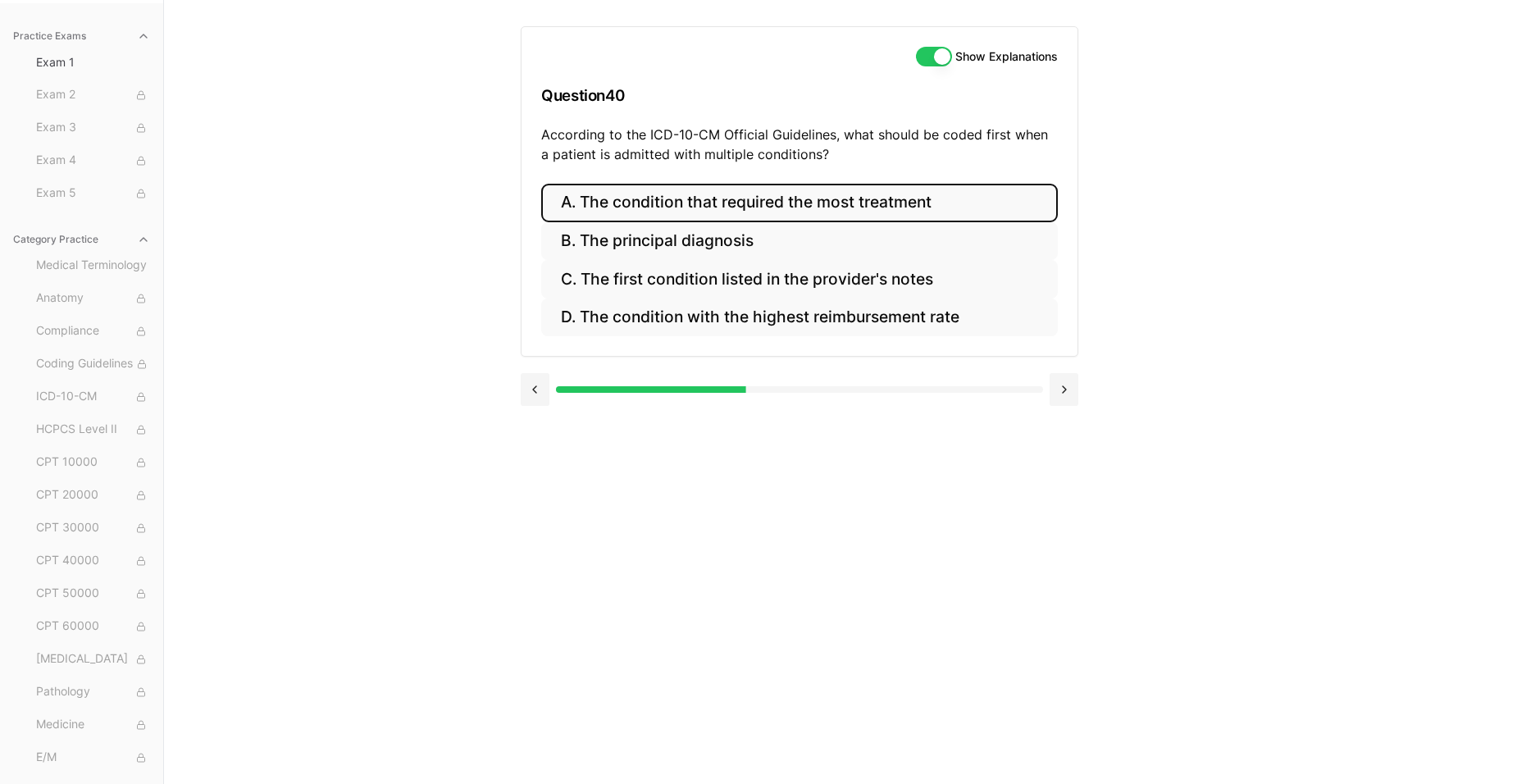
click at [655, 211] on button "A. The condition that required the most treatment" at bounding box center [799, 203] width 516 height 39
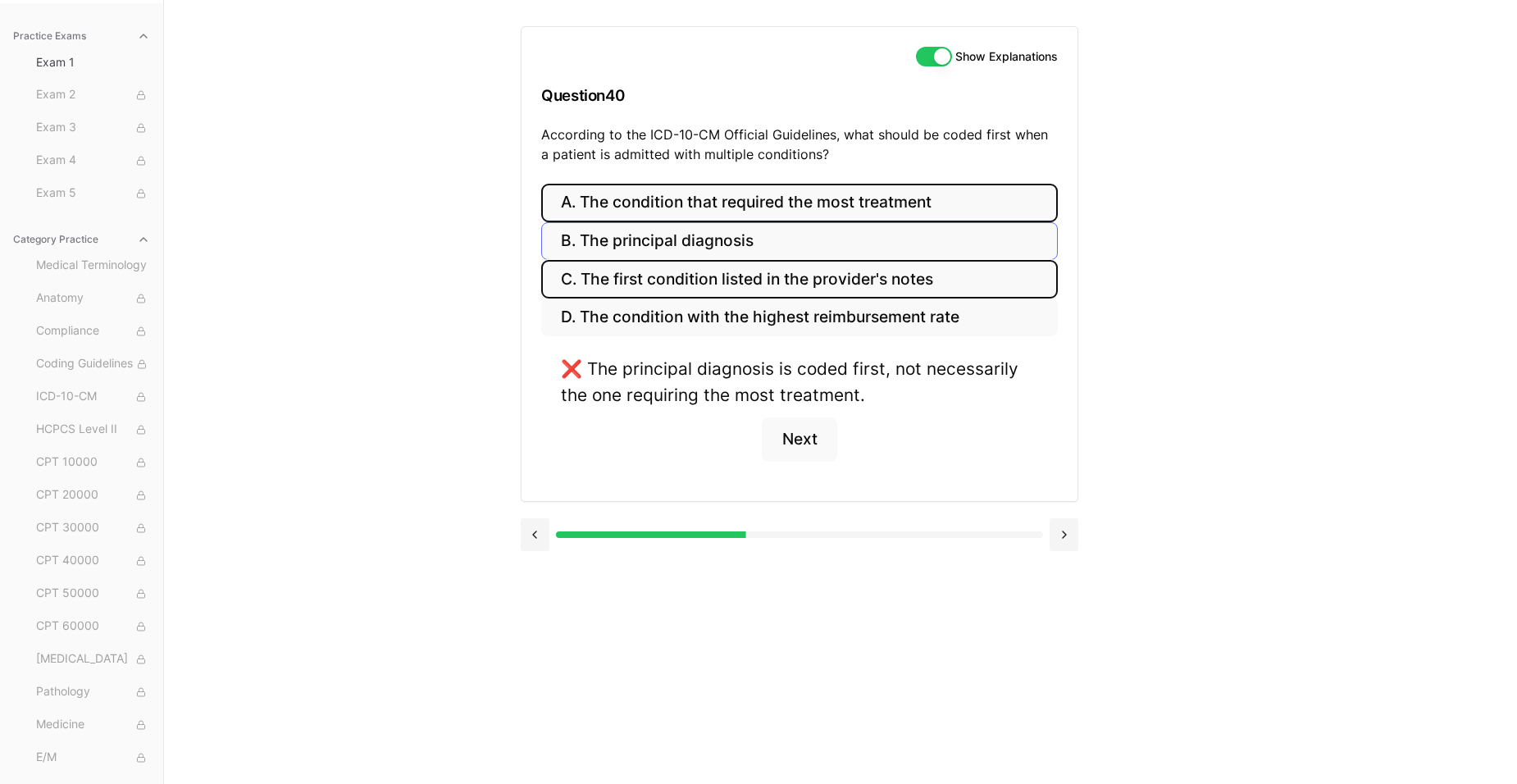
click at [651, 258] on div "A. The condition that required the most treatment B. The principal diagnosis C.…" at bounding box center [799, 259] width 516 height 153
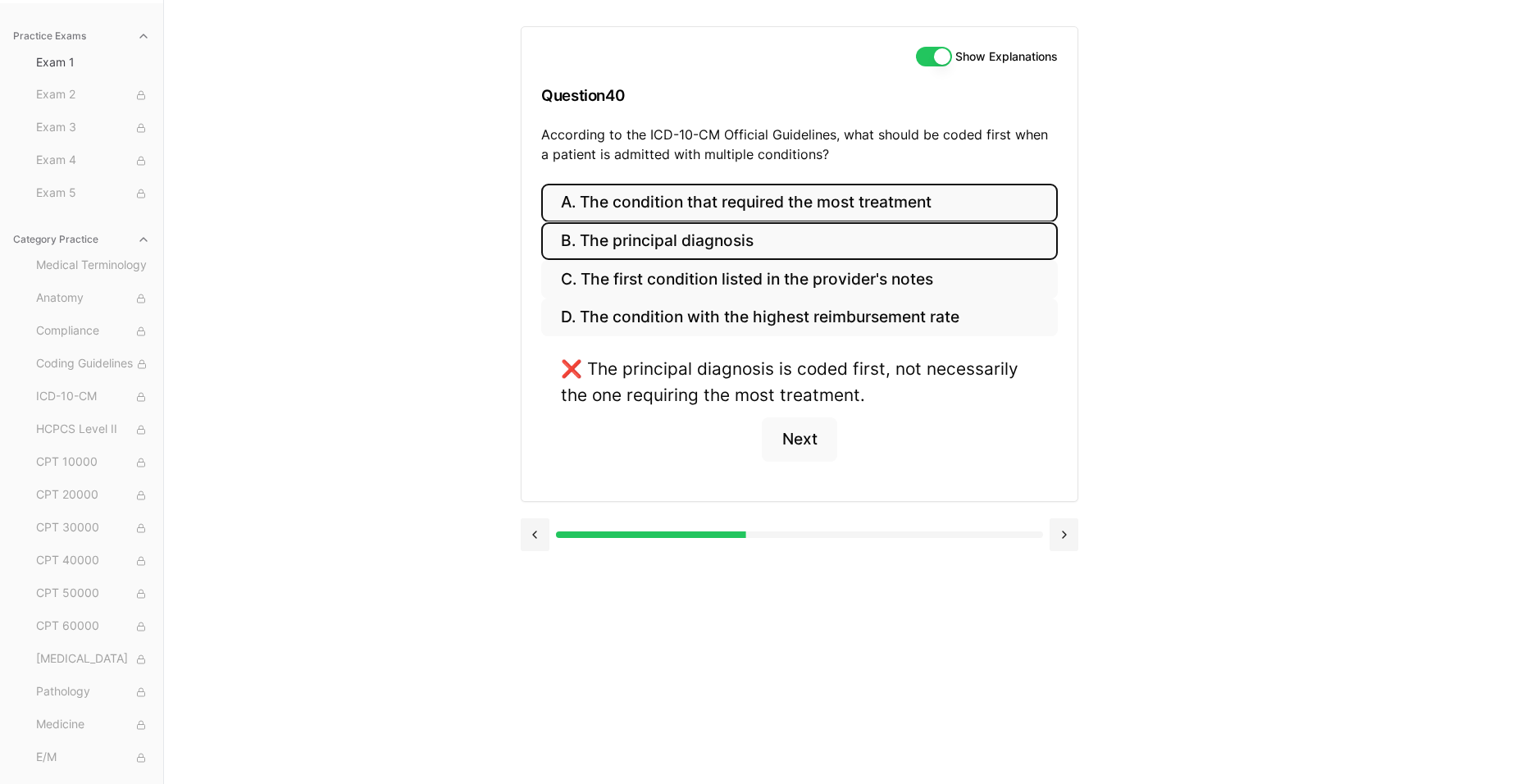
click at [651, 246] on button "B. The principal diagnosis" at bounding box center [799, 242] width 516 height 39
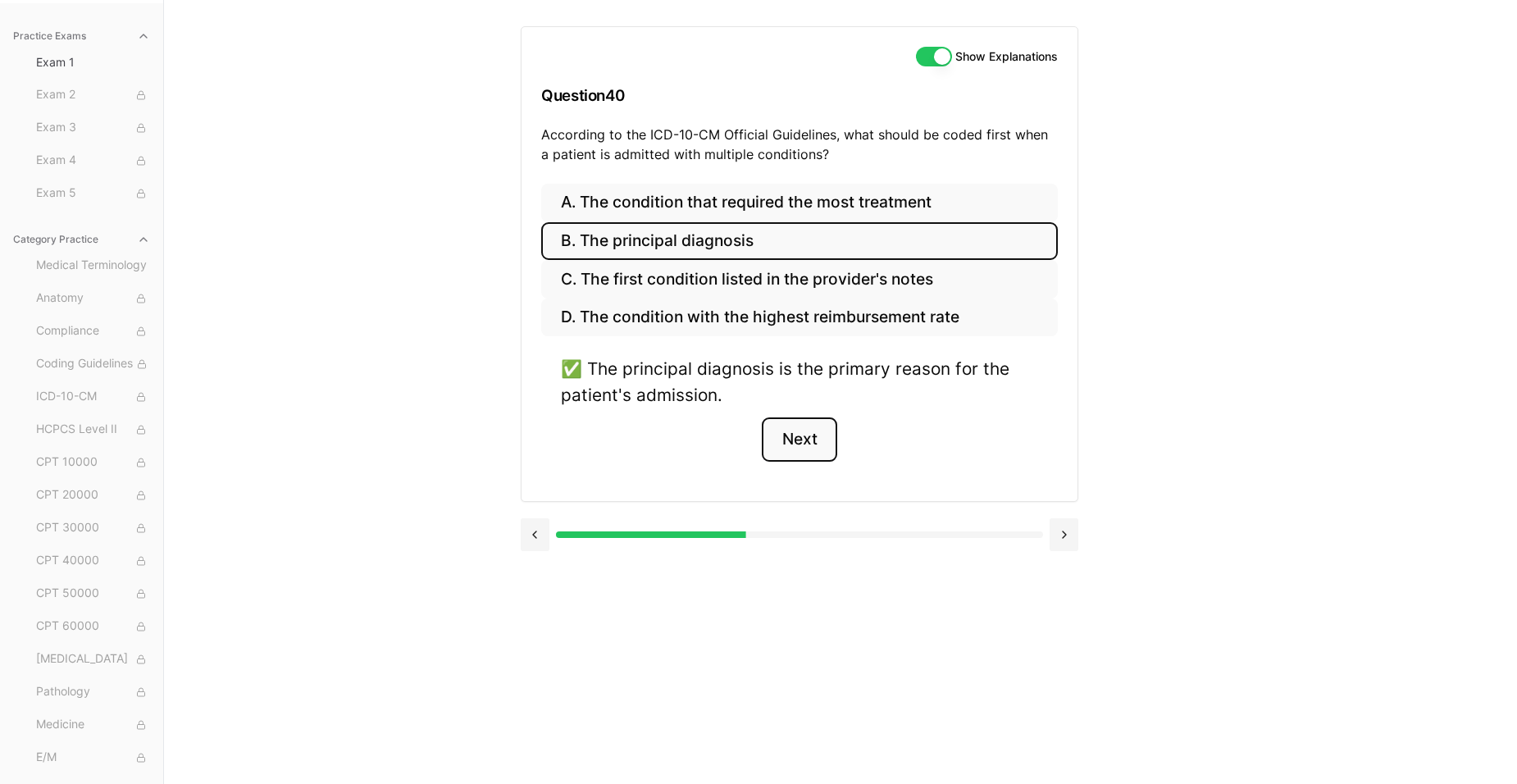
click at [793, 439] on button "Next" at bounding box center [799, 439] width 75 height 44
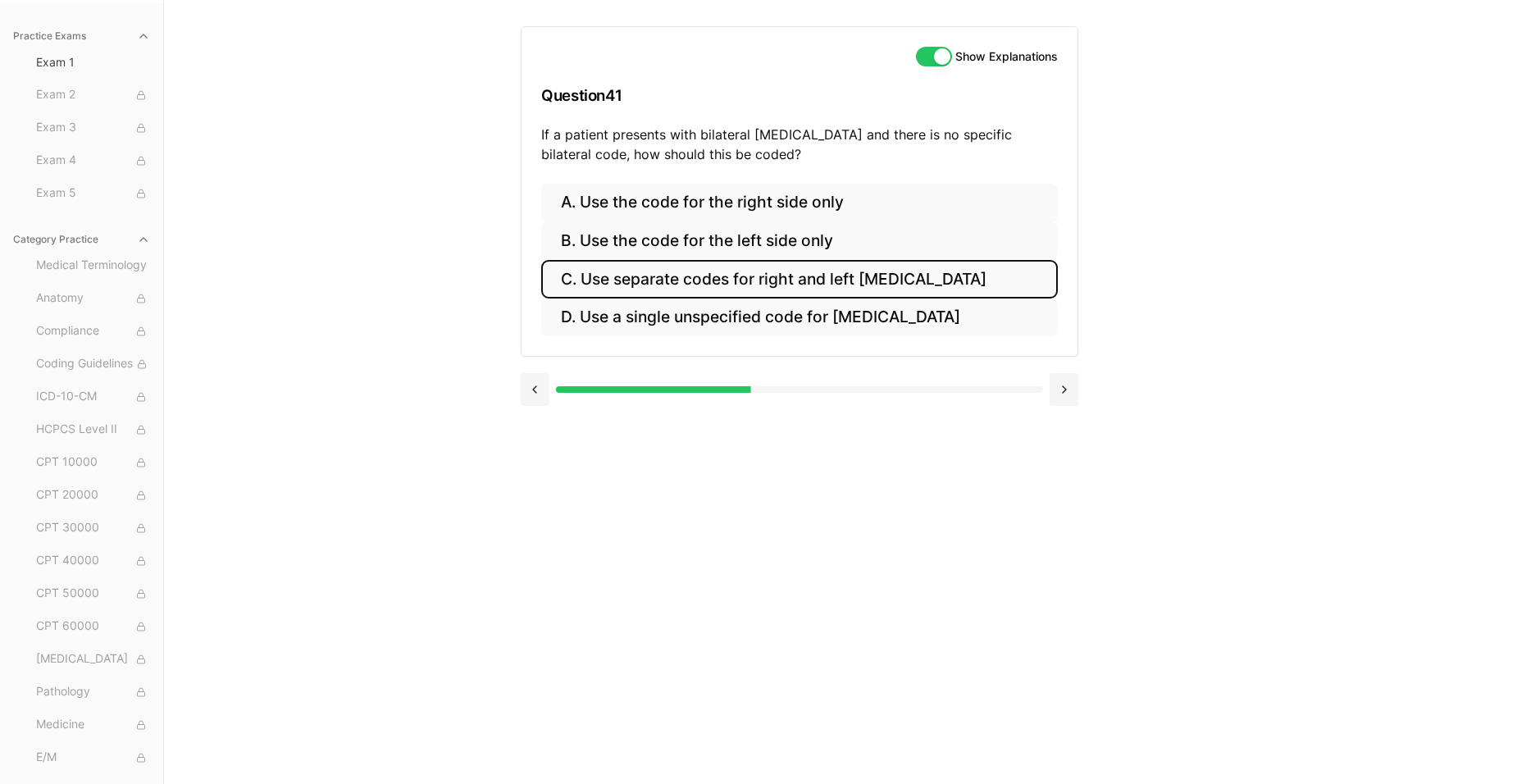
click at [928, 269] on button "C. Use separate codes for right and left [MEDICAL_DATA]" at bounding box center [799, 279] width 516 height 39
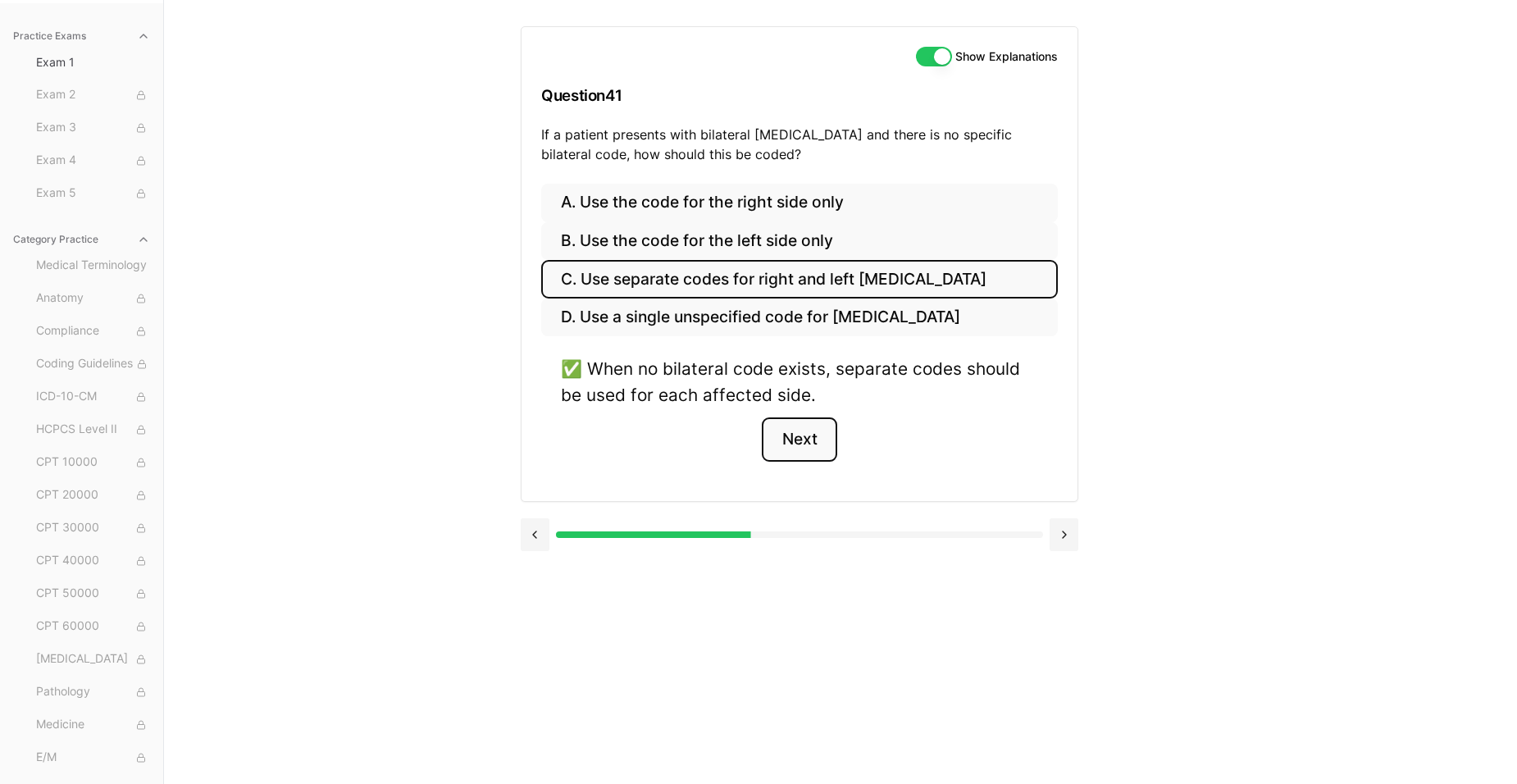
click at [814, 442] on button "Next" at bounding box center [799, 439] width 75 height 44
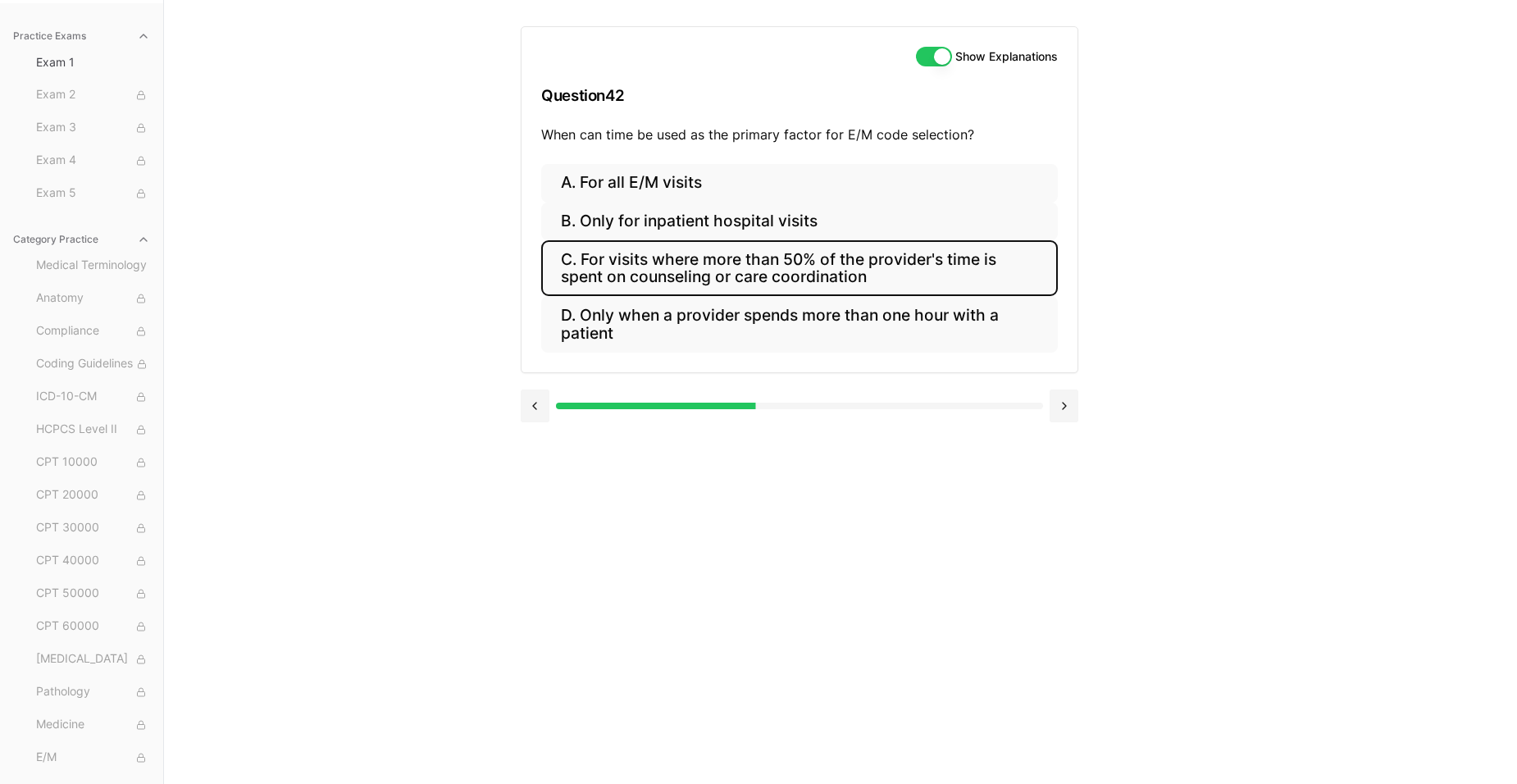
click at [800, 265] on button "C. For visits where more than 50% of the provider's time is spent on counseling…" at bounding box center [799, 268] width 516 height 56
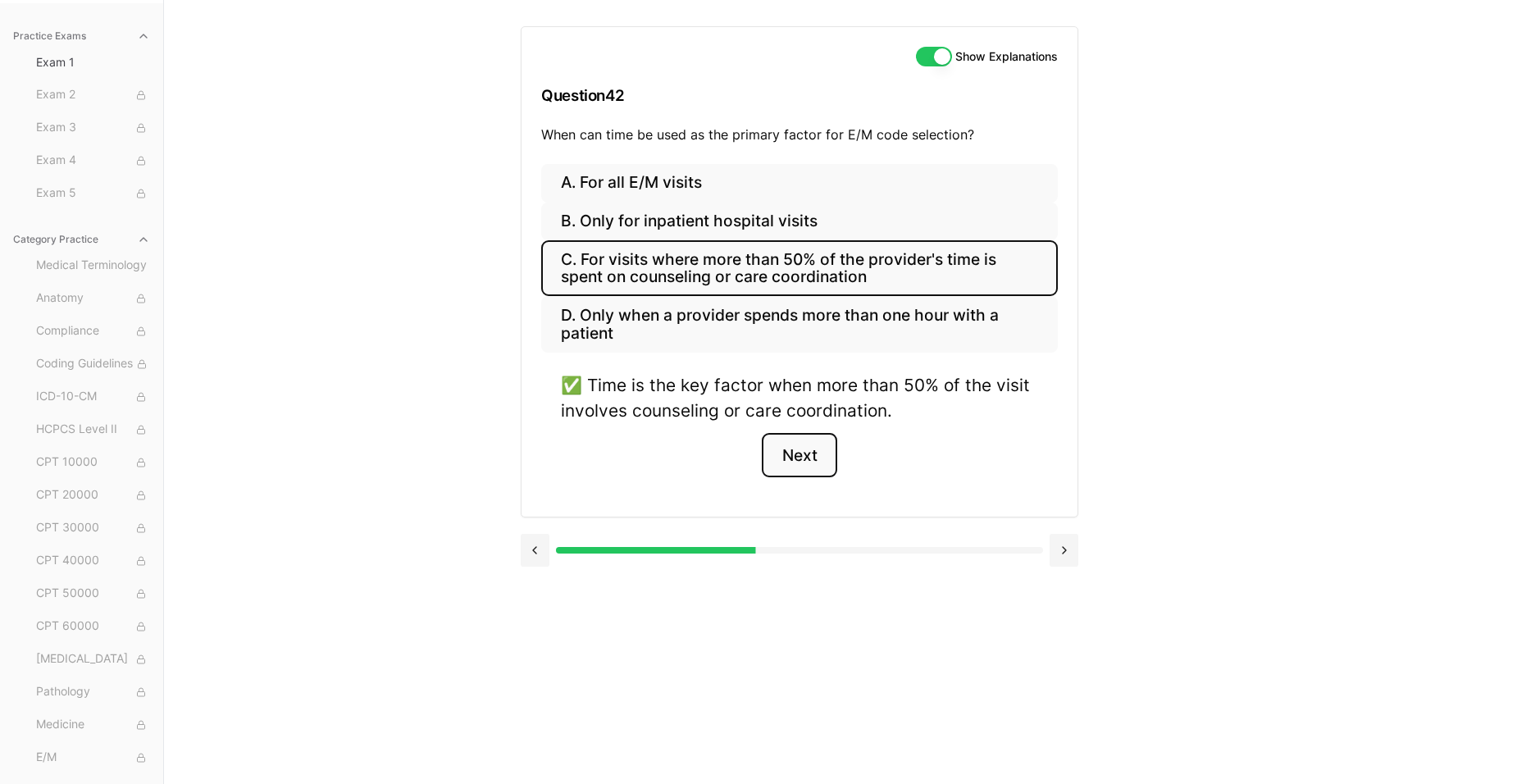
click at [801, 462] on button "Next" at bounding box center [799, 455] width 75 height 44
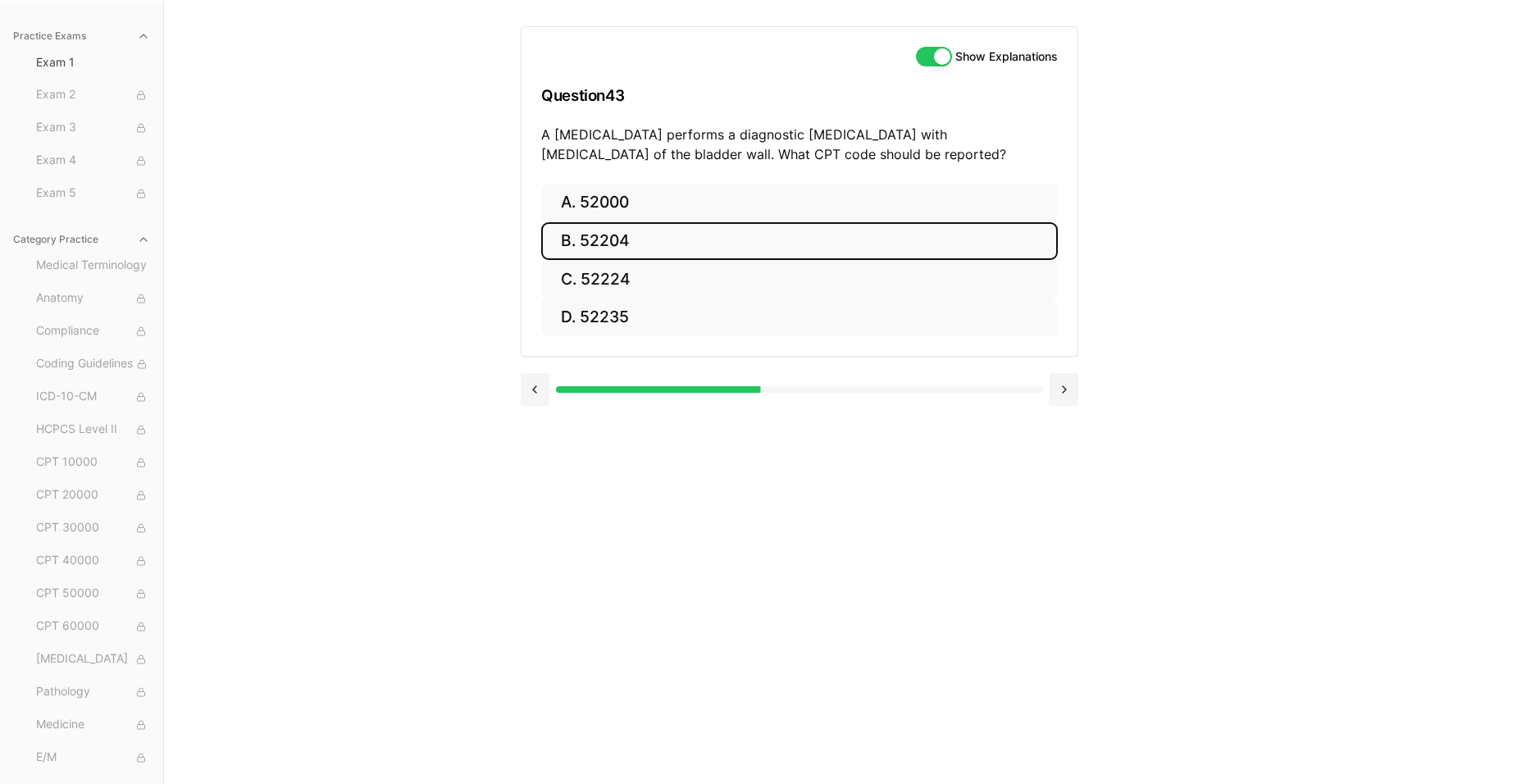
click at [600, 235] on button "B. 52204" at bounding box center [799, 242] width 516 height 39
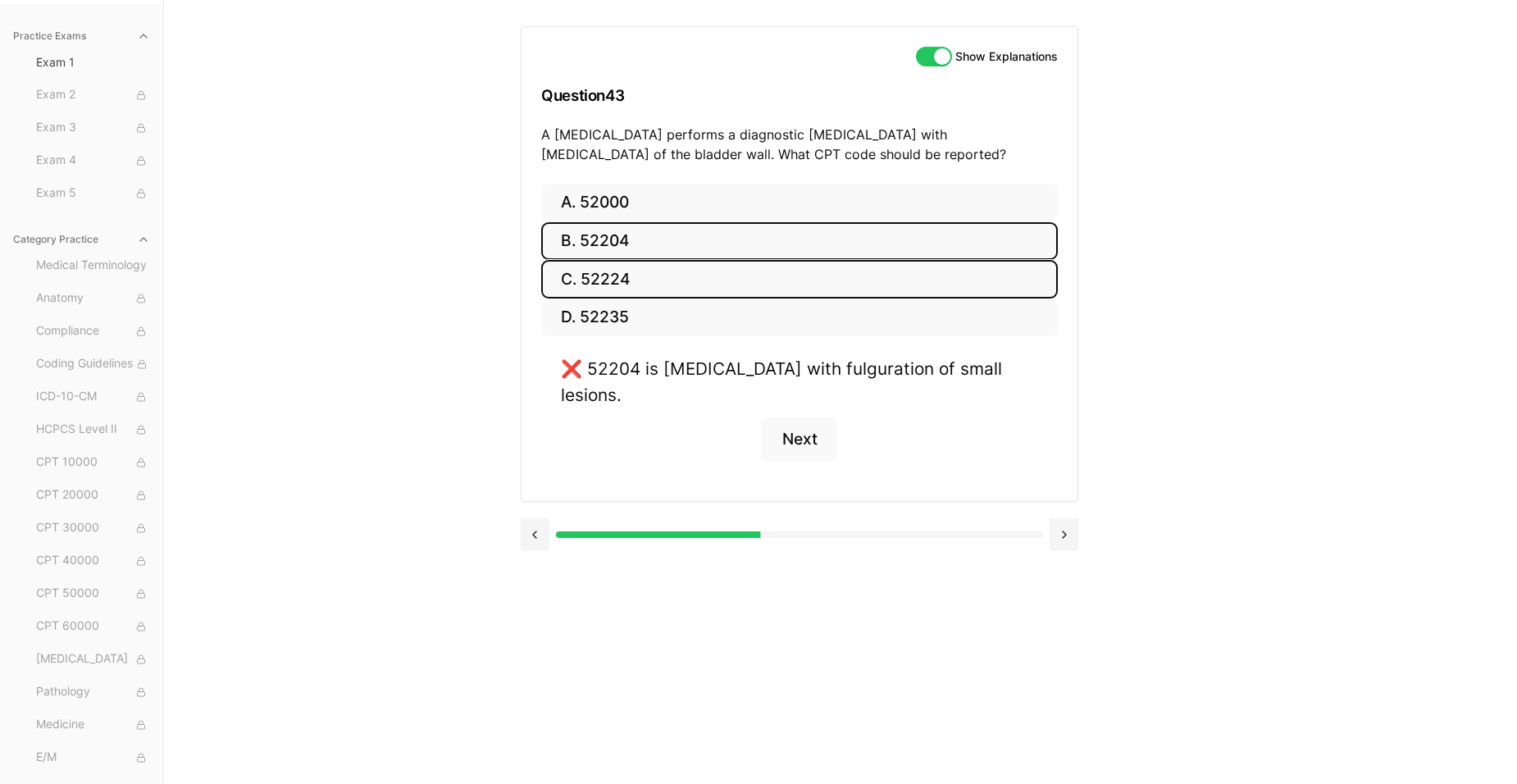
click at [606, 273] on button "C. 52224" at bounding box center [799, 279] width 516 height 39
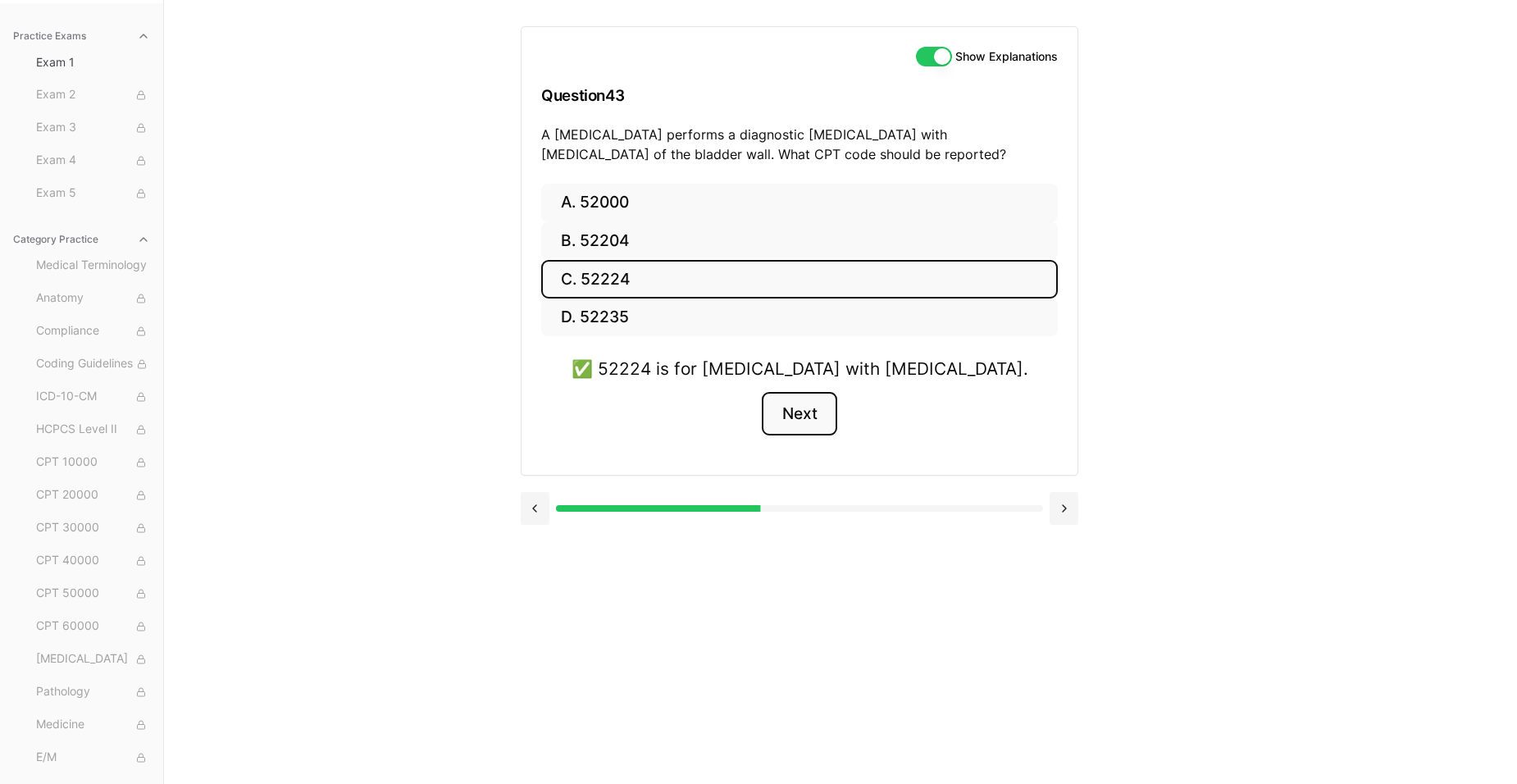
click at [809, 416] on button "Next" at bounding box center [799, 414] width 75 height 44
